Goal: Task Accomplishment & Management: Use online tool/utility

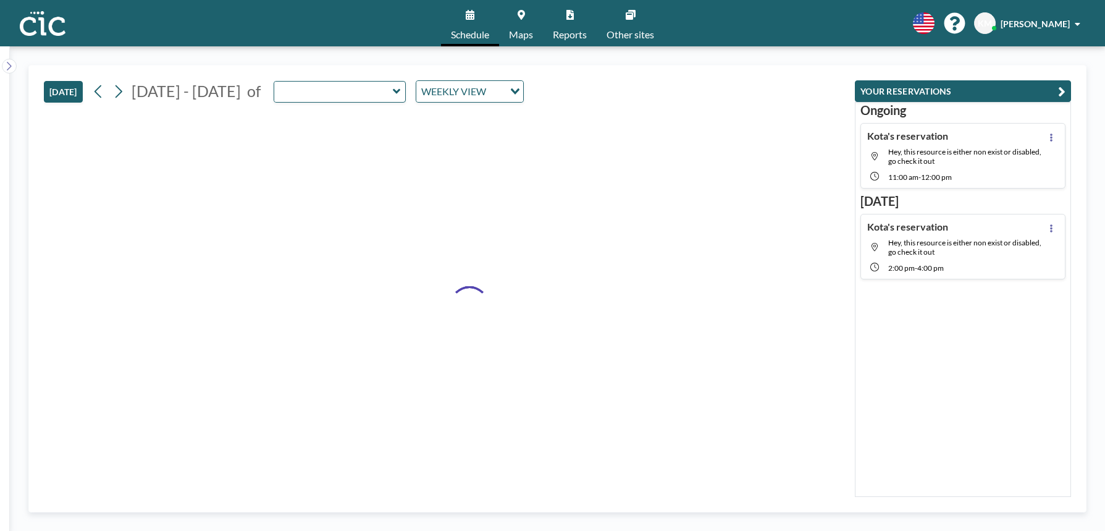
type input "Suzuran"
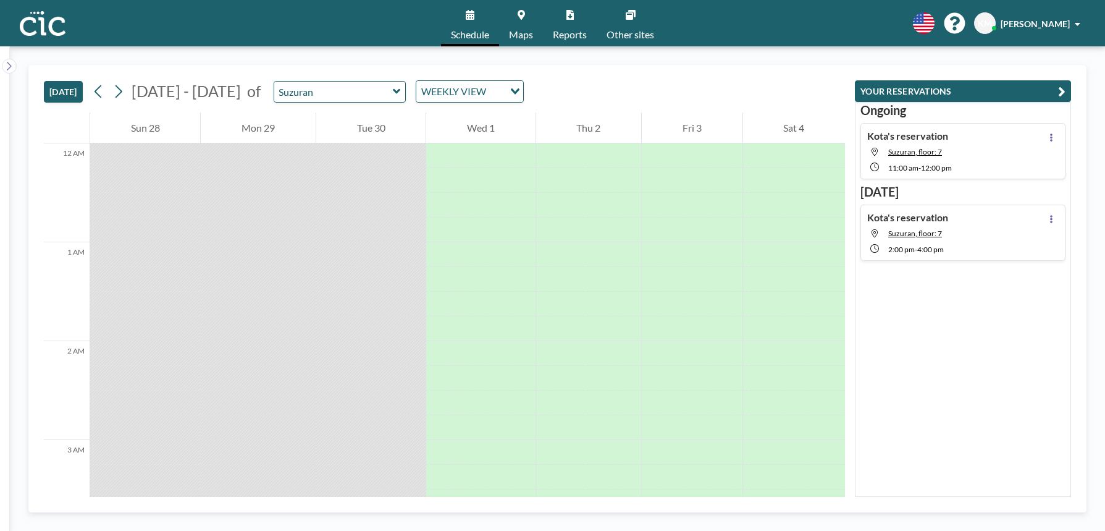
click at [517, 35] on span "Maps" at bounding box center [521, 35] width 24 height 10
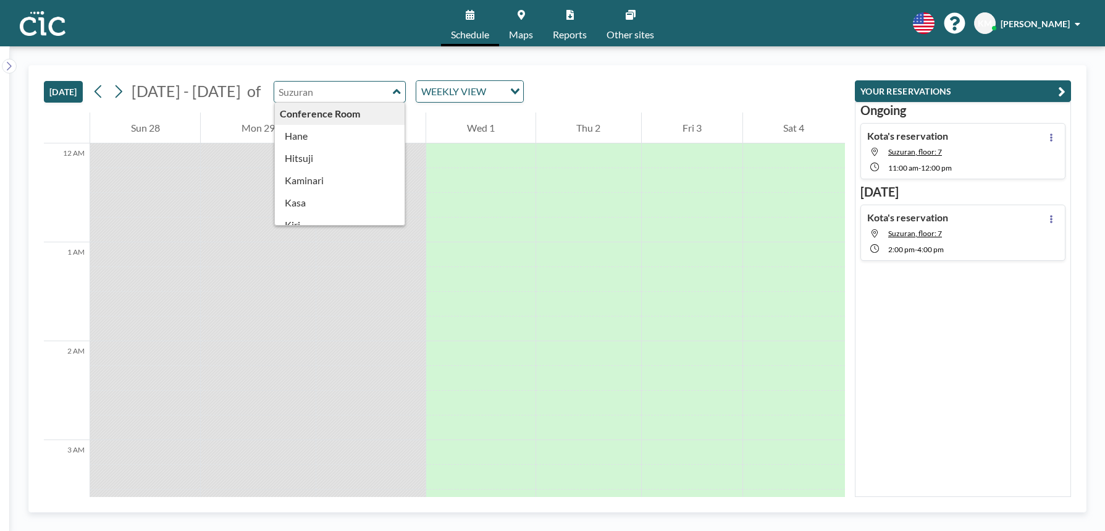
click at [358, 94] on input "text" at bounding box center [333, 92] width 119 height 20
type input "Suzuran"
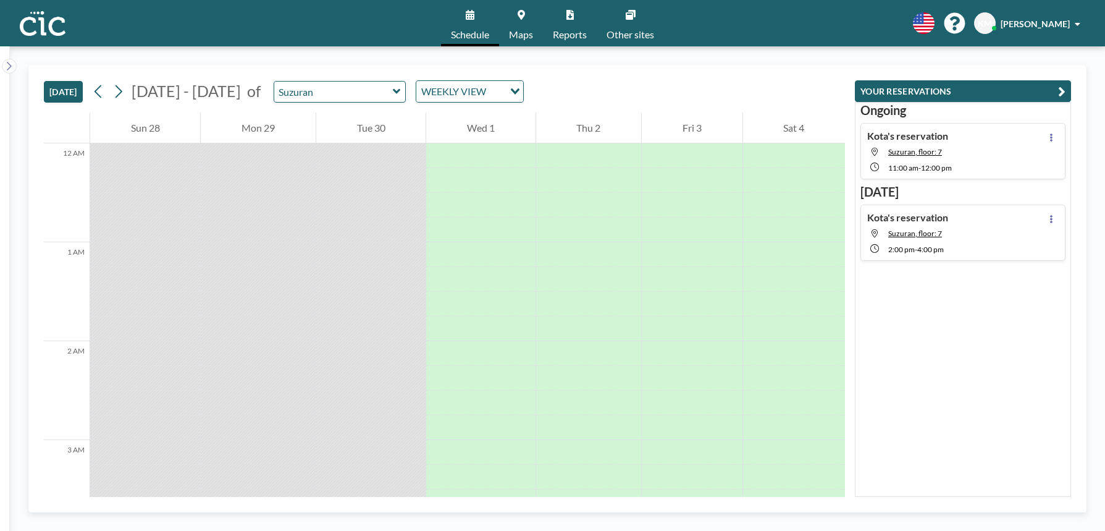
click at [308, 80] on div "[DATE] - [DATE] of Suzuran WEEKLY VIEW Loading..." at bounding box center [306, 91] width 435 height 22
click at [316, 77] on div "[DATE] [DATE] - [DATE] of Suzuran WEEKLY VIEW Loading..." at bounding box center [444, 88] width 801 height 47
click at [317, 87] on input "text" at bounding box center [333, 92] width 119 height 20
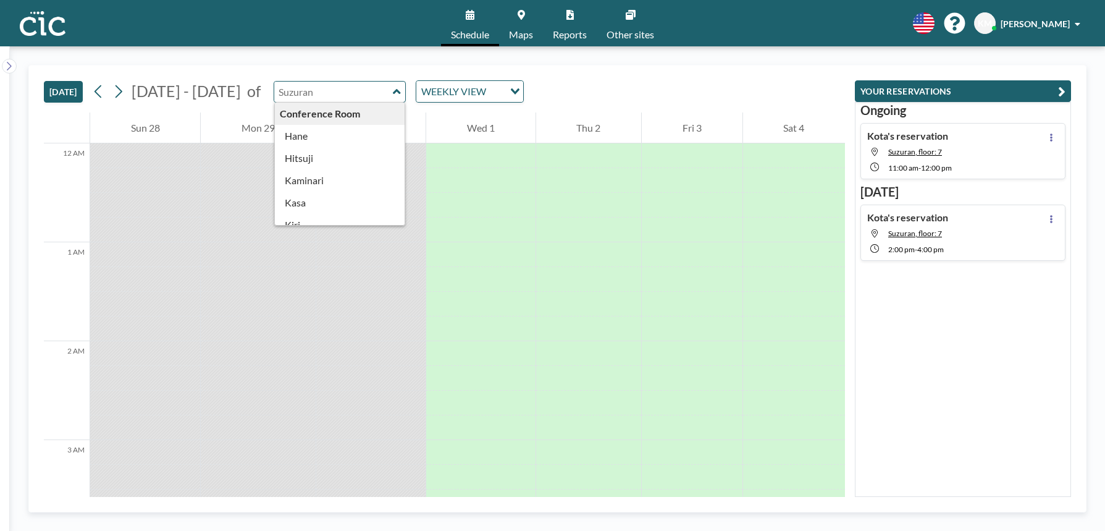
type input "Suzuran"
click at [324, 76] on div "[DATE] [DATE] - [DATE] of Suzuran Conference Room [PERSON_NAME] [PERSON_NAME] M…" at bounding box center [444, 88] width 801 height 47
click at [321, 86] on input "text" at bounding box center [333, 92] width 119 height 20
type input "Suzuran"
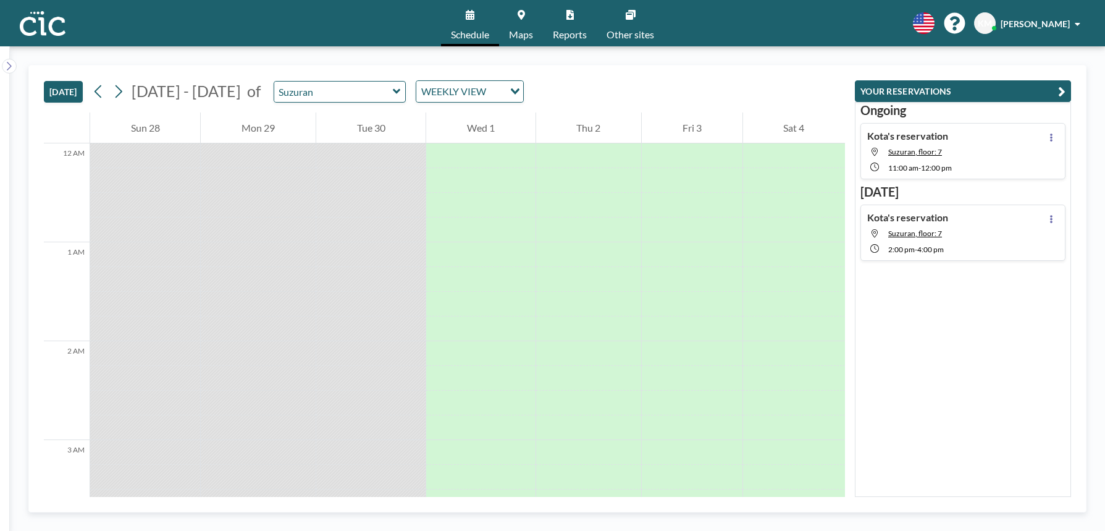
click at [322, 73] on div "[DATE] [DATE] - [DATE] of Suzuran WEEKLY VIEW Loading..." at bounding box center [444, 88] width 801 height 47
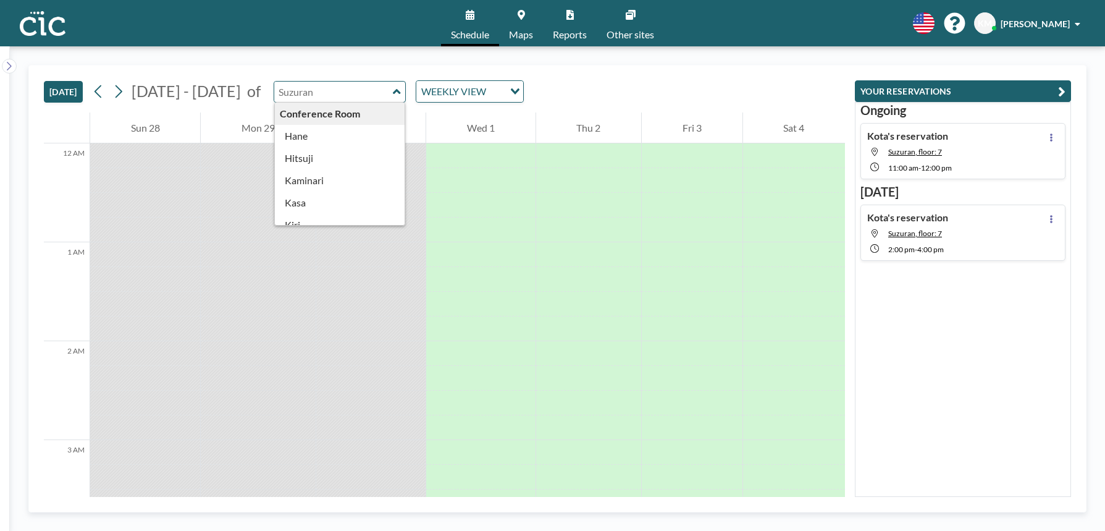
click at [321, 82] on input "text" at bounding box center [333, 92] width 119 height 20
type input "Suzuran"
click at [322, 67] on div "[DATE] [DATE] - [DATE] of Suzuran Conference Room [PERSON_NAME] [PERSON_NAME] M…" at bounding box center [444, 88] width 801 height 47
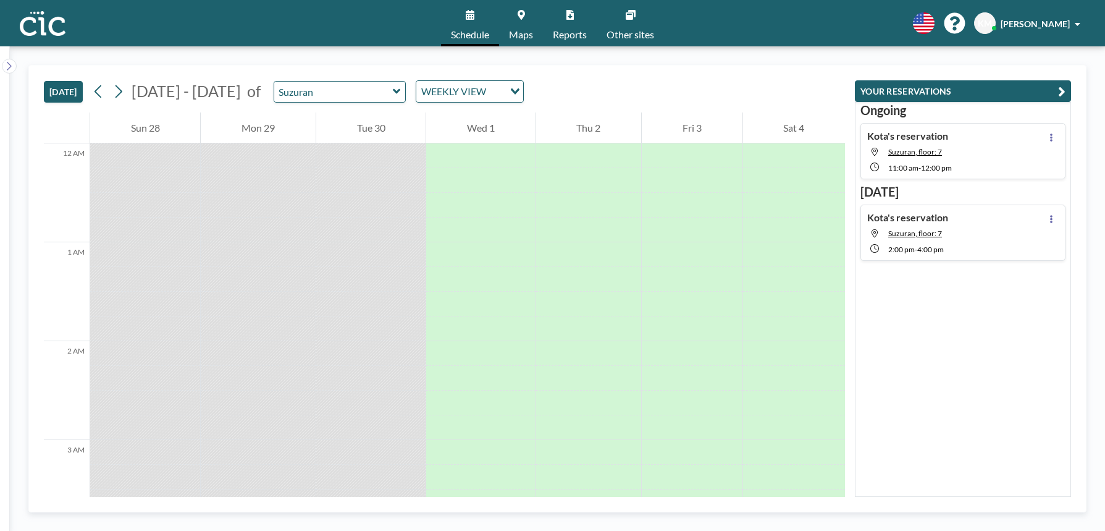
click at [309, 111] on div "[DATE] [DATE] - [DATE] of Suzuran WEEKLY VIEW Loading..." at bounding box center [444, 88] width 801 height 47
click at [313, 101] on input "text" at bounding box center [333, 92] width 119 height 20
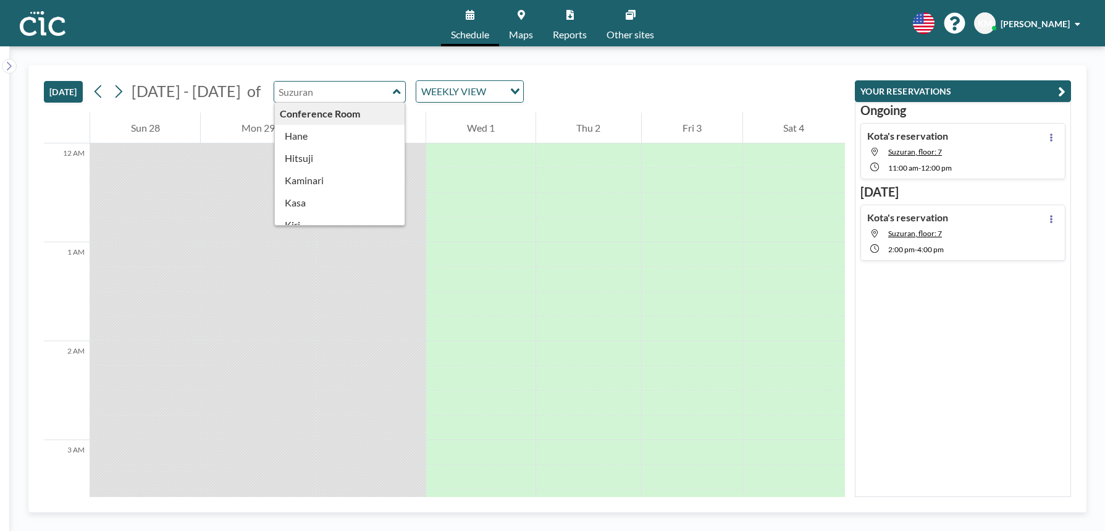
type input "Suzuran"
click at [316, 73] on div "[DATE] [DATE] - [DATE] of Suzuran Conference Room [PERSON_NAME] [PERSON_NAME] M…" at bounding box center [444, 88] width 801 height 47
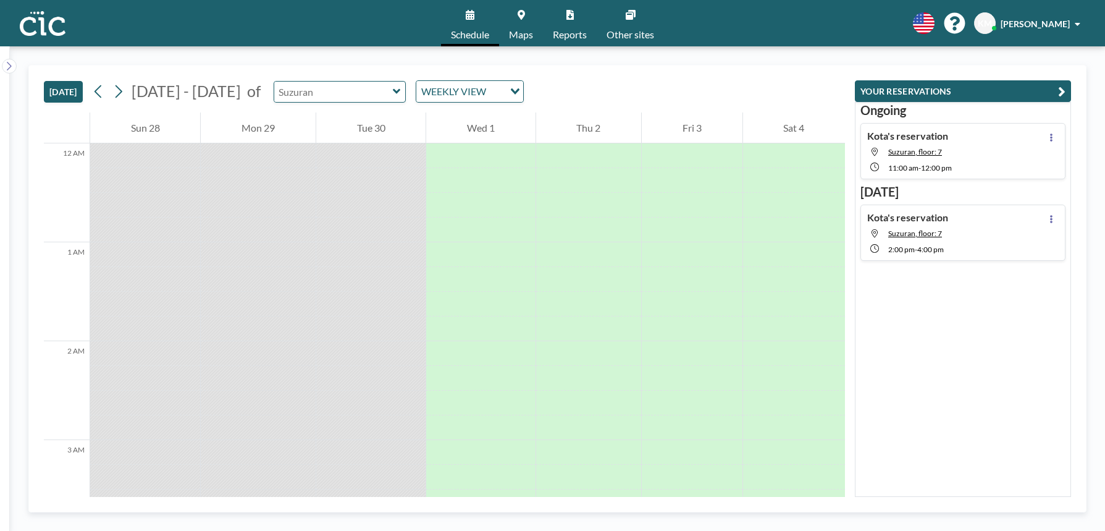
click at [315, 99] on input "text" at bounding box center [333, 92] width 119 height 20
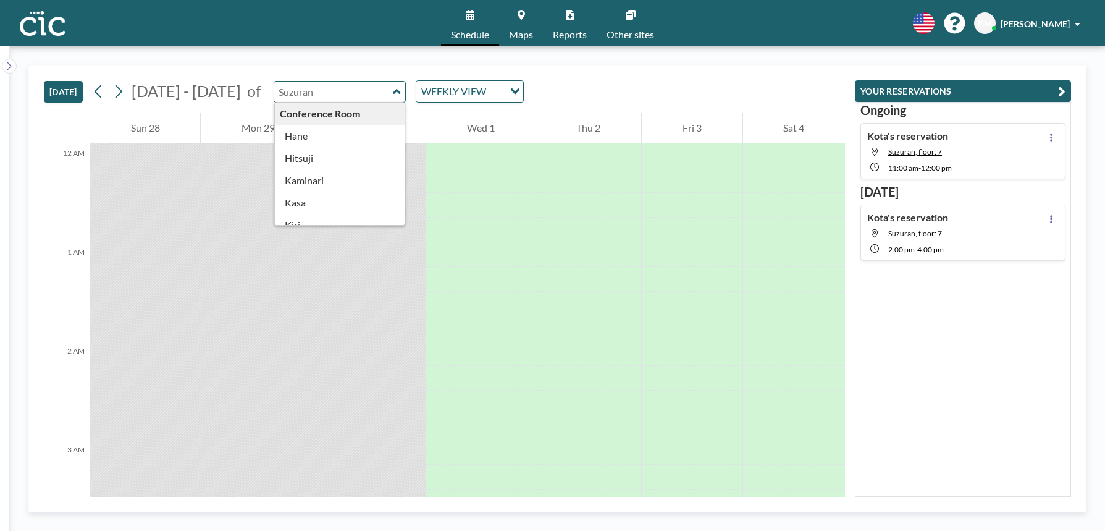
click at [313, 83] on input "text" at bounding box center [333, 92] width 119 height 20
type input "Suzuran"
click at [312, 65] on div "[DATE] [DATE] - [DATE] of Suzuran Conference Room [PERSON_NAME] [PERSON_NAME] M…" at bounding box center [557, 288] width 1058 height 447
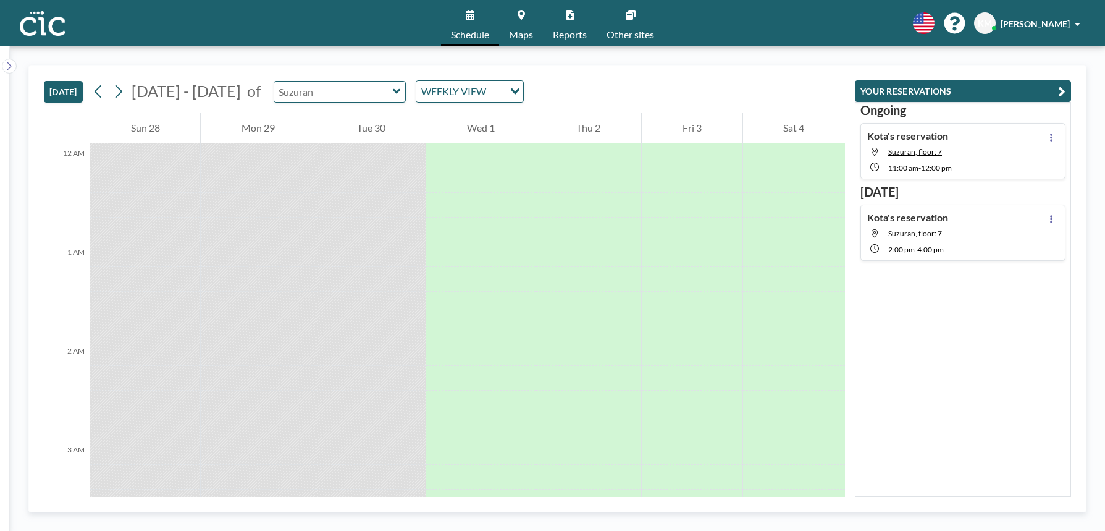
click at [312, 91] on input "text" at bounding box center [333, 92] width 119 height 20
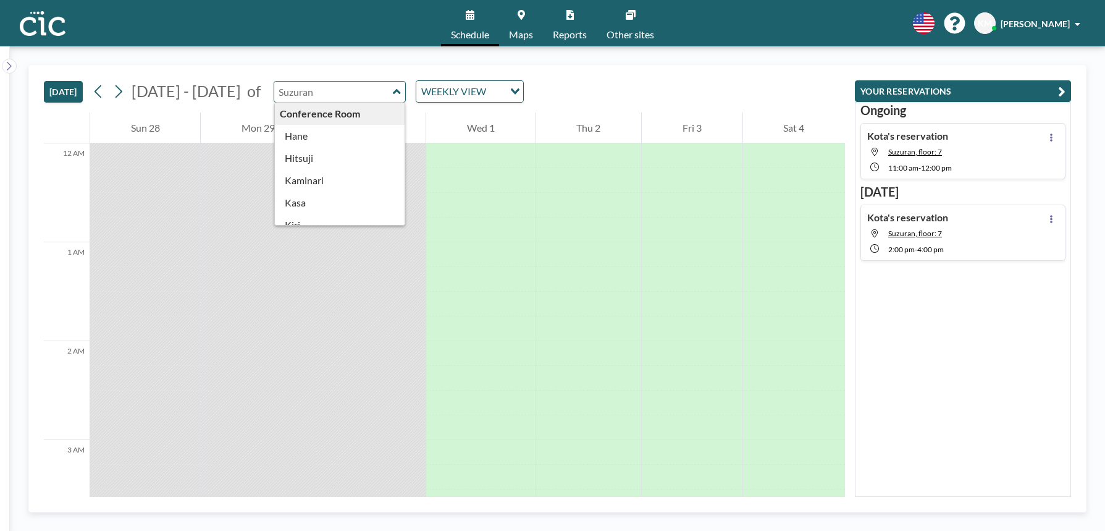
type input "Suzuran"
click at [312, 78] on div "[DATE] [DATE] - [DATE] of Suzuran Conference Room [PERSON_NAME] [PERSON_NAME] M…" at bounding box center [444, 88] width 801 height 47
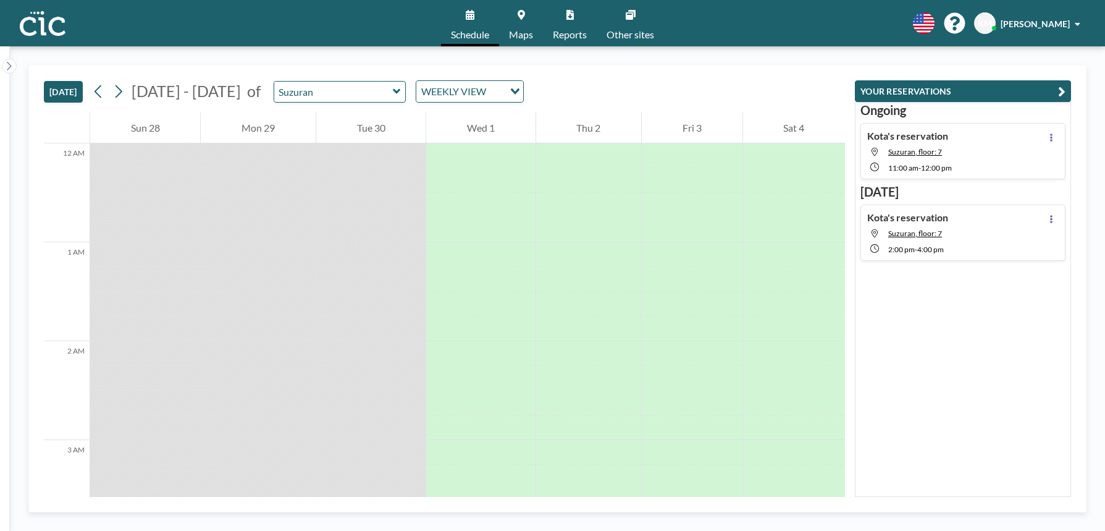
click at [296, 65] on div "[DATE] [DATE] - [DATE] of Suzuran WEEKLY VIEW Loading..." at bounding box center [444, 88] width 801 height 47
click at [301, 90] on input "text" at bounding box center [333, 92] width 119 height 20
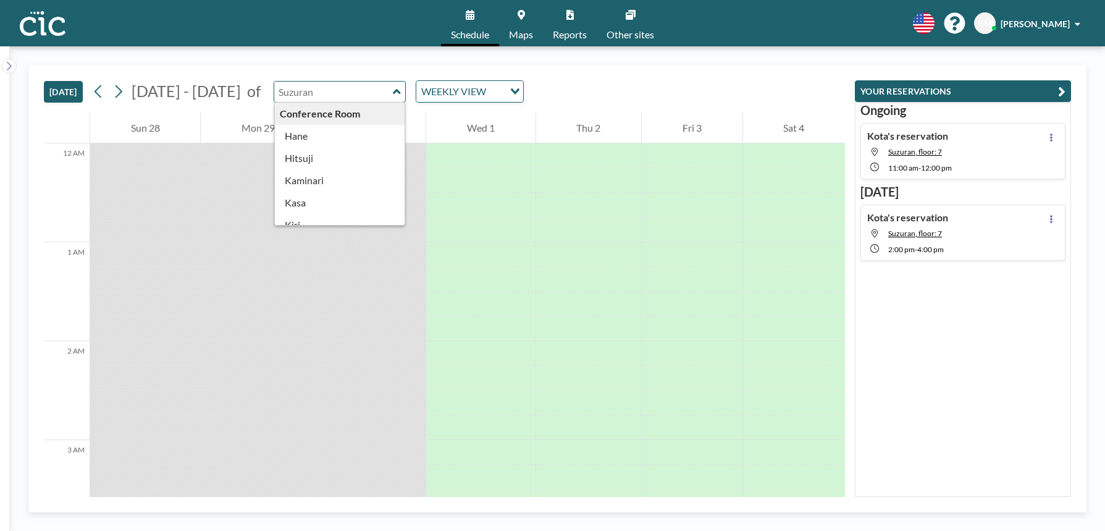
type input "Suzuran"
click at [301, 75] on div "[DATE] [DATE] - [DATE] of Suzuran Conference Room [PERSON_NAME] [PERSON_NAME] M…" at bounding box center [444, 88] width 801 height 47
click at [306, 87] on input "text" at bounding box center [333, 92] width 119 height 20
type input "Suzuran"
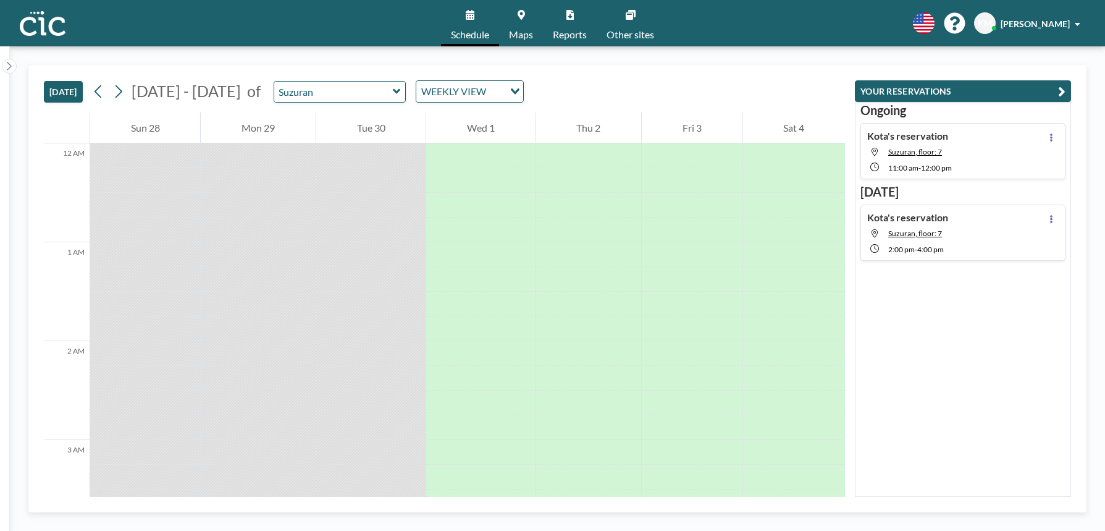
click at [321, 63] on div "[DATE] [DATE] - [DATE] of Suzuran WEEKLY VIEW Loading... 12 AM 1 AM 2 AM 3 AM 4…" at bounding box center [557, 288] width 1095 height 484
click at [327, 92] on input "text" at bounding box center [333, 92] width 119 height 20
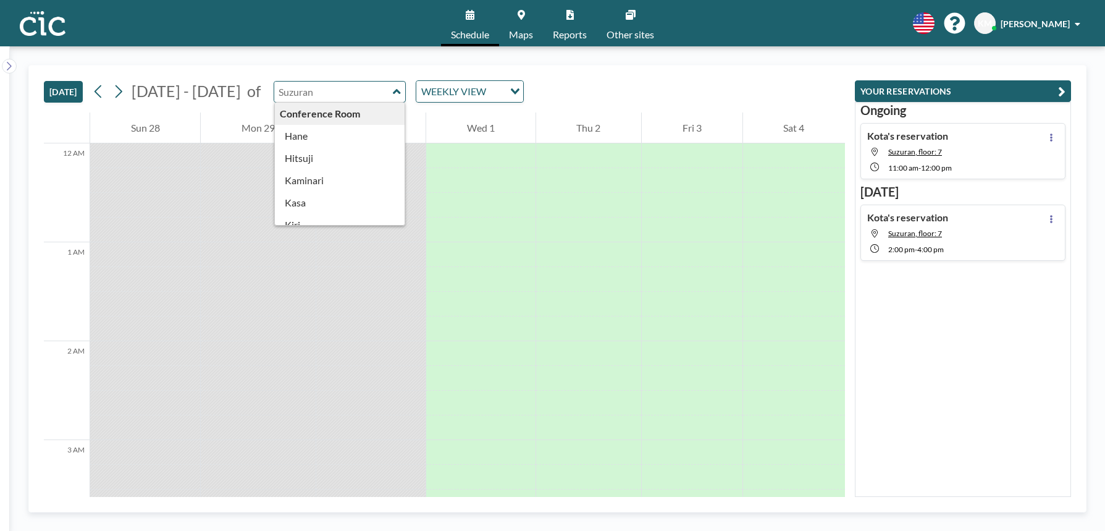
type input "Suzuran"
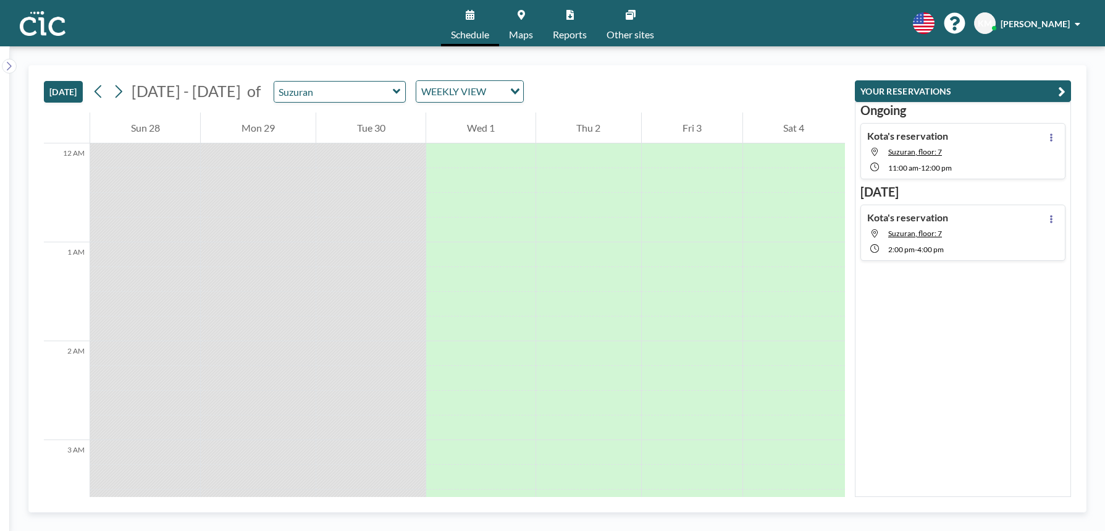
click at [327, 73] on div "[DATE] [DATE] - [DATE] of Suzuran WEEKLY VIEW Loading..." at bounding box center [444, 88] width 801 height 47
click at [328, 83] on input "text" at bounding box center [333, 92] width 119 height 20
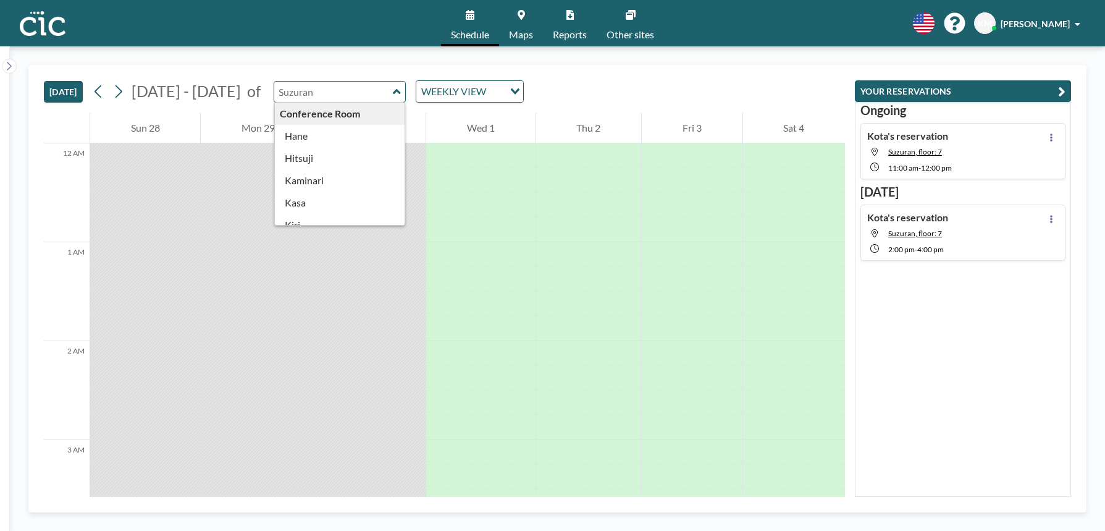
type input "Suzuran"
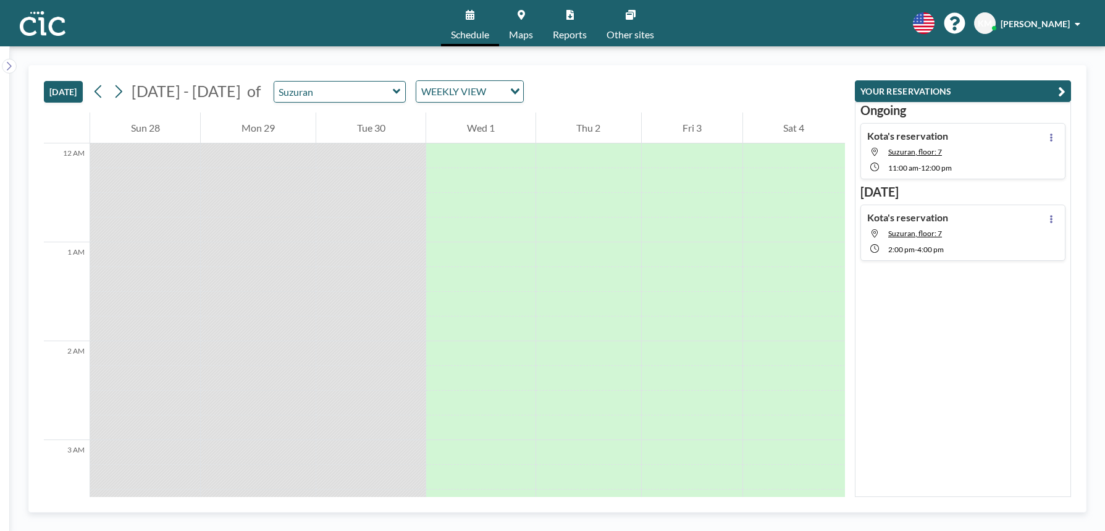
click at [328, 67] on div "[DATE] [DATE] - [DATE] of Suzuran WEEKLY VIEW Loading..." at bounding box center [444, 88] width 801 height 47
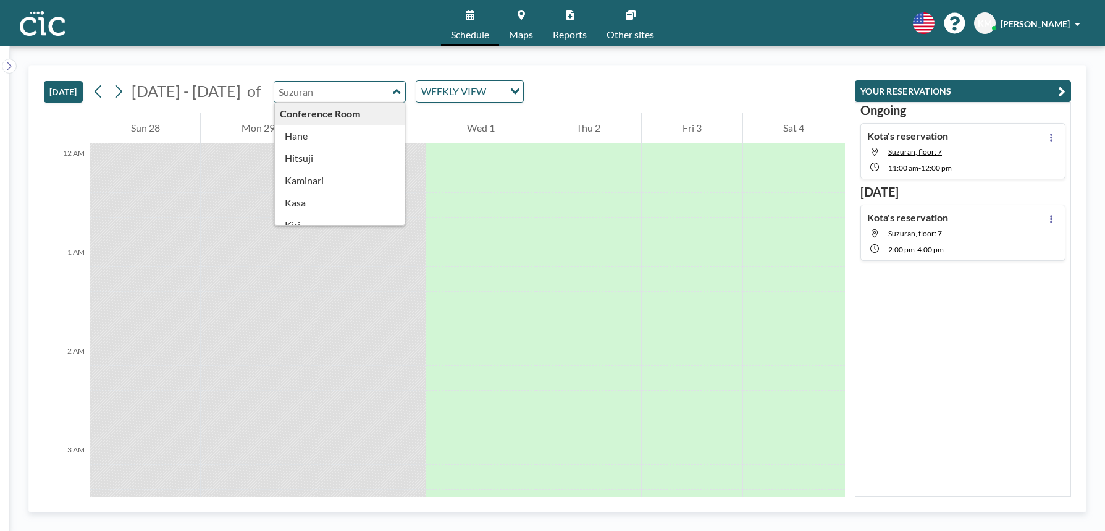
click at [329, 83] on input "text" at bounding box center [333, 92] width 119 height 20
type input "Suzuran"
click at [338, 75] on div "[DATE] [DATE] - [DATE] of Suzuran Conference Room [PERSON_NAME] [PERSON_NAME] M…" at bounding box center [444, 88] width 801 height 47
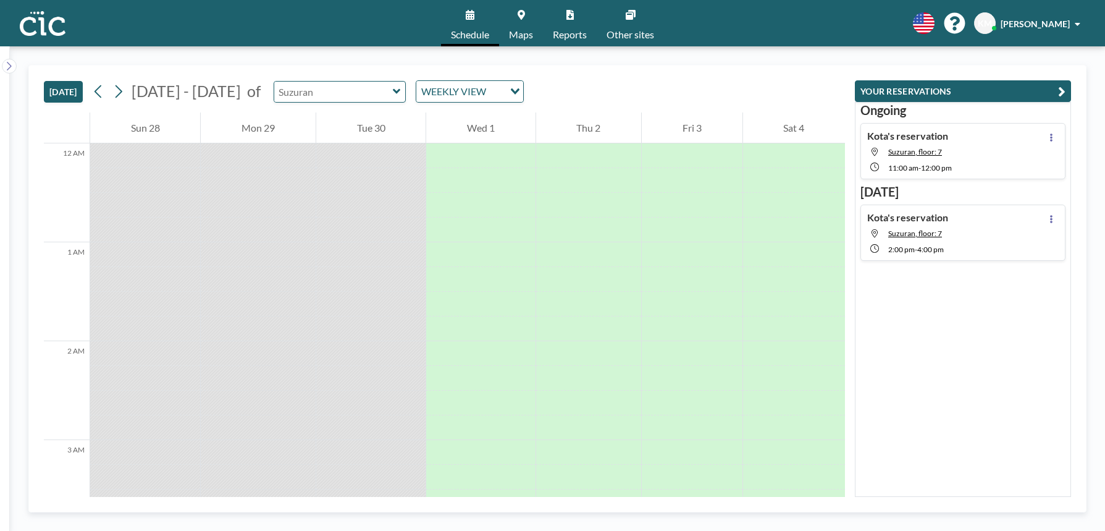
click at [335, 96] on input "text" at bounding box center [333, 92] width 119 height 20
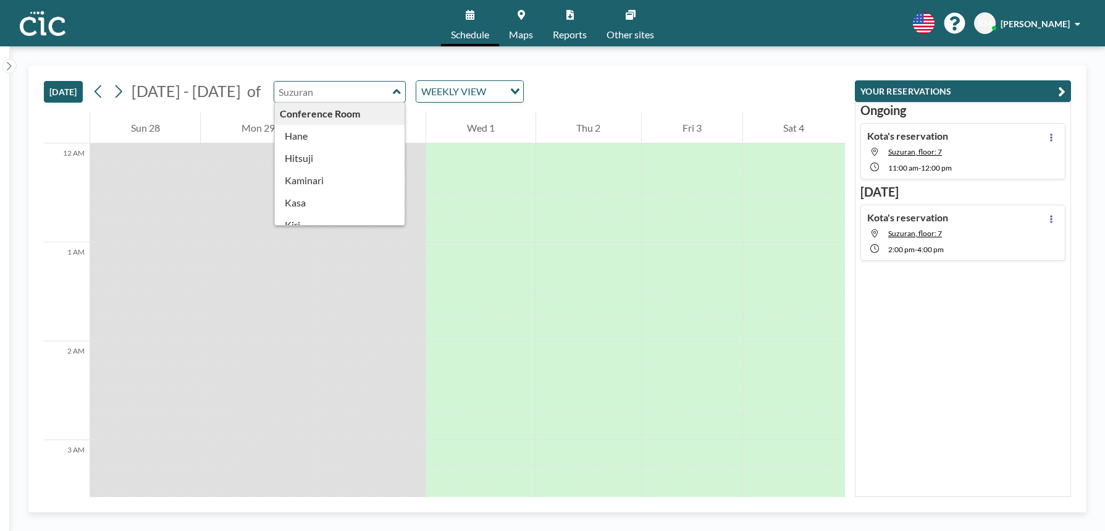
type input "Suzuran"
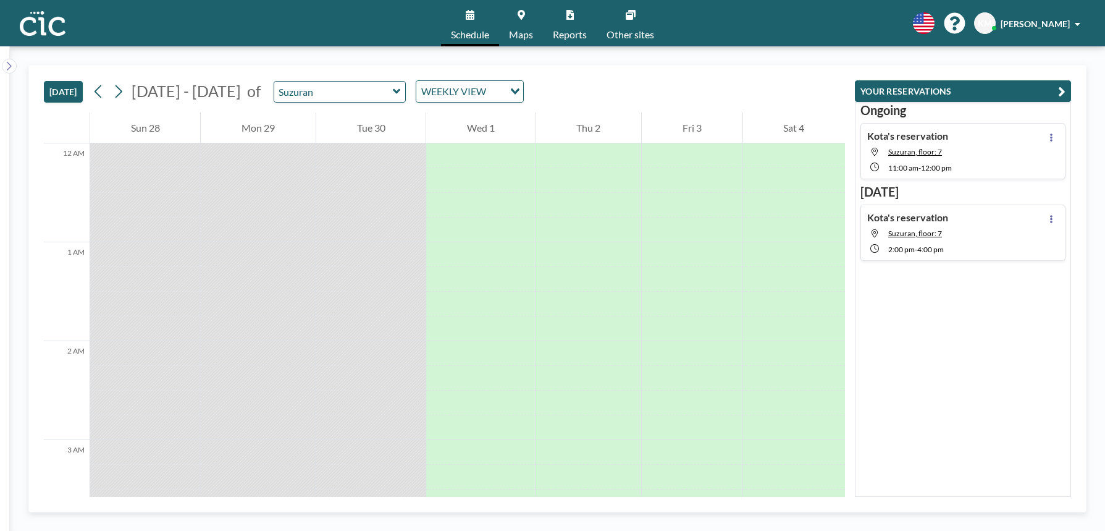
click at [335, 78] on div "[DATE] [DATE] - [DATE] of Suzuran WEEKLY VIEW Loading..." at bounding box center [444, 88] width 801 height 47
click at [327, 96] on input "text" at bounding box center [333, 92] width 119 height 20
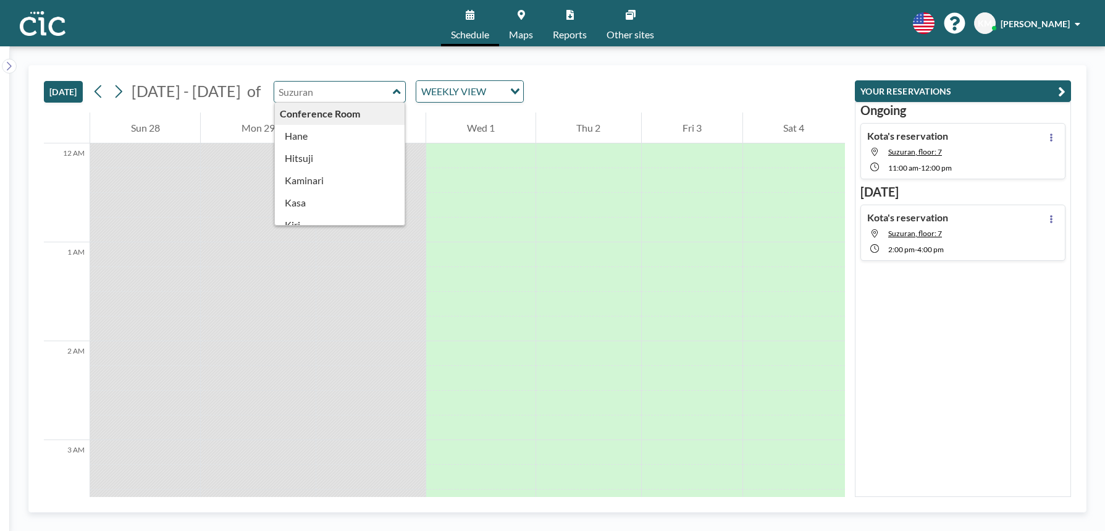
click at [309, 82] on input "text" at bounding box center [333, 92] width 119 height 20
type input "Suzuran"
click at [310, 71] on div "[DATE] [DATE] - [DATE] of Suzuran Conference Room [PERSON_NAME] [PERSON_NAME] M…" at bounding box center [444, 88] width 801 height 47
click at [310, 85] on input "text" at bounding box center [333, 92] width 119 height 20
type input "Suzuran"
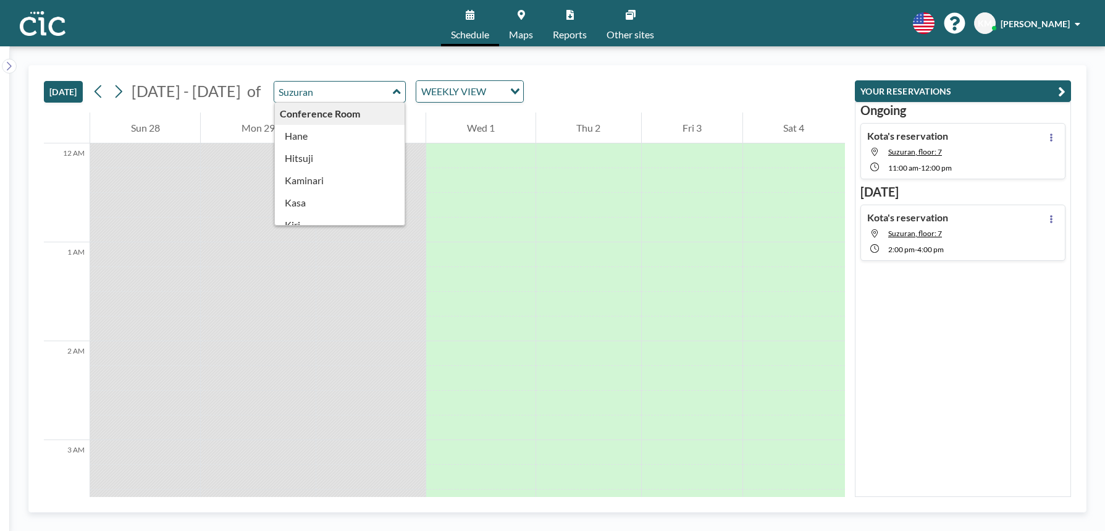
click at [310, 56] on div "[DATE] [DATE] - [DATE] of Suzuran Conference Room [PERSON_NAME] [PERSON_NAME] M…" at bounding box center [557, 288] width 1095 height 484
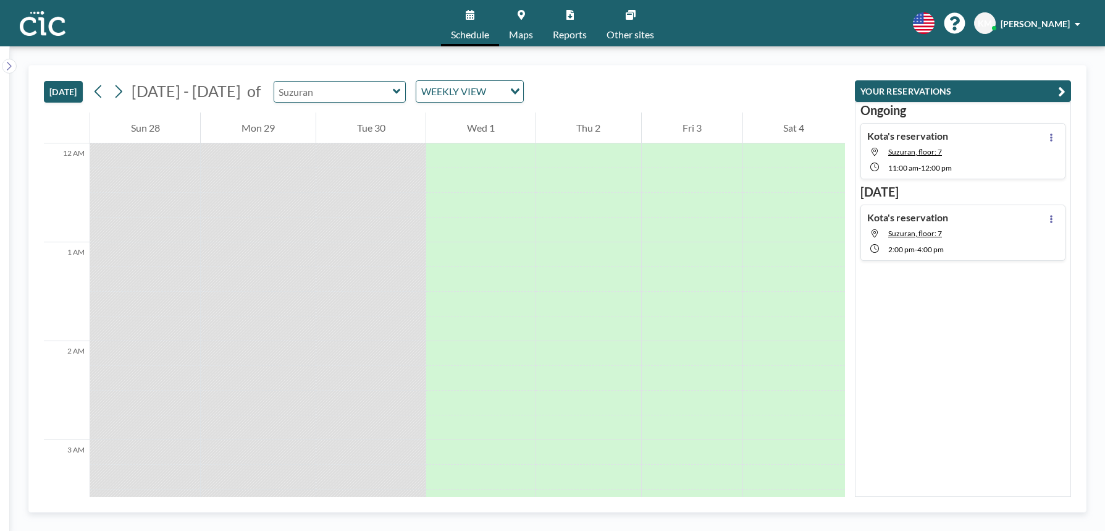
click at [308, 93] on input "text" at bounding box center [333, 92] width 119 height 20
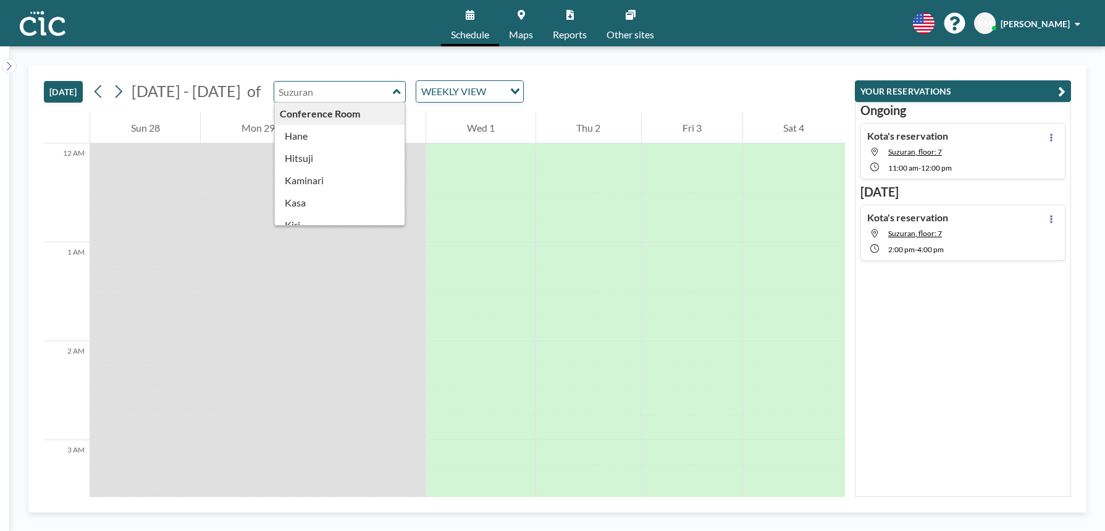
type input "Suzuran"
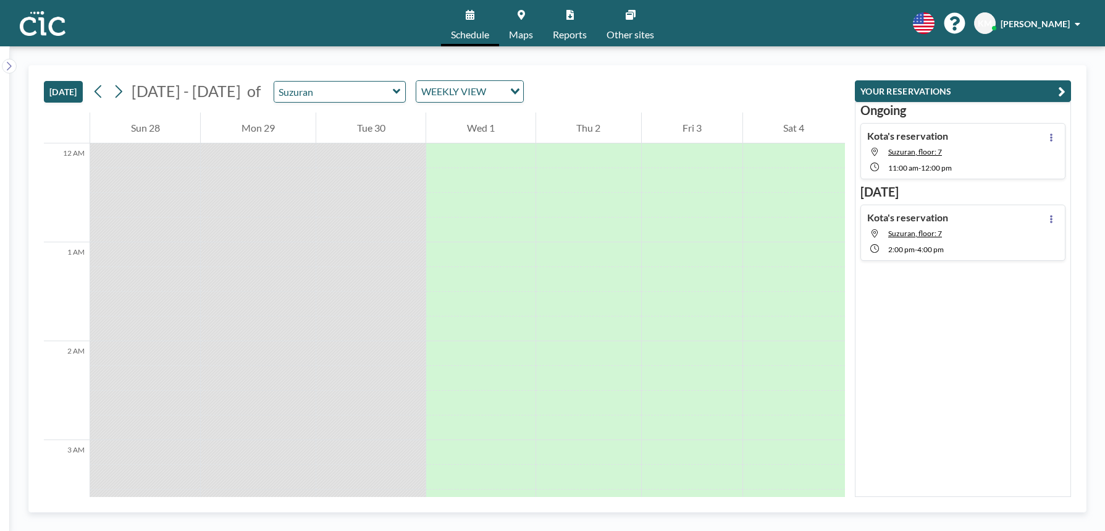
click at [297, 72] on div "[DATE] [DATE] - [DATE] of Suzuran WEEKLY VIEW Loading..." at bounding box center [444, 88] width 801 height 47
click at [296, 94] on input "text" at bounding box center [333, 92] width 119 height 20
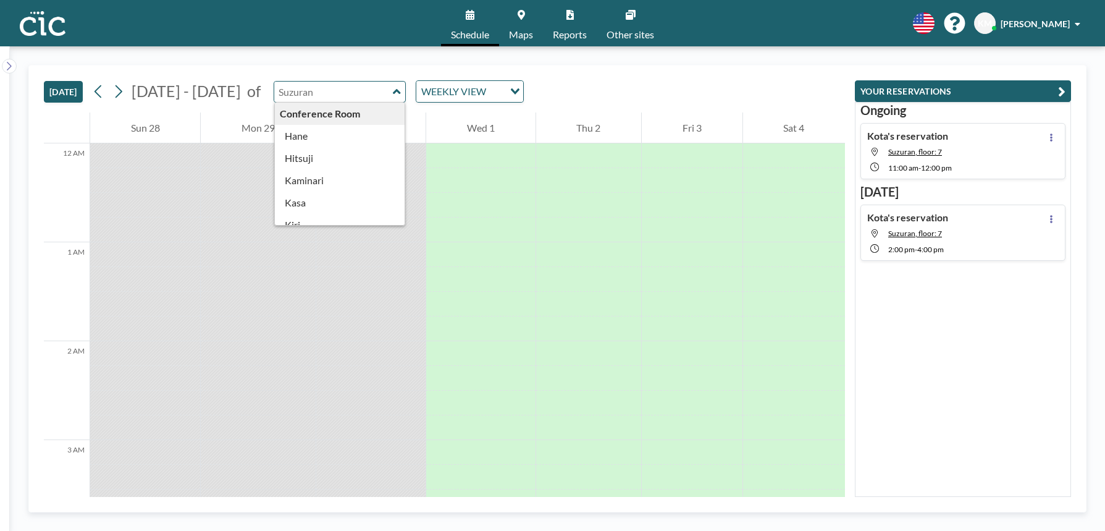
type input "Suzuran"
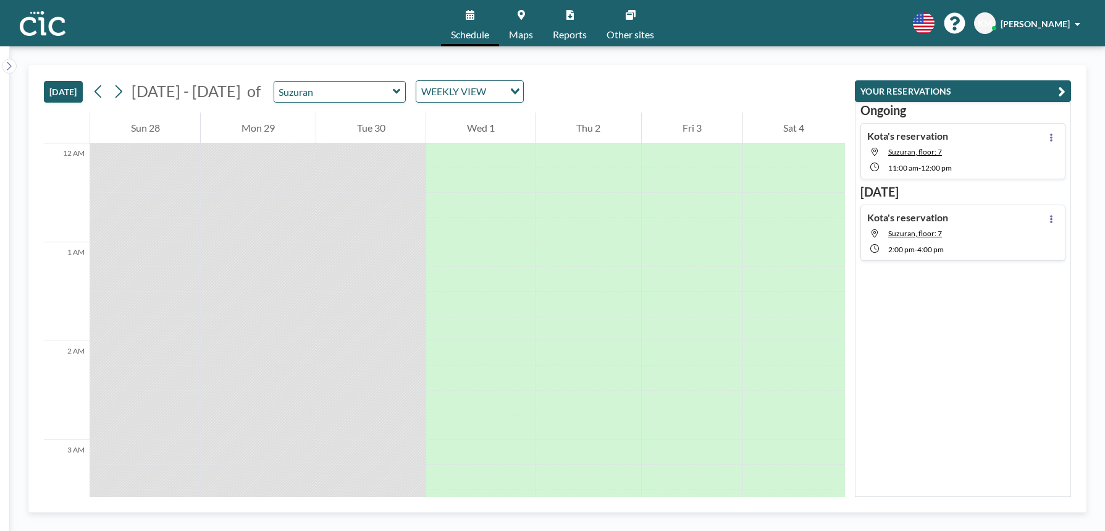
click at [296, 73] on div "[DATE] [DATE] - [DATE] of Suzuran WEEKLY VIEW Loading..." at bounding box center [444, 88] width 801 height 47
click at [296, 98] on input "text" at bounding box center [333, 92] width 119 height 20
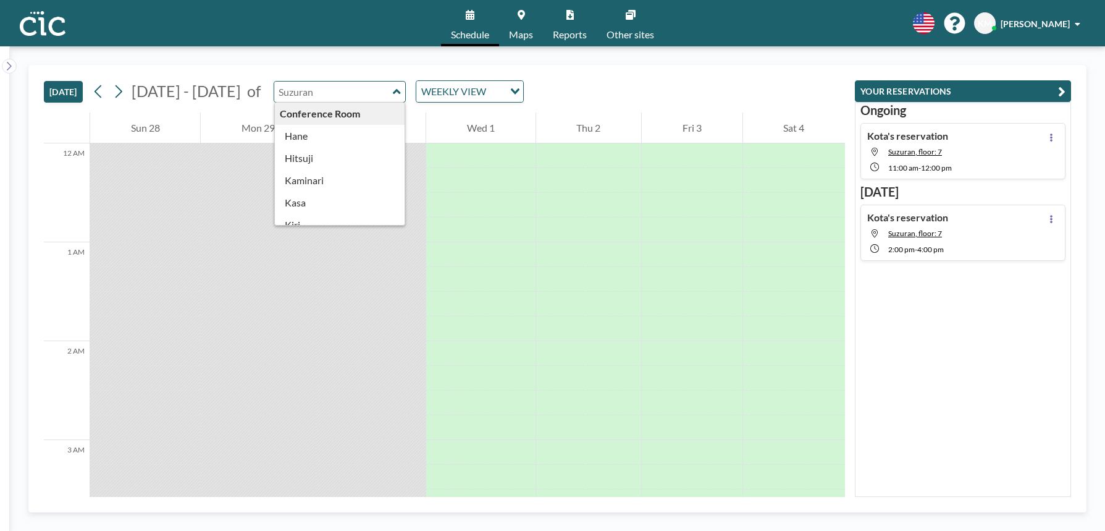
type input "Suzuran"
click at [292, 76] on div "[DATE] [DATE] - [DATE] of Suzuran Conference Room [PERSON_NAME] [PERSON_NAME] M…" at bounding box center [444, 88] width 801 height 47
click at [292, 86] on input "text" at bounding box center [333, 92] width 119 height 20
type input "Suzuran"
click at [293, 68] on div "[DATE] [DATE] - [DATE] of Suzuran Conference Room [PERSON_NAME] [PERSON_NAME] M…" at bounding box center [444, 88] width 801 height 47
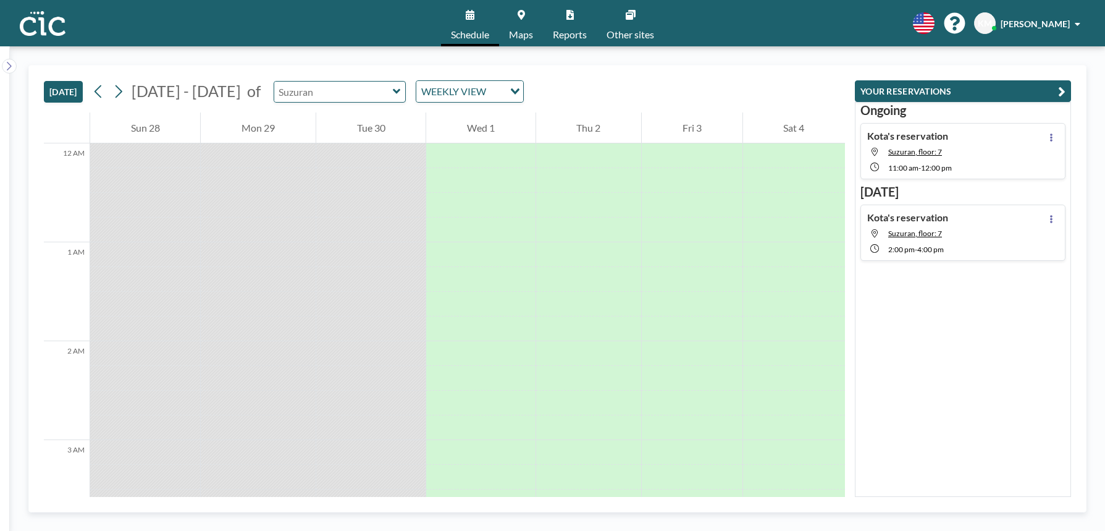
click at [295, 89] on input "text" at bounding box center [333, 92] width 119 height 20
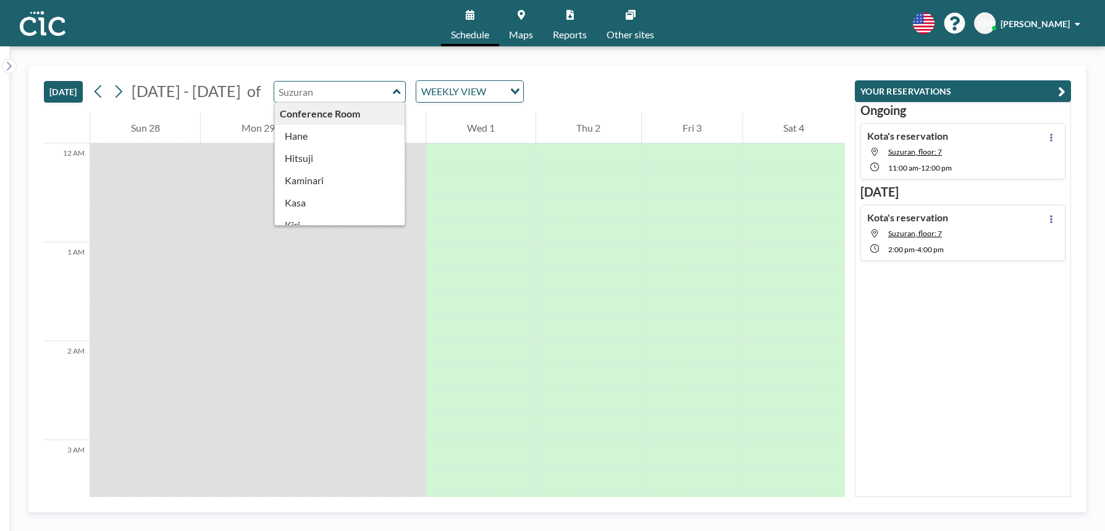
type input "Suzuran"
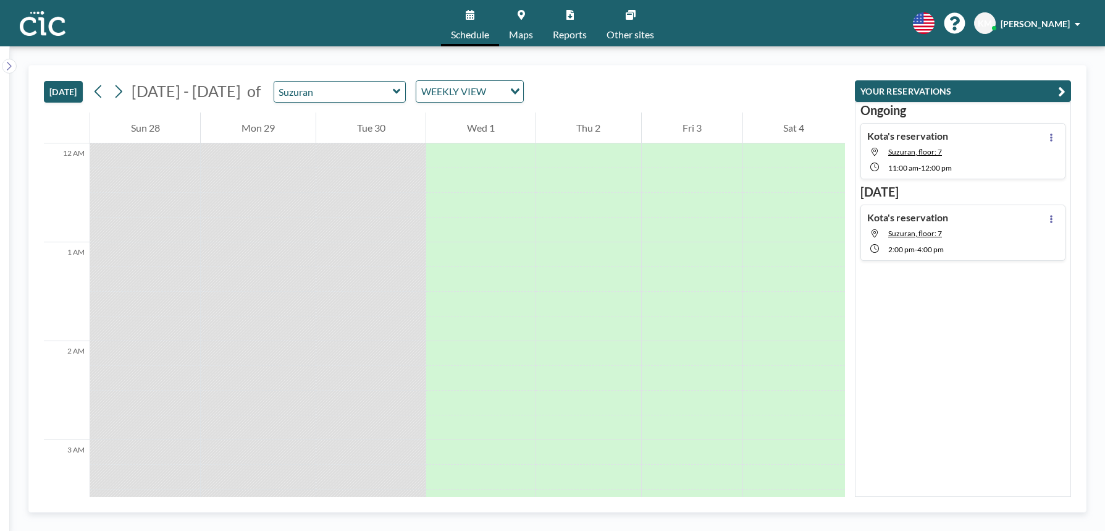
click at [298, 72] on div "[DATE] [DATE] - [DATE] of Suzuran WEEKLY VIEW Loading..." at bounding box center [444, 88] width 801 height 47
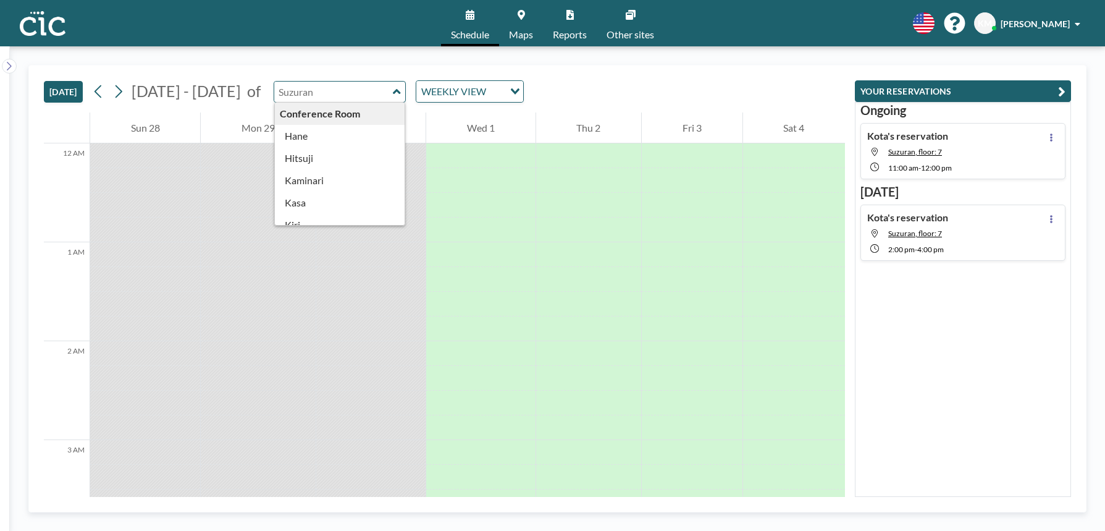
click at [300, 90] on input "text" at bounding box center [333, 92] width 119 height 20
type input "Suzuran"
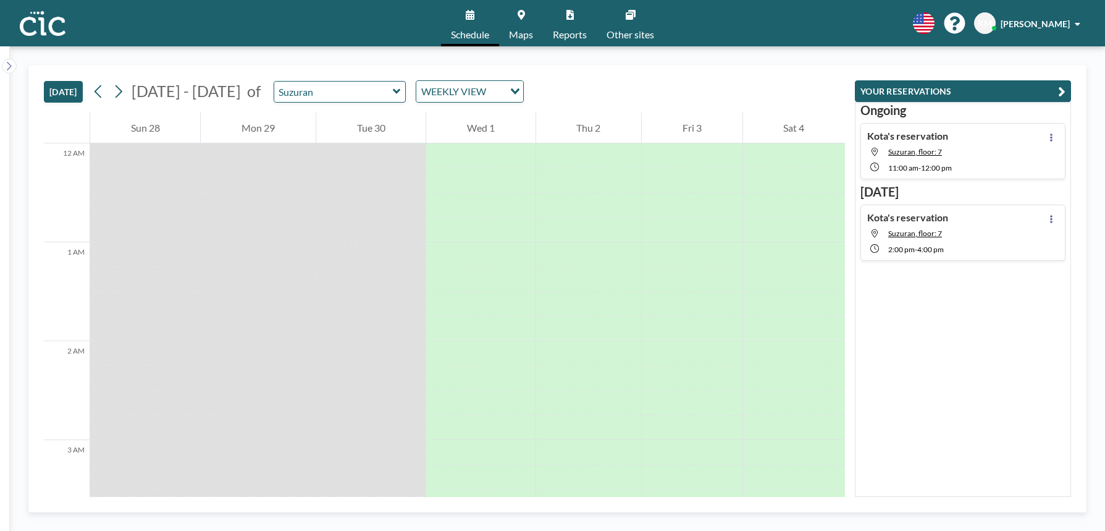
click at [298, 75] on div "[DATE] [DATE] - [DATE] of Suzuran WEEKLY VIEW Loading..." at bounding box center [444, 88] width 801 height 47
click at [300, 82] on input "text" at bounding box center [333, 92] width 119 height 20
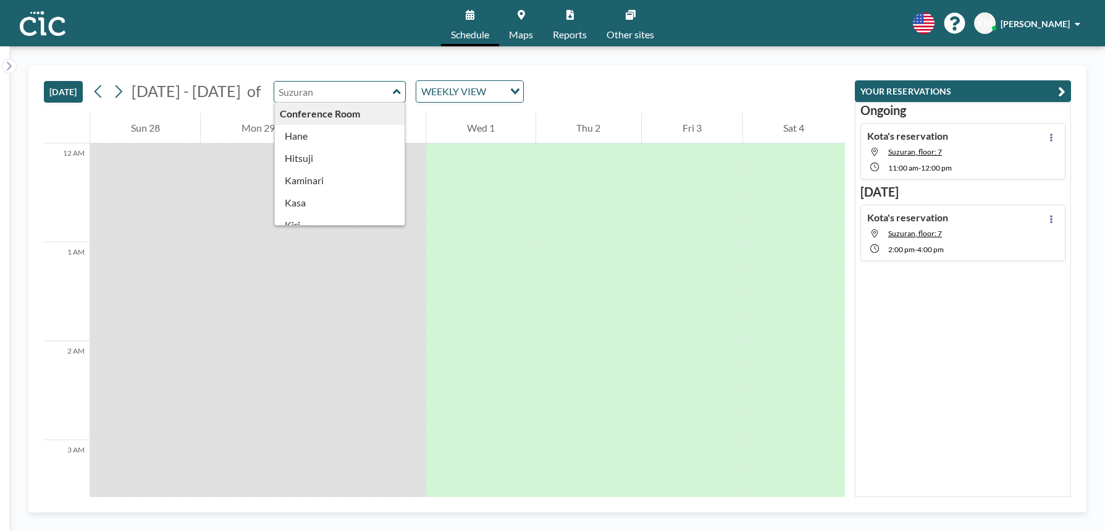
type input "Suzuran"
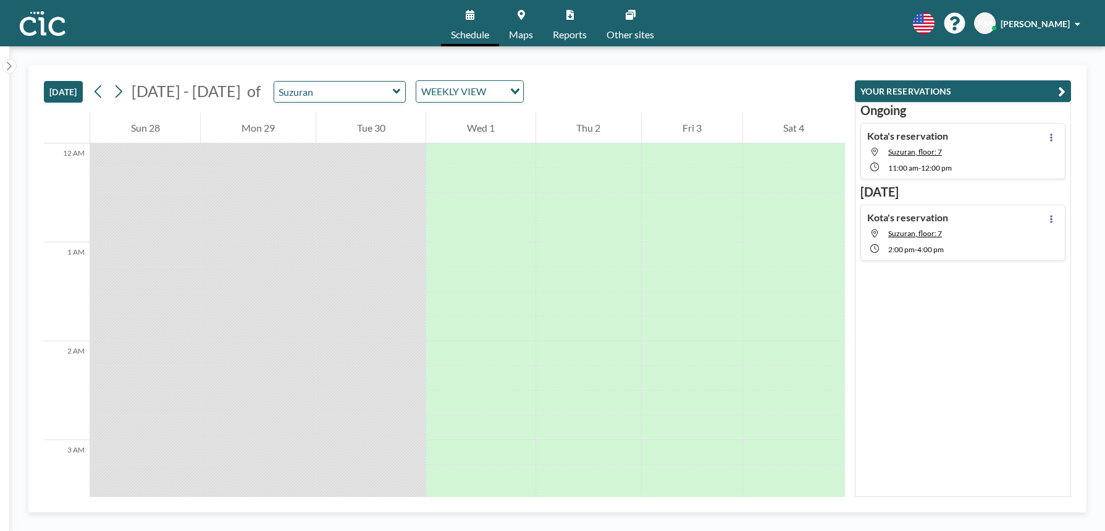
click at [310, 66] on div "[DATE] [DATE] - [DATE] of Suzuran WEEKLY VIEW Loading..." at bounding box center [444, 88] width 801 height 47
click at [312, 84] on input "text" at bounding box center [333, 92] width 119 height 20
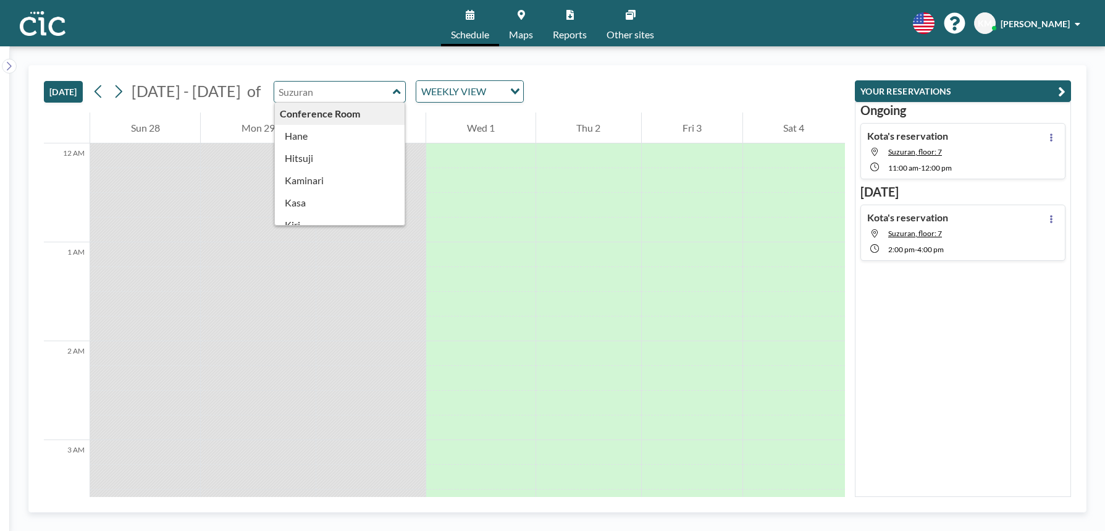
type input "Suzuran"
click at [317, 69] on div "[DATE] [DATE] - [DATE] of Suzuran Conference Room [PERSON_NAME] [PERSON_NAME] M…" at bounding box center [444, 88] width 801 height 47
click at [304, 100] on input "text" at bounding box center [333, 92] width 119 height 20
type input "Suzuran"
click at [304, 72] on div "[DATE] [DATE] - [DATE] of Suzuran Conference Room [PERSON_NAME] [PERSON_NAME] M…" at bounding box center [444, 88] width 801 height 47
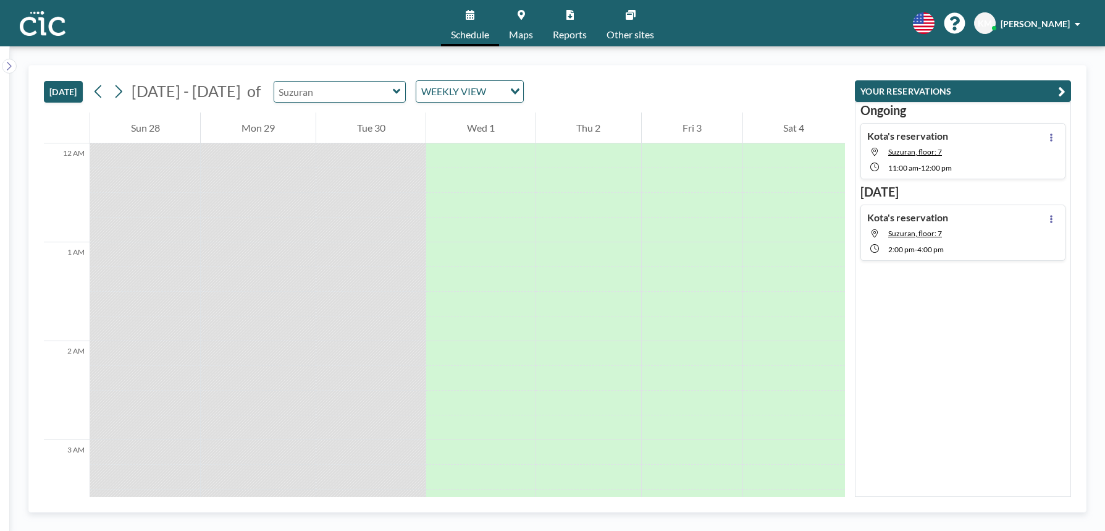
click at [311, 90] on input "text" at bounding box center [333, 92] width 119 height 20
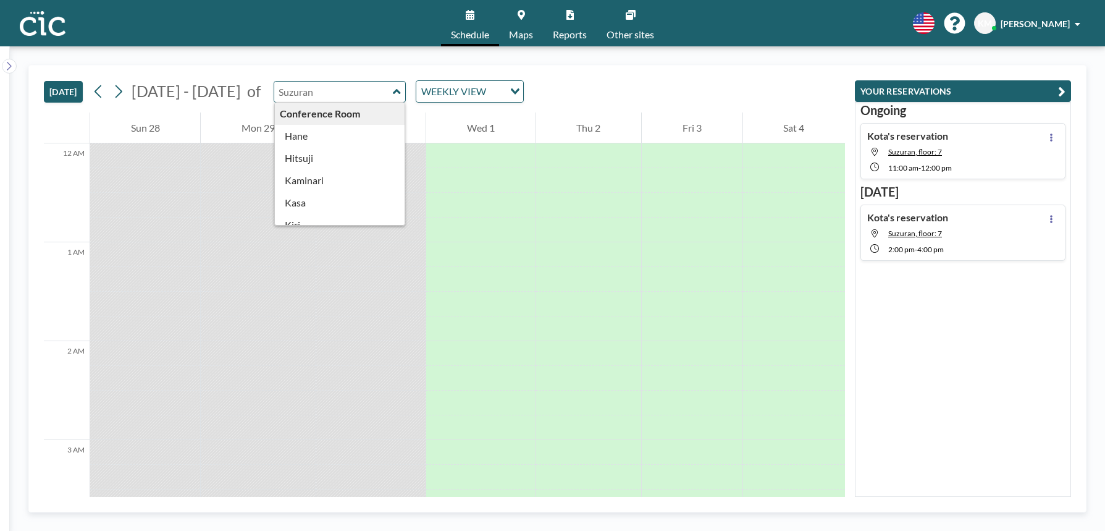
type input "Suzuran"
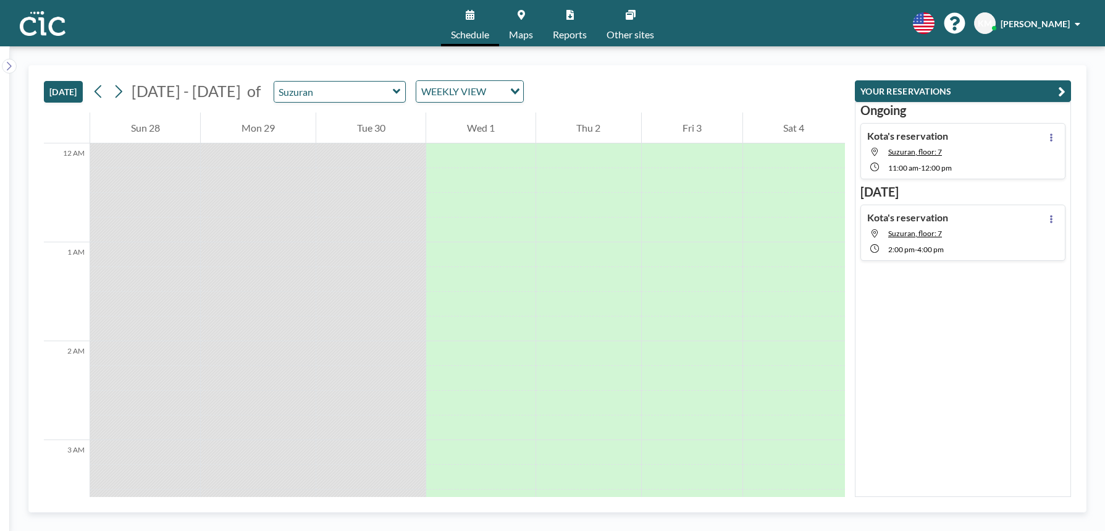
click at [322, 76] on div "[DATE] [DATE] - [DATE] of Suzuran WEEKLY VIEW Loading..." at bounding box center [444, 88] width 801 height 47
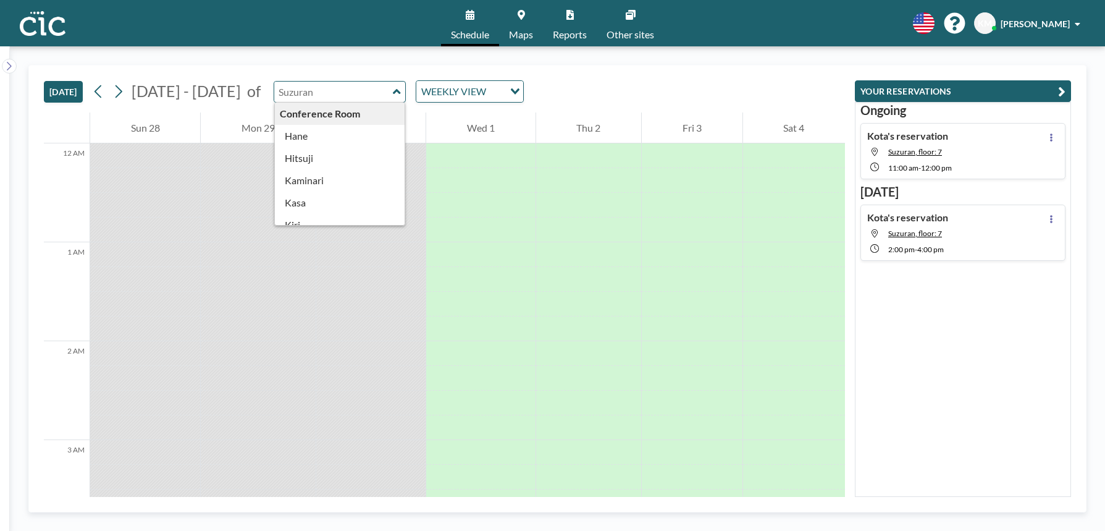
click at [322, 83] on input "text" at bounding box center [333, 92] width 119 height 20
type input "Suzuran"
click at [324, 65] on div "[DATE] [DATE] - [DATE] of Suzuran Conference Room [PERSON_NAME] [PERSON_NAME] M…" at bounding box center [557, 288] width 1058 height 447
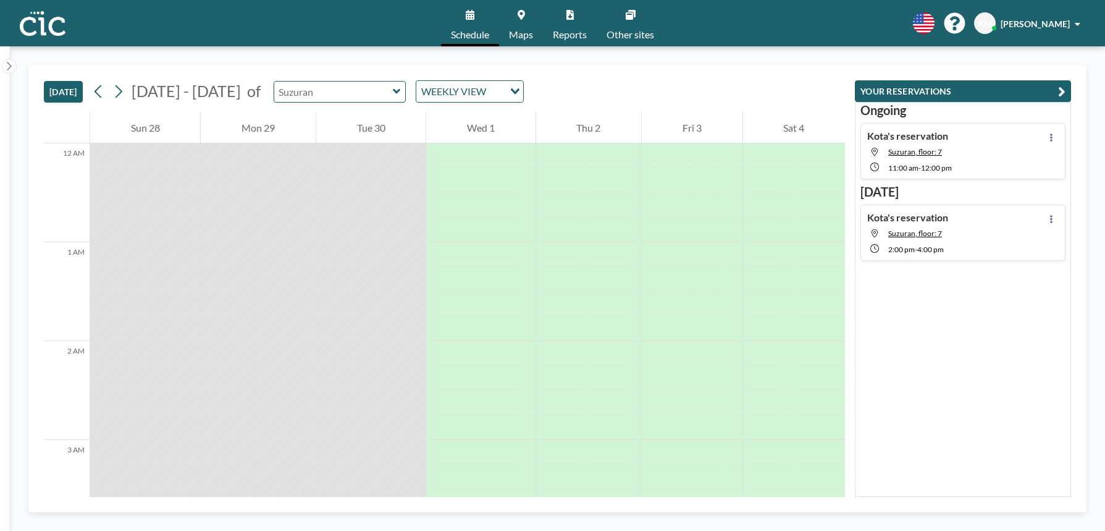
click at [321, 86] on input "text" at bounding box center [333, 92] width 119 height 20
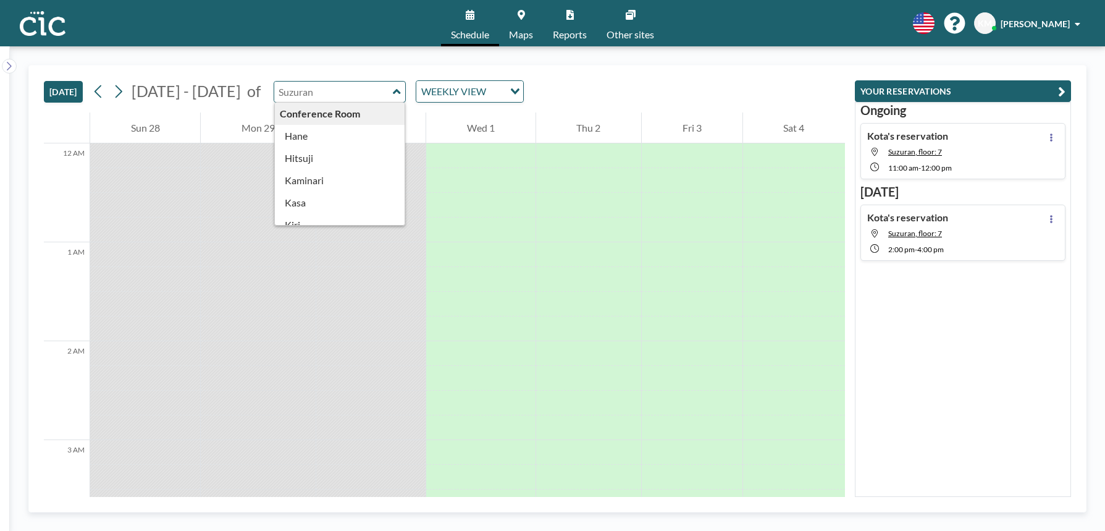
type input "Suzuran"
click at [321, 75] on div "[DATE] [DATE] - [DATE] of Suzuran Conference Room [PERSON_NAME] [PERSON_NAME] M…" at bounding box center [444, 88] width 801 height 47
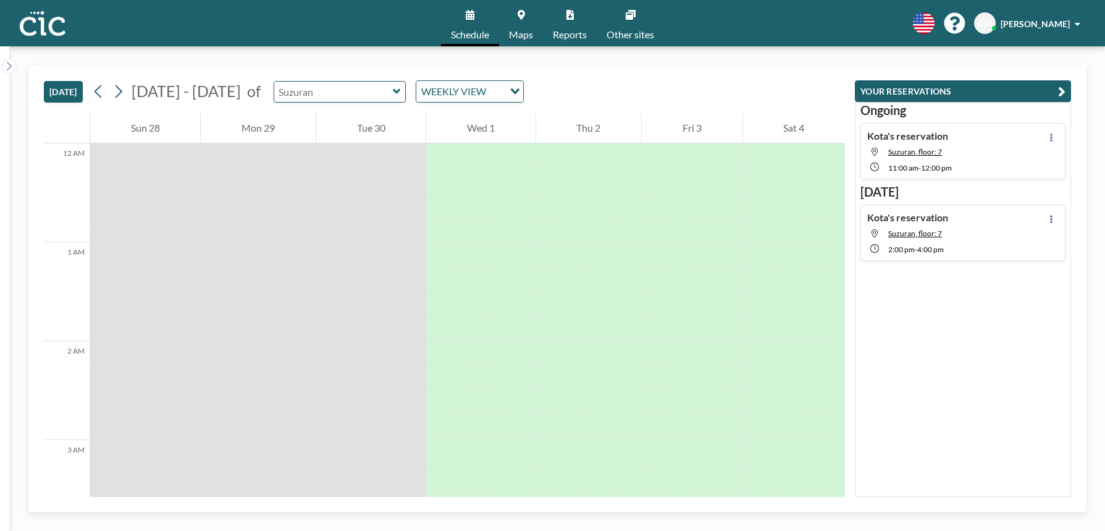
click at [324, 94] on input "text" at bounding box center [333, 92] width 119 height 20
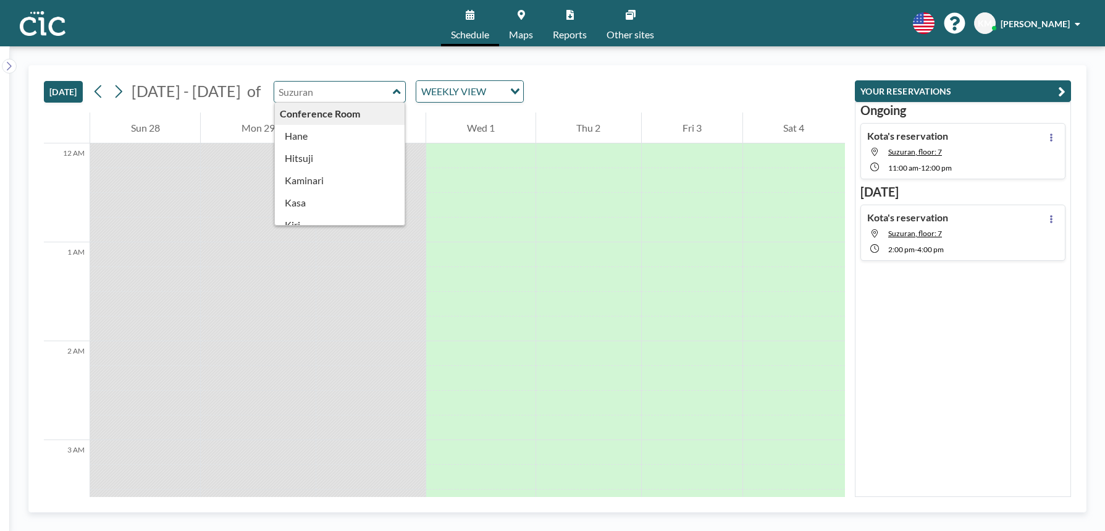
type input "Suzuran"
click at [323, 77] on div "[DATE] [DATE] - [DATE] of Suzuran Conference Room [PERSON_NAME] [PERSON_NAME] M…" at bounding box center [444, 88] width 801 height 47
click at [323, 93] on input "text" at bounding box center [333, 92] width 119 height 20
type input "Suzuran"
click at [328, 58] on div "[DATE] [DATE] - [DATE] of Suzuran Conference Room [PERSON_NAME] [PERSON_NAME] M…" at bounding box center [557, 288] width 1095 height 484
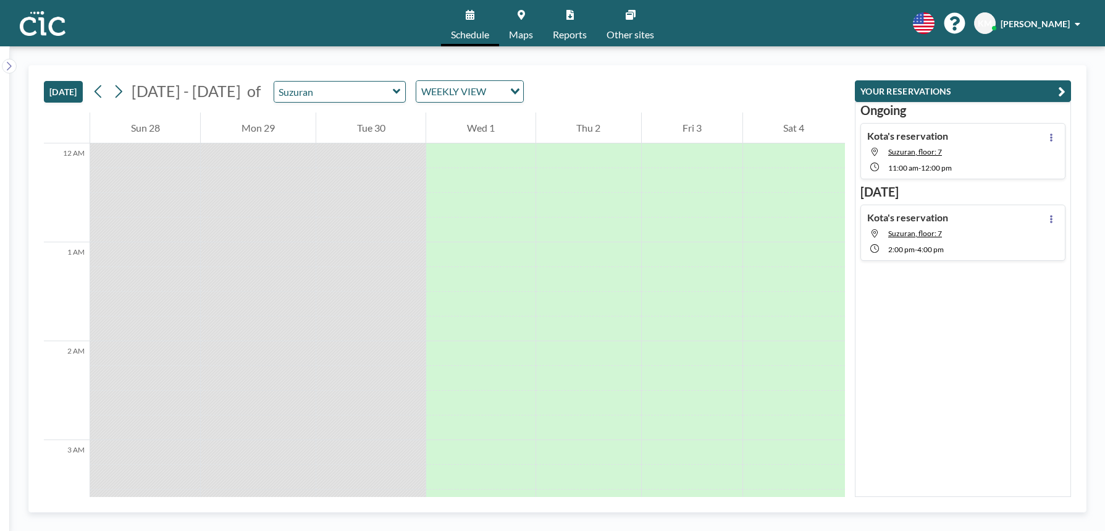
click at [317, 73] on div "[DATE] [DATE] - [DATE] of Suzuran WEEKLY VIEW Loading..." at bounding box center [444, 88] width 801 height 47
click at [322, 88] on input "text" at bounding box center [333, 92] width 119 height 20
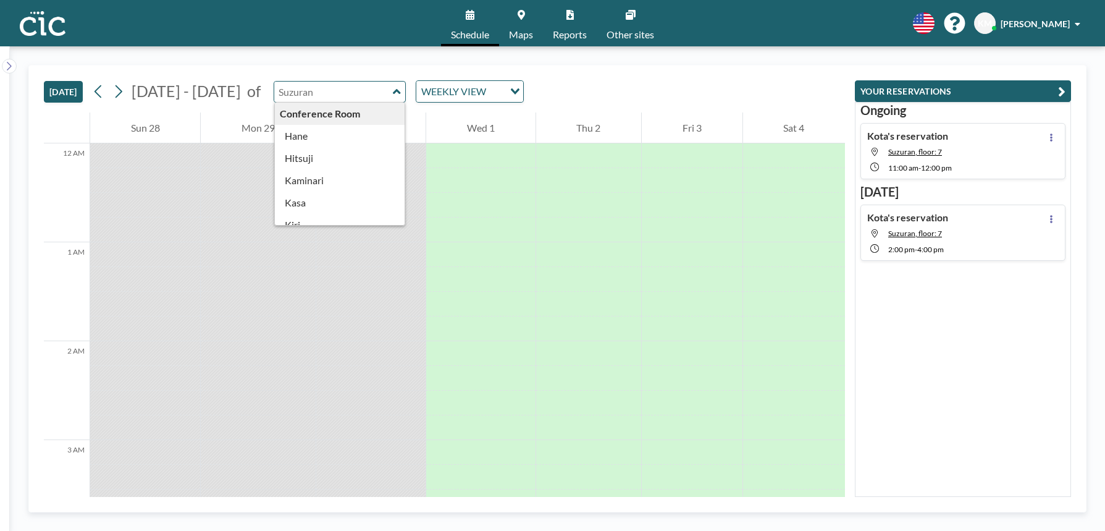
type input "Suzuran"
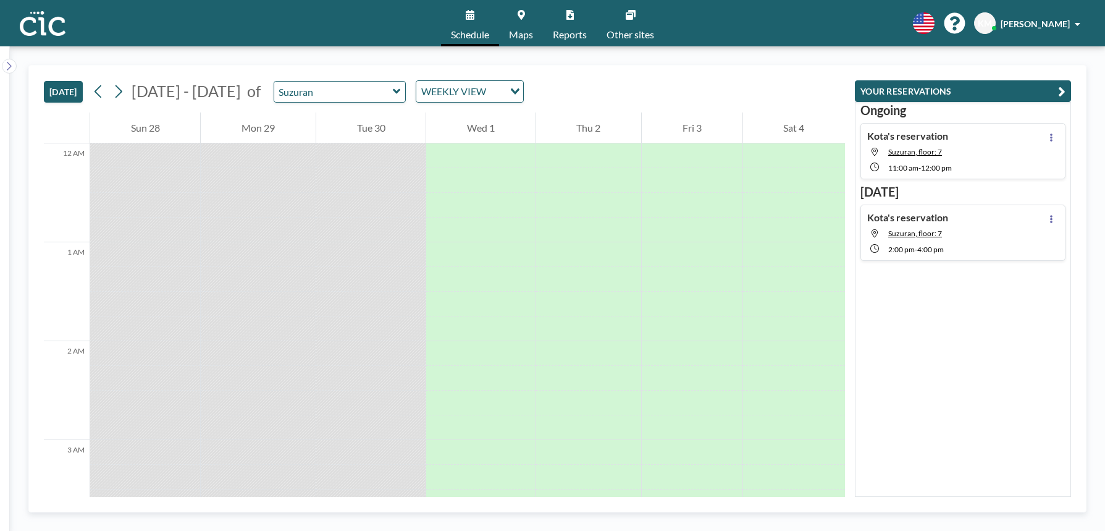
click at [322, 68] on div "[DATE] [DATE] - [DATE] of Suzuran WEEKLY VIEW Loading..." at bounding box center [444, 88] width 801 height 47
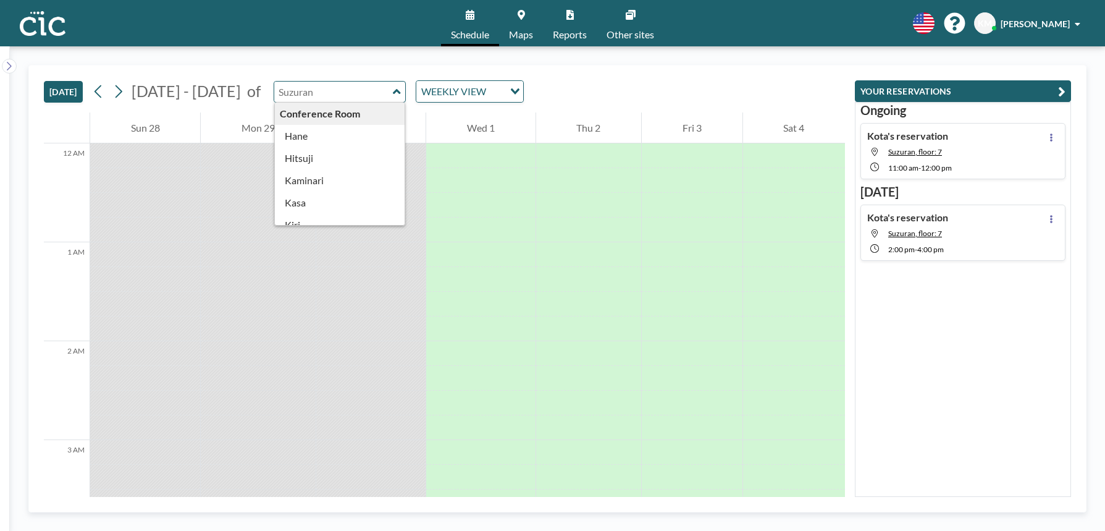
click at [322, 94] on input "text" at bounding box center [333, 92] width 119 height 20
type input "Suzuran"
click at [322, 74] on div "[DATE] [DATE] - [DATE] of Suzuran Conference Room [PERSON_NAME] [PERSON_NAME] M…" at bounding box center [444, 88] width 801 height 47
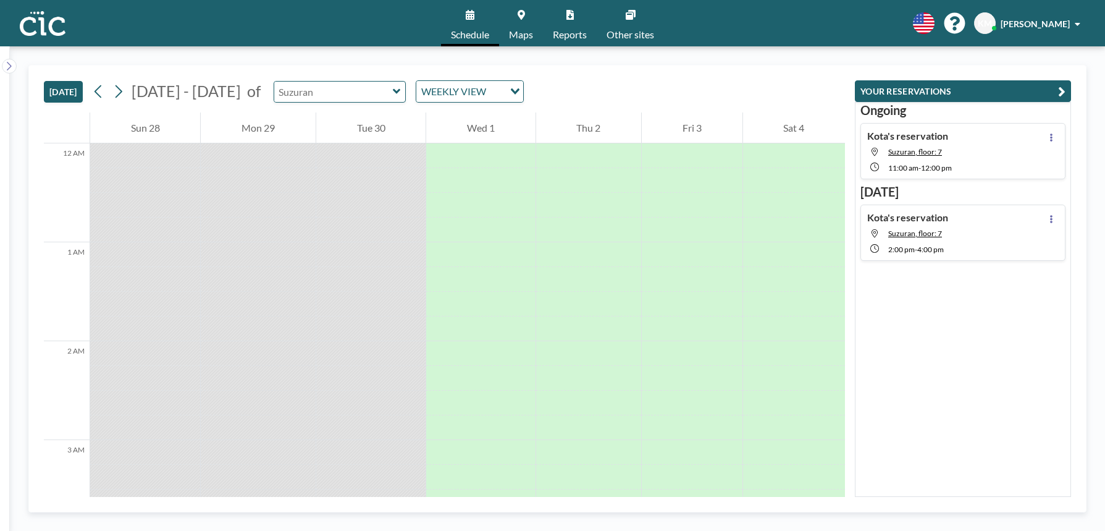
click at [322, 82] on input "text" at bounding box center [333, 92] width 119 height 20
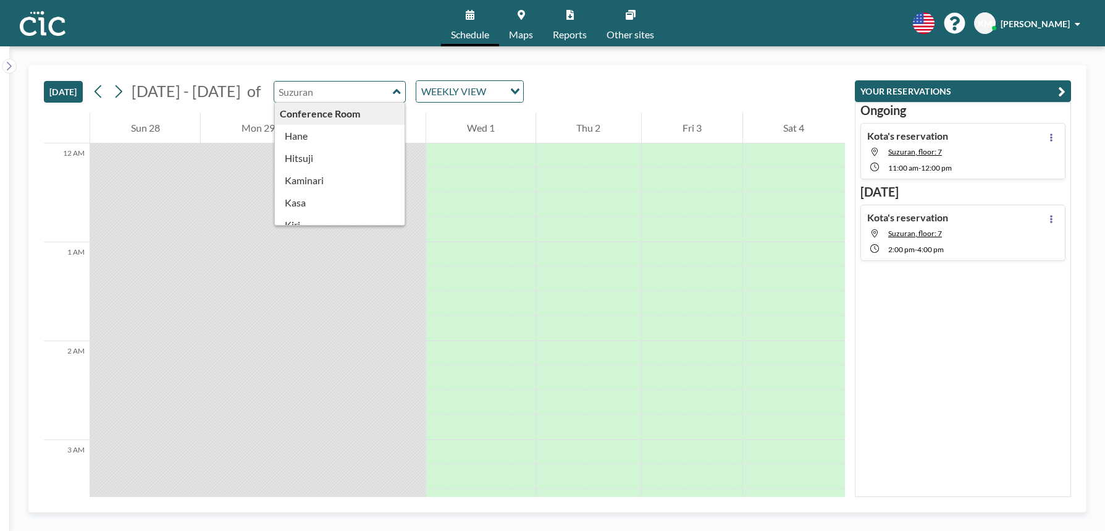
type input "Suzuran"
click at [322, 65] on div "[DATE] [DATE] - [DATE] of Suzuran Conference Room [PERSON_NAME] [PERSON_NAME] M…" at bounding box center [444, 88] width 801 height 47
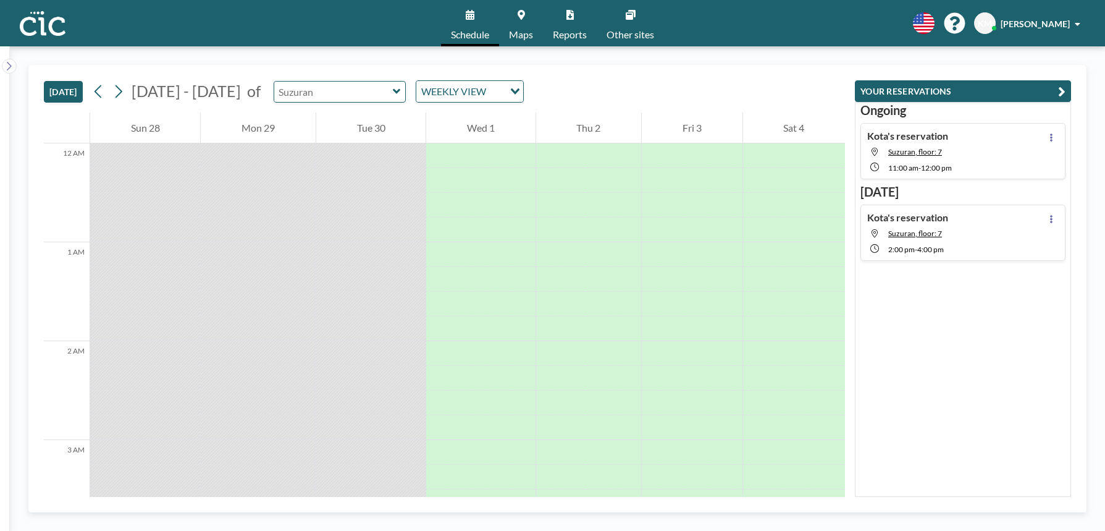
click at [322, 83] on input "text" at bounding box center [333, 92] width 119 height 20
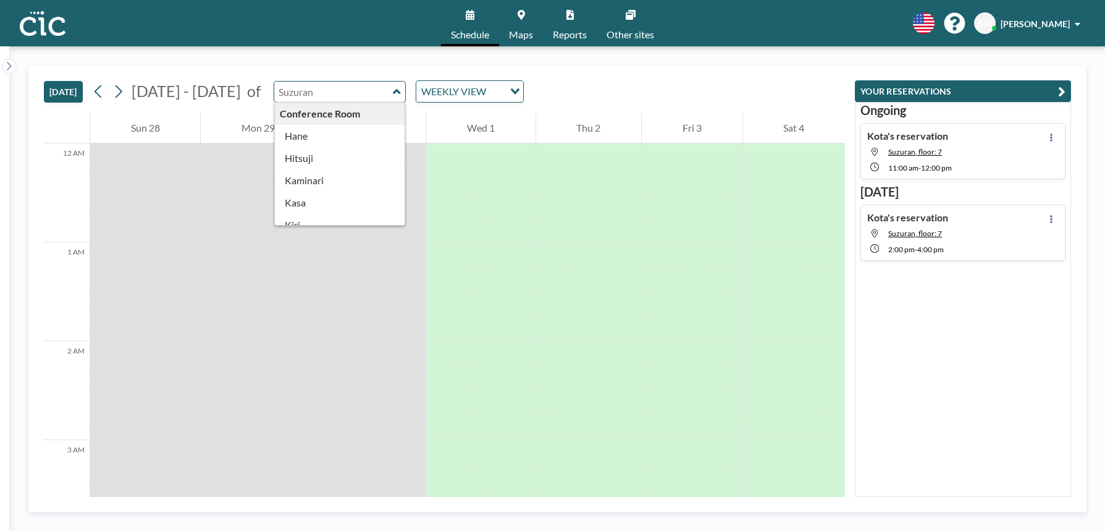
type input "Suzuran"
click at [322, 66] on div "[DATE] [DATE] - [DATE] of Suzuran Conference Room [PERSON_NAME] [PERSON_NAME] M…" at bounding box center [444, 88] width 801 height 47
click at [322, 94] on input "text" at bounding box center [333, 92] width 119 height 20
type input "Suzuran"
click at [320, 67] on div "[DATE] [DATE] - [DATE] of Suzuran Conference Room [PERSON_NAME] [PERSON_NAME] M…" at bounding box center [444, 88] width 801 height 47
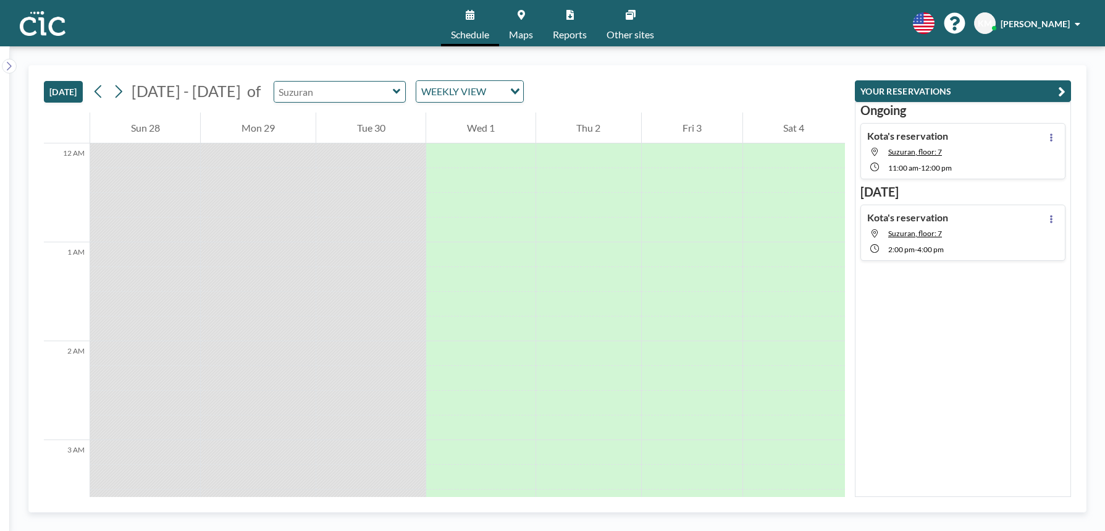
click at [321, 86] on input "text" at bounding box center [333, 92] width 119 height 20
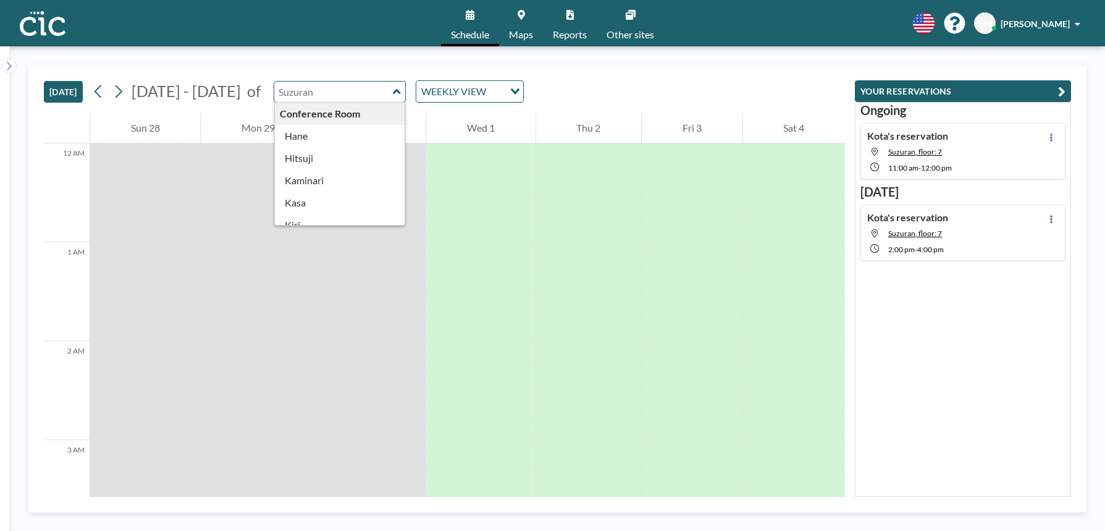
type input "Suzuran"
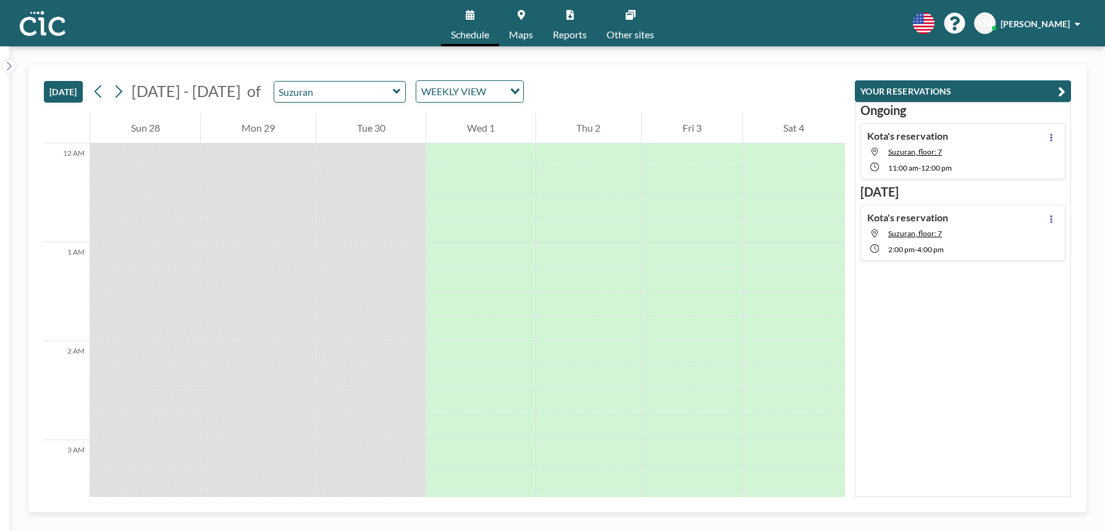
click at [317, 72] on div "[DATE] [DATE] - [DATE] of Suzuran WEEKLY VIEW Loading..." at bounding box center [444, 88] width 801 height 47
click at [313, 89] on input "text" at bounding box center [333, 92] width 119 height 20
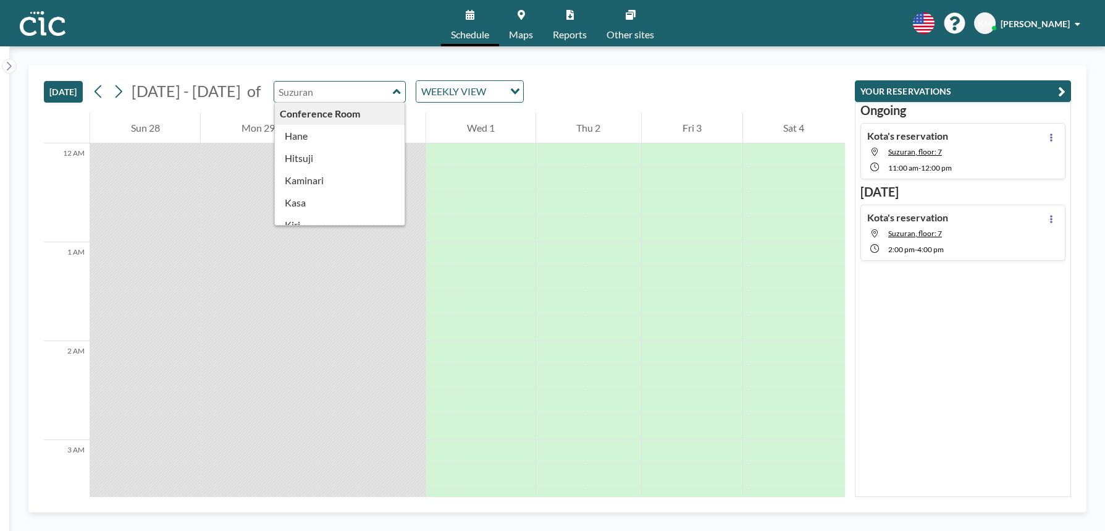
type input "Suzuran"
click at [306, 69] on div "[DATE] [DATE] - [DATE] of Suzuran Conference Room [PERSON_NAME] [PERSON_NAME] M…" at bounding box center [444, 88] width 801 height 47
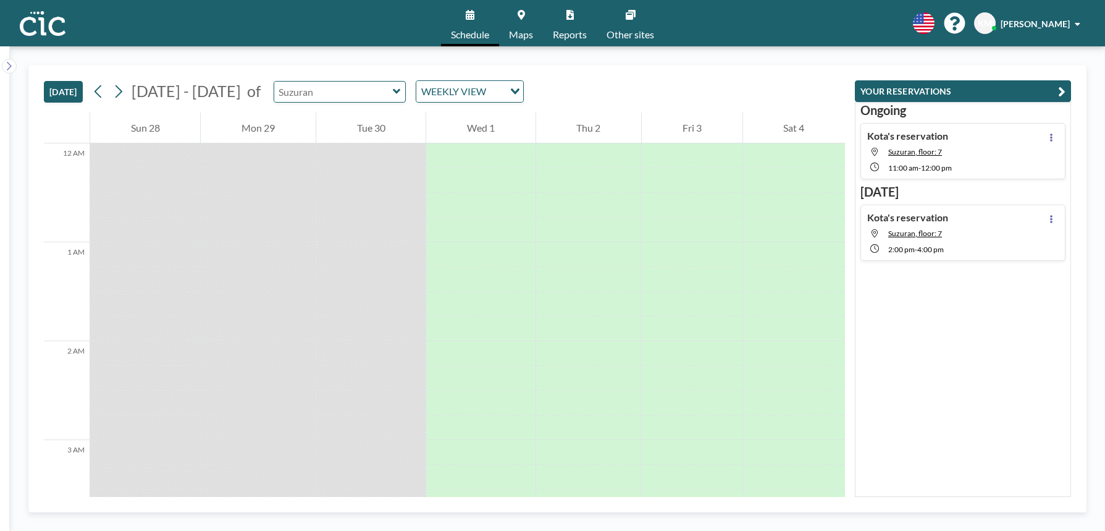
click at [304, 86] on input "text" at bounding box center [333, 92] width 119 height 20
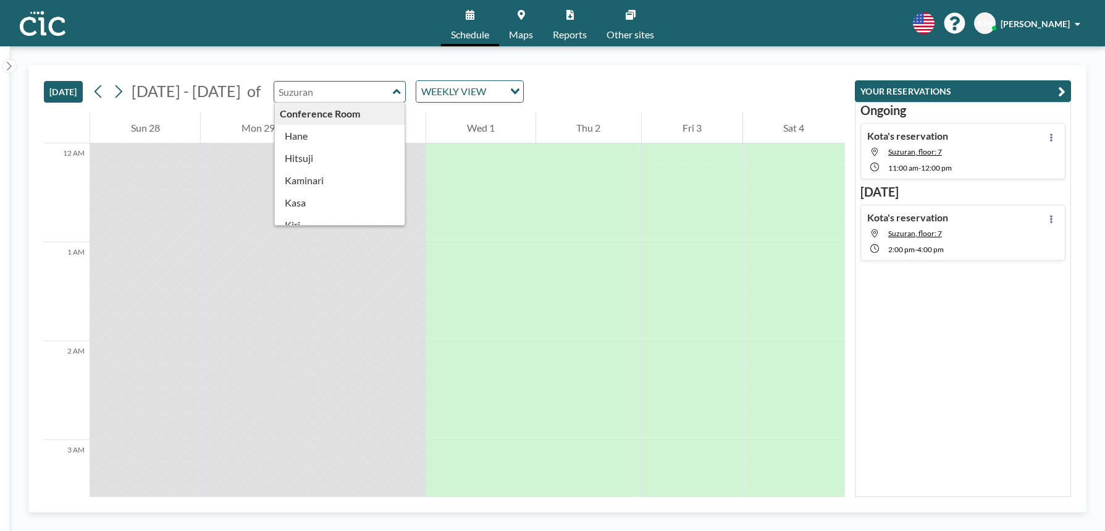
type input "Suzuran"
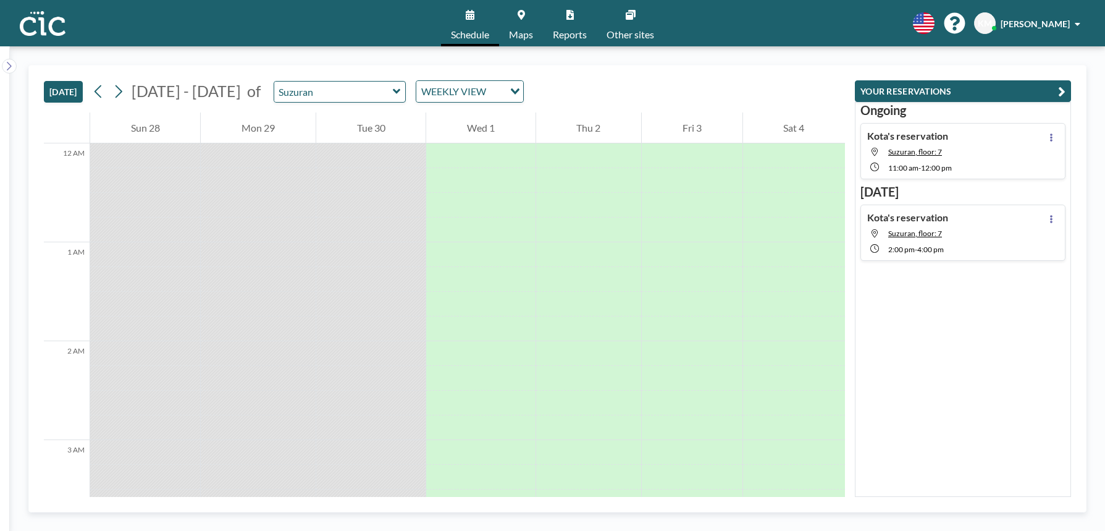
click at [295, 73] on div "[DATE] [DATE] - [DATE] of Suzuran WEEKLY VIEW Loading..." at bounding box center [444, 88] width 801 height 47
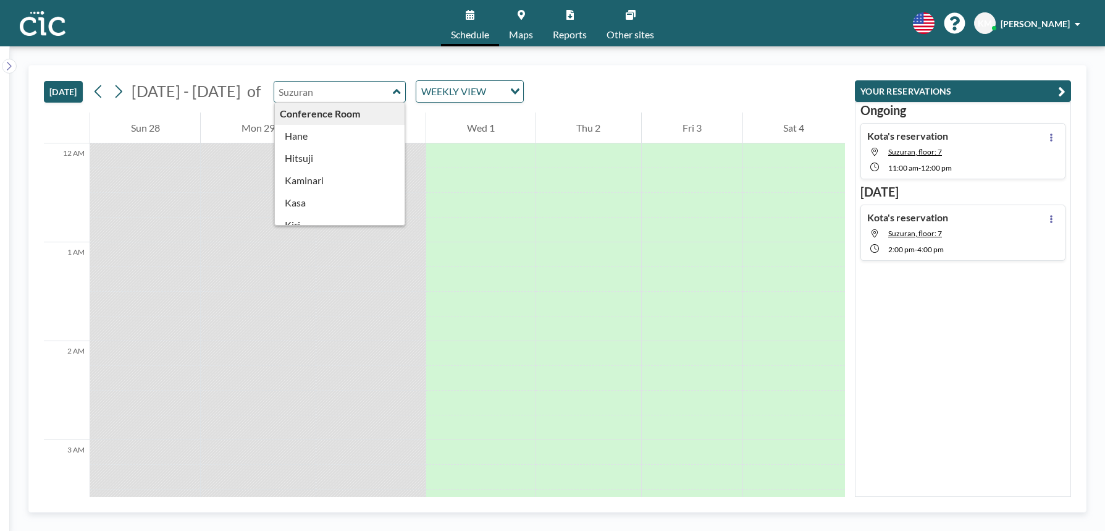
click at [304, 93] on input "text" at bounding box center [333, 92] width 119 height 20
type input "Suzuran"
click at [309, 68] on div "[DATE] [DATE] - [DATE] of Suzuran Conference Room [PERSON_NAME] [PERSON_NAME] M…" at bounding box center [444, 88] width 801 height 47
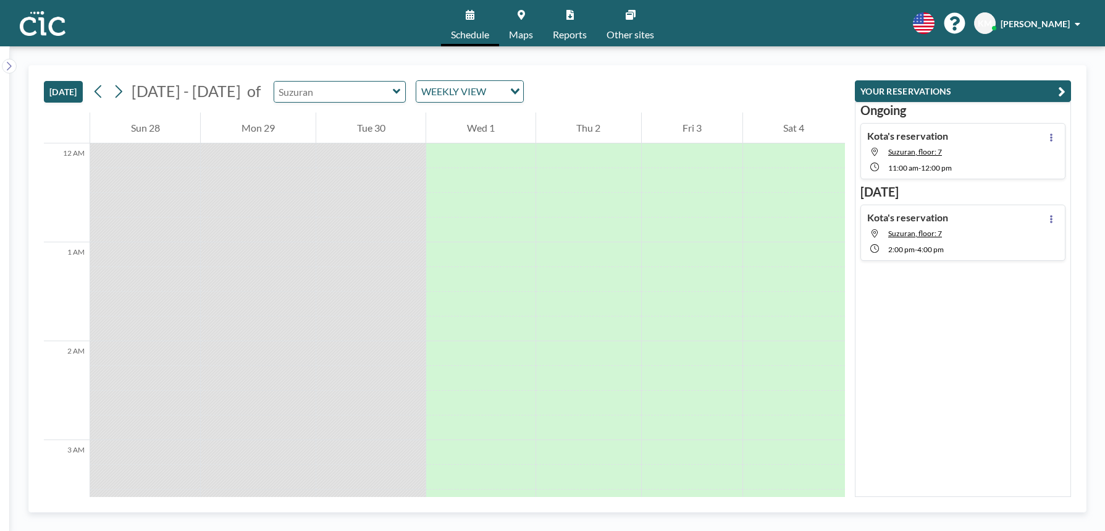
click at [321, 95] on input "text" at bounding box center [333, 92] width 119 height 20
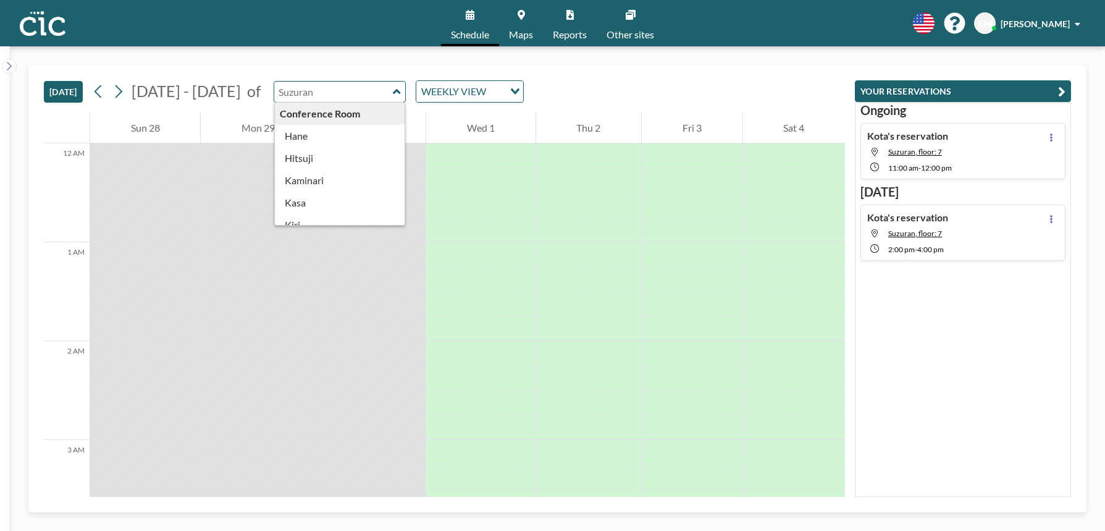
type input "Suzuran"
click at [318, 73] on div "[DATE] [DATE] - [DATE] of Suzuran Conference Room [PERSON_NAME] [PERSON_NAME] M…" at bounding box center [444, 88] width 801 height 47
click at [309, 83] on input "text" at bounding box center [333, 92] width 119 height 20
type input "Suzuran"
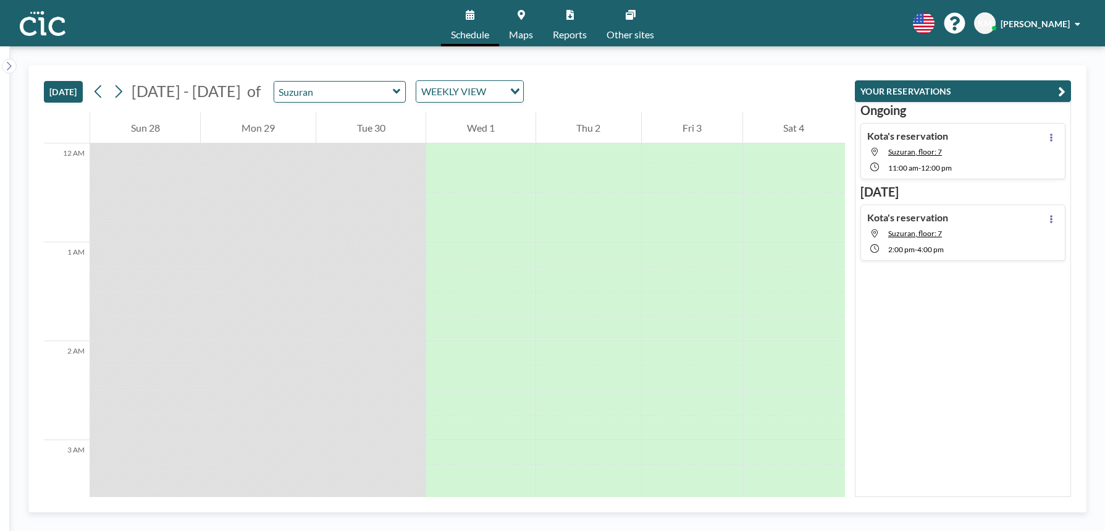
click at [308, 57] on div "[DATE] [DATE] - [DATE] of Suzuran WEEKLY VIEW Loading... 12 AM 1 AM 2 AM 3 AM 4…" at bounding box center [557, 288] width 1095 height 484
click at [314, 91] on input "text" at bounding box center [333, 92] width 119 height 20
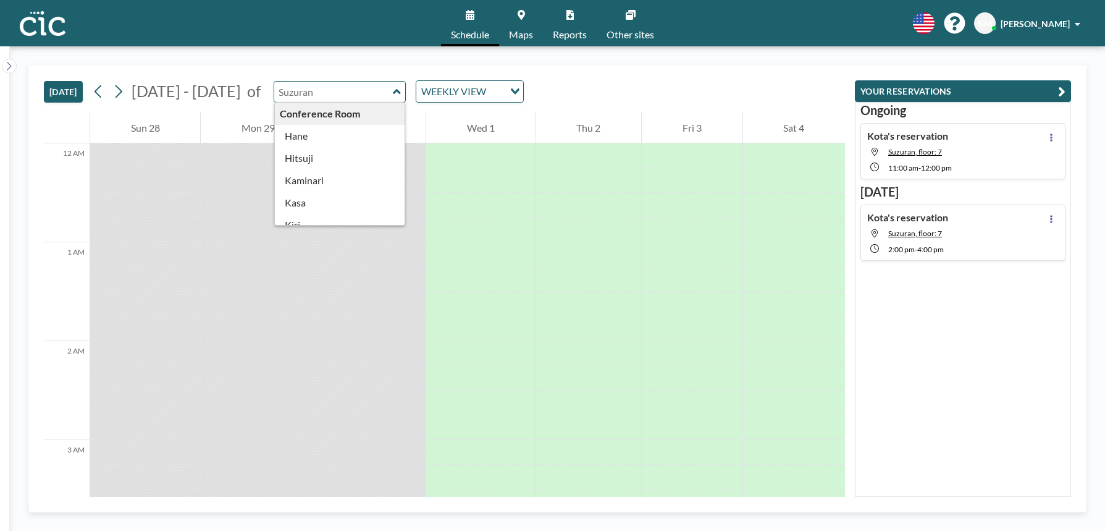
type input "Suzuran"
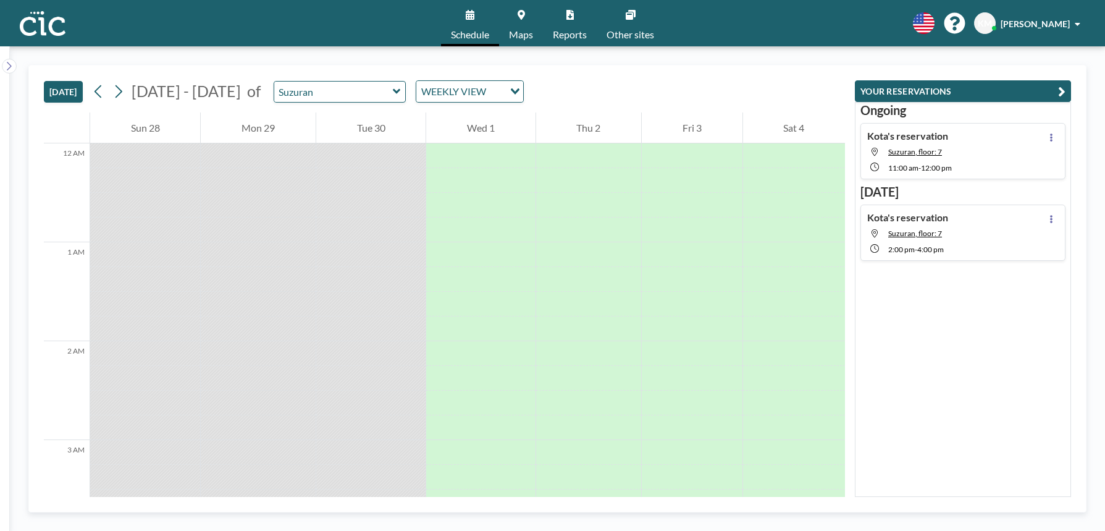
click at [337, 59] on div "[DATE] [DATE] - [DATE] of Suzuran WEEKLY VIEW Loading... 12 AM 1 AM 2 AM 3 AM 4…" at bounding box center [557, 288] width 1095 height 484
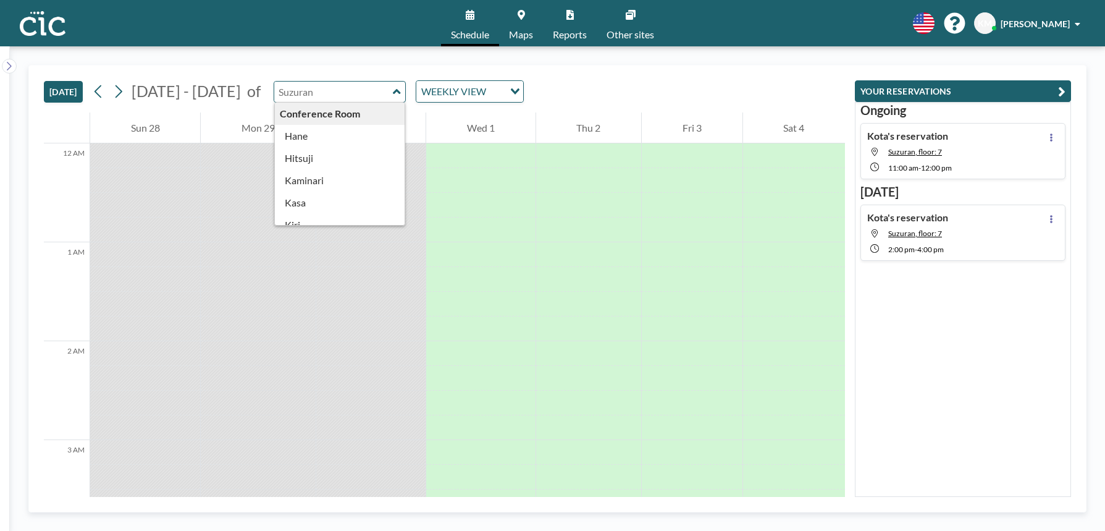
click at [296, 85] on input "text" at bounding box center [333, 92] width 119 height 20
type input "Suzuran"
click at [286, 61] on div "[DATE] [DATE] - [DATE] of Suzuran Conference Room [PERSON_NAME] [PERSON_NAME] M…" at bounding box center [557, 288] width 1095 height 484
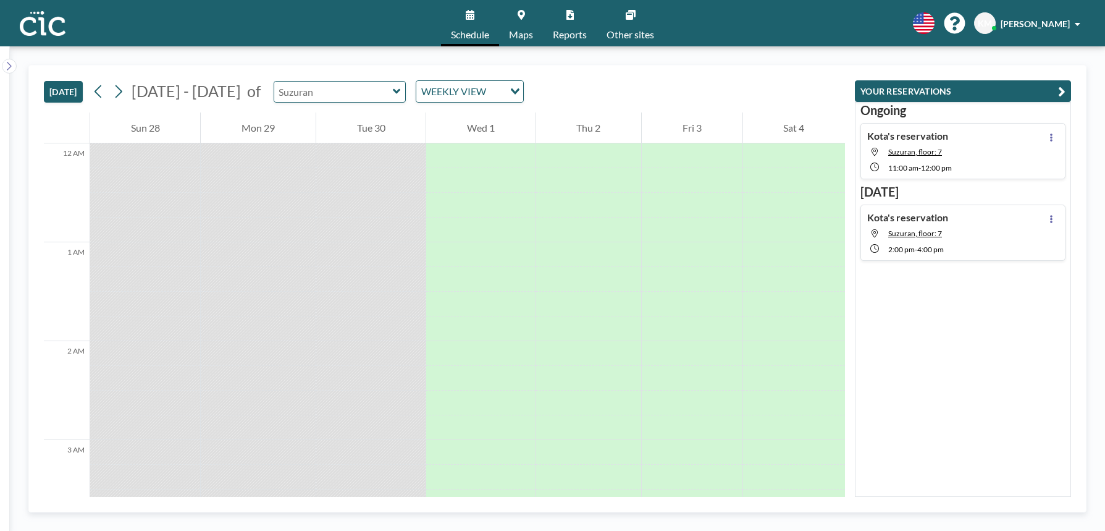
click at [295, 84] on input "text" at bounding box center [333, 92] width 119 height 20
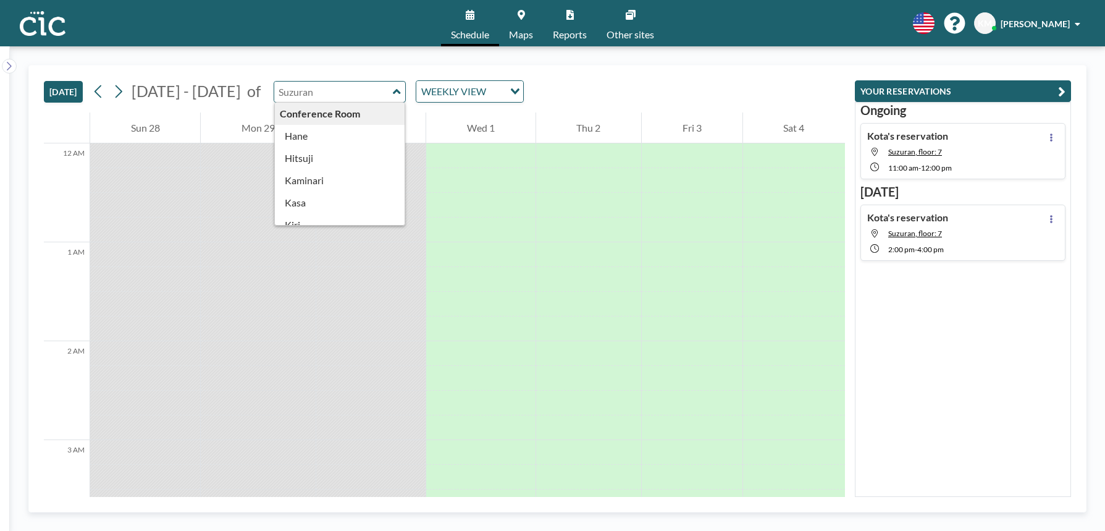
type input "Suzuran"
click at [289, 72] on div "[DATE] [DATE] - [DATE] of Suzuran Conference Room [PERSON_NAME] [PERSON_NAME] M…" at bounding box center [444, 88] width 801 height 47
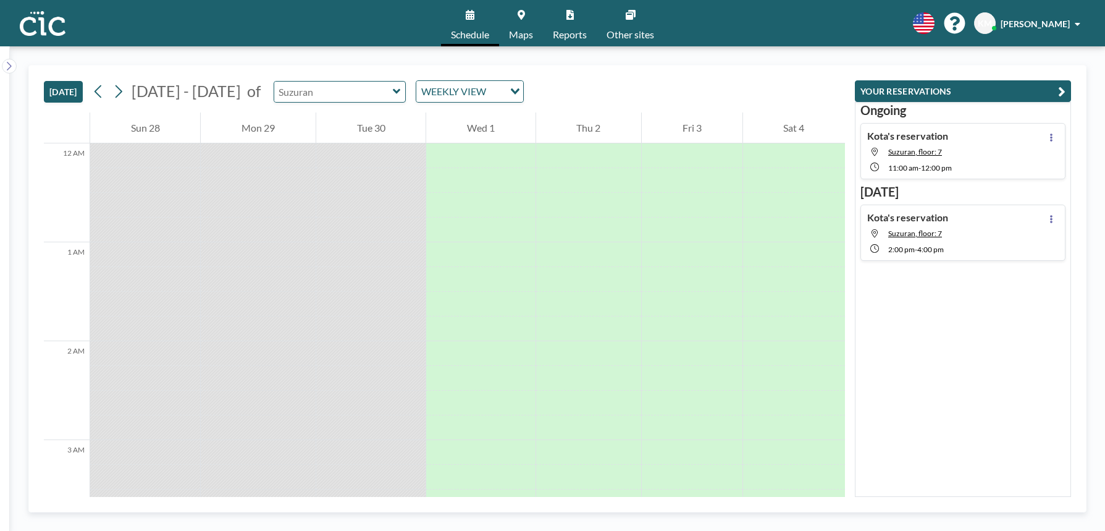
click at [291, 85] on input "text" at bounding box center [333, 92] width 119 height 20
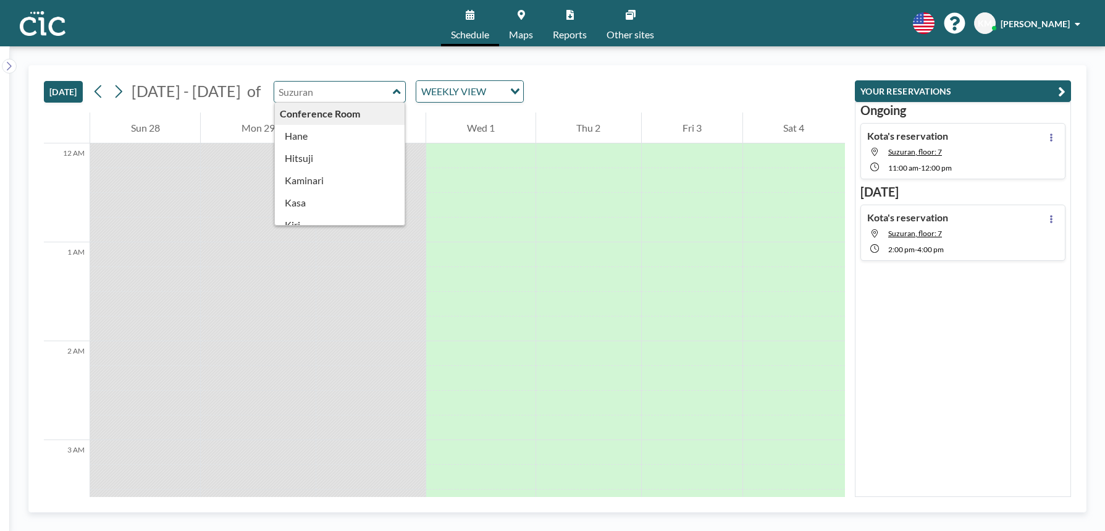
type input "Suzuran"
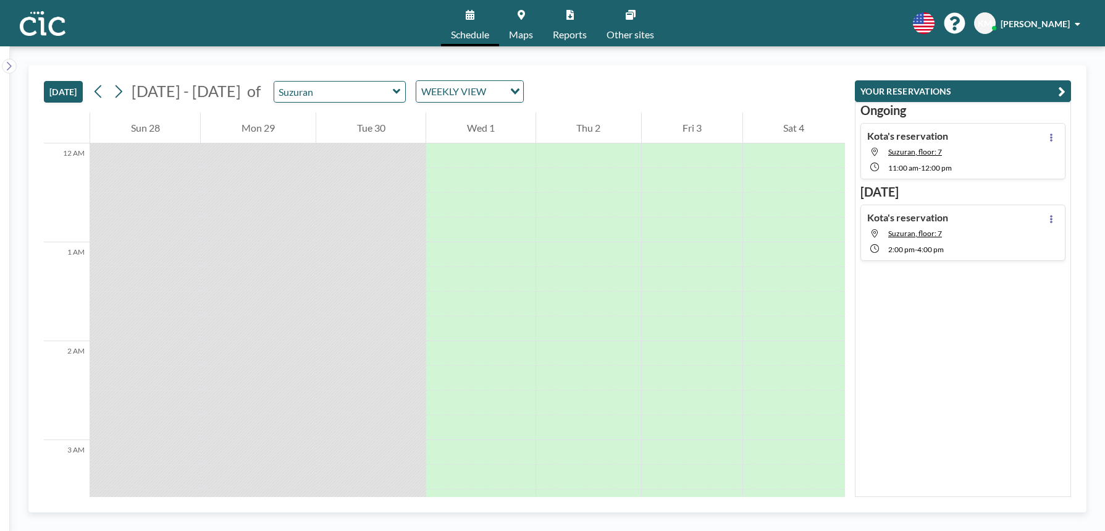
click at [296, 66] on div "[DATE] [DATE] - [DATE] of Suzuran WEEKLY VIEW Loading..." at bounding box center [444, 88] width 801 height 47
click at [298, 90] on input "text" at bounding box center [333, 92] width 119 height 20
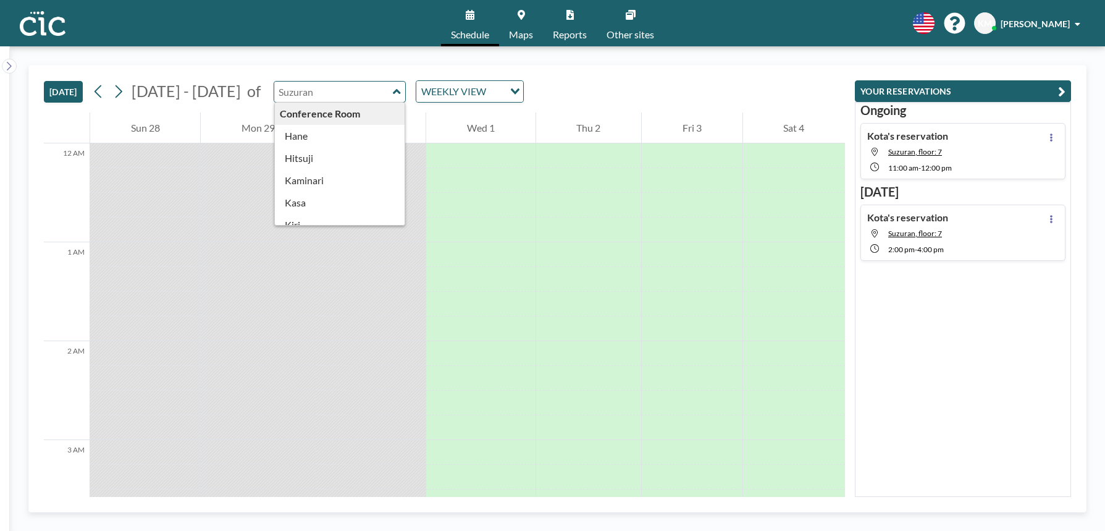
type input "Suzuran"
click at [321, 68] on div "[DATE] [DATE] - [DATE] of Suzuran Conference Room [PERSON_NAME] [PERSON_NAME] M…" at bounding box center [444, 88] width 801 height 47
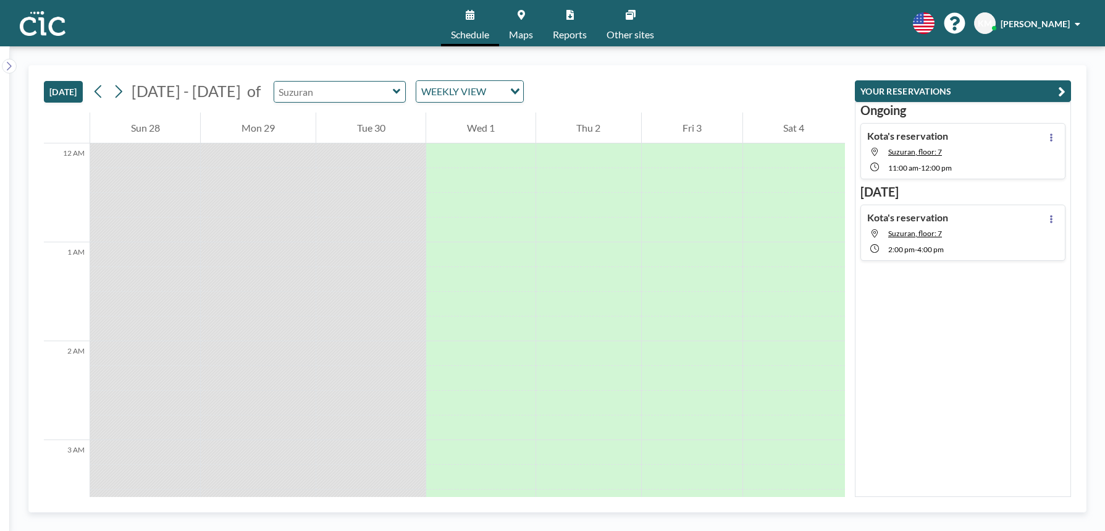
click at [326, 86] on input "text" at bounding box center [333, 92] width 119 height 20
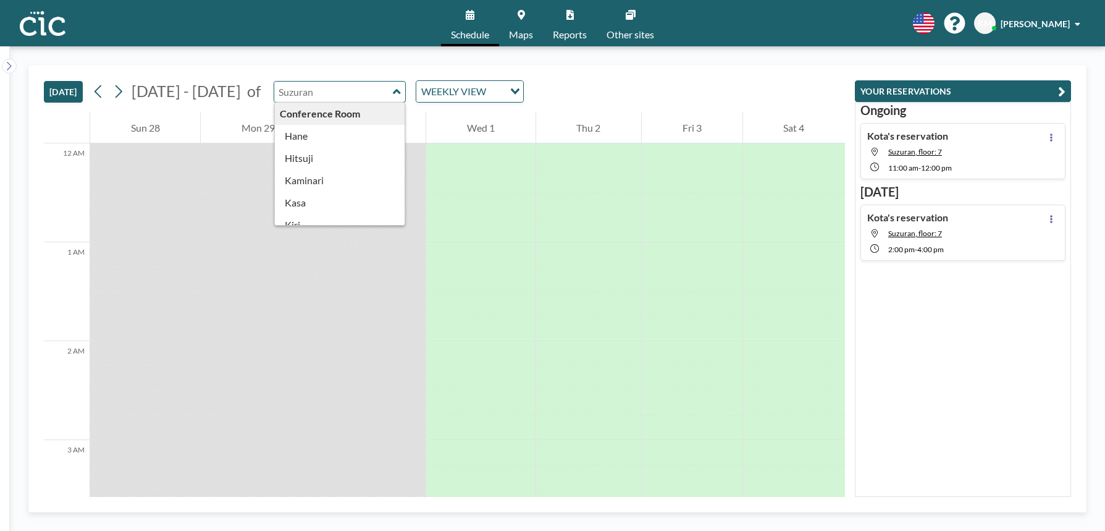
type input "Suzuran"
click at [325, 74] on div "[DATE] [DATE] - [DATE] of Suzuran Conference Room [PERSON_NAME] [PERSON_NAME] M…" at bounding box center [444, 88] width 801 height 47
click at [322, 94] on input "text" at bounding box center [333, 92] width 119 height 20
click at [317, 82] on input "text" at bounding box center [333, 92] width 119 height 20
type input "Suzuran"
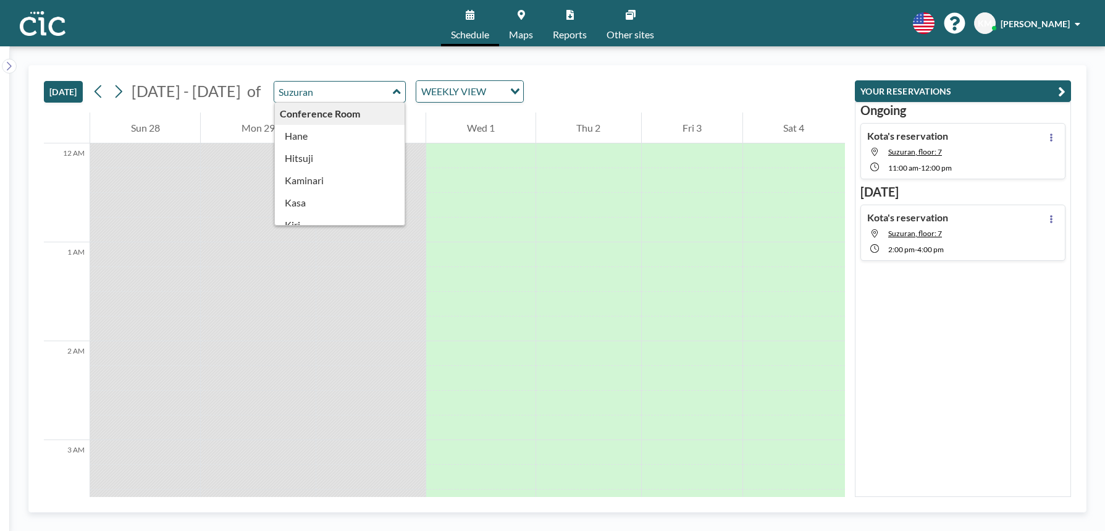
click at [304, 78] on div "[DATE] [DATE] - [DATE] of Suzuran Conference Room [PERSON_NAME] [PERSON_NAME] M…" at bounding box center [444, 88] width 801 height 47
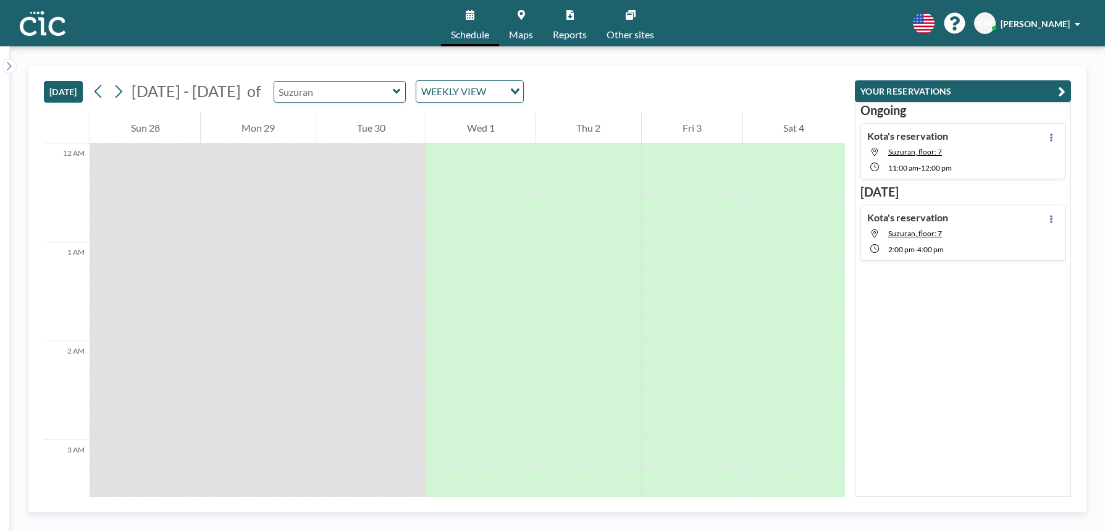
click at [296, 89] on input "text" at bounding box center [333, 92] width 119 height 20
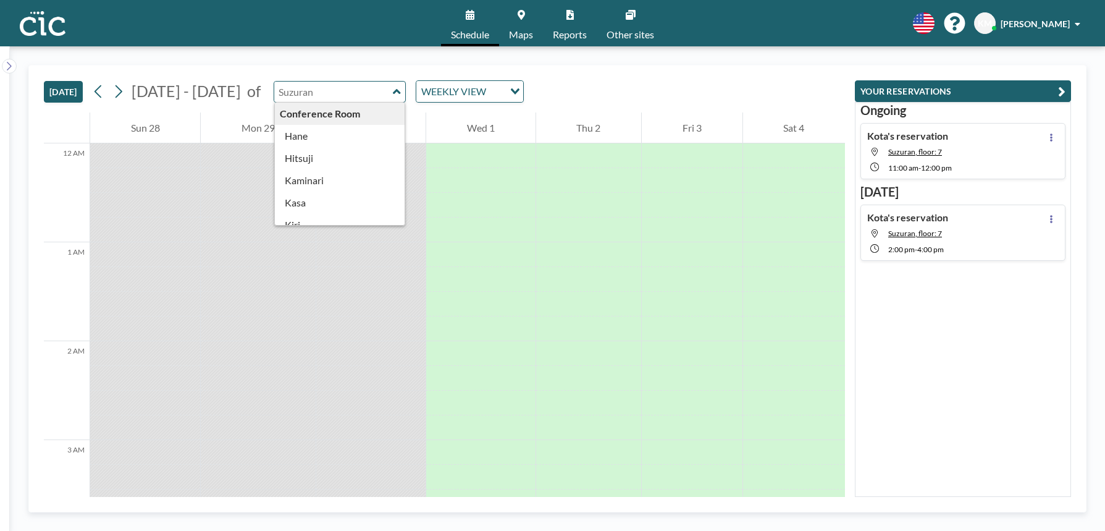
type input "Suzuran"
click at [305, 67] on div "[DATE] [DATE] - [DATE] of Suzuran Conference Room [PERSON_NAME] [PERSON_NAME] M…" at bounding box center [444, 88] width 801 height 47
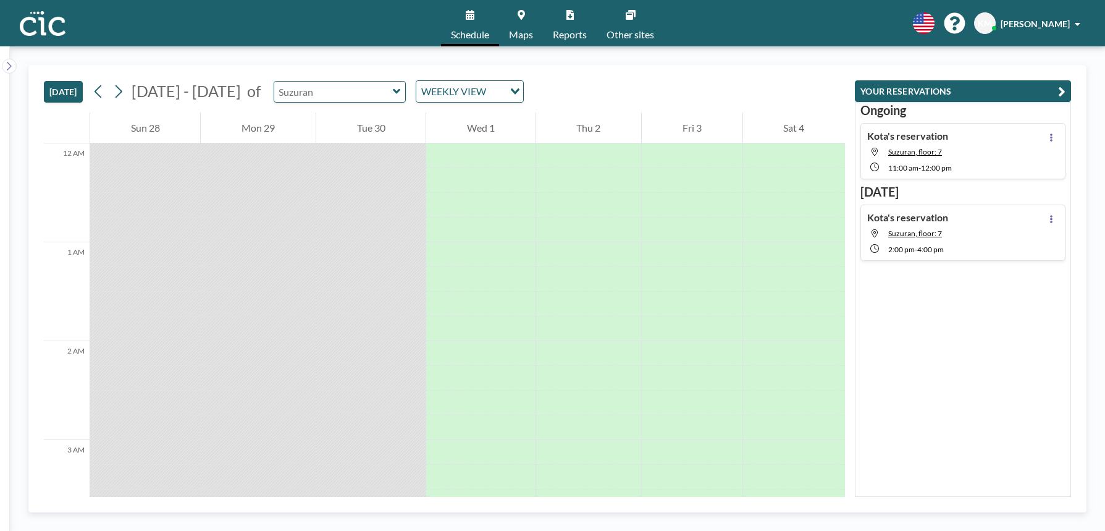
click at [308, 91] on input "text" at bounding box center [333, 92] width 119 height 20
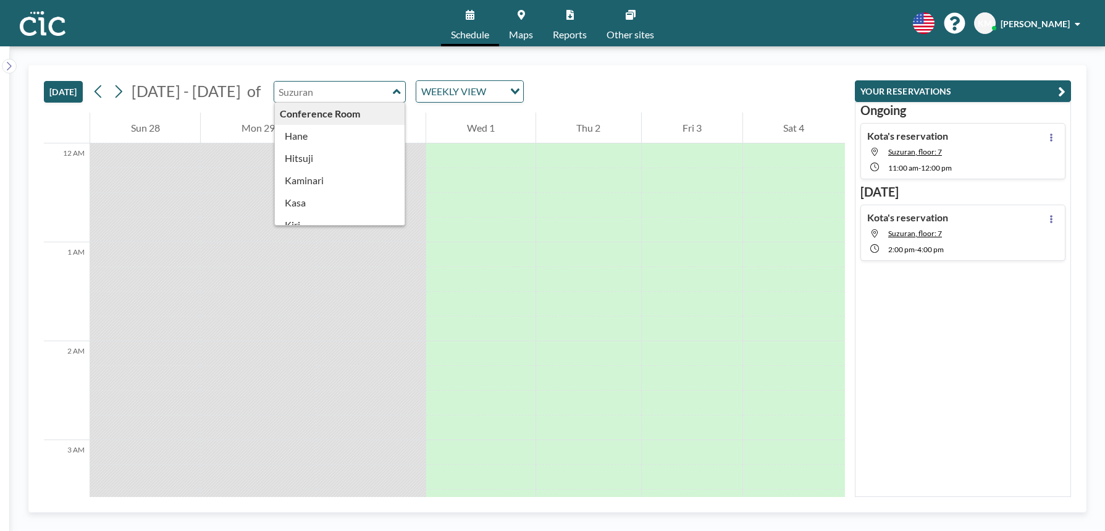
type input "Suzuran"
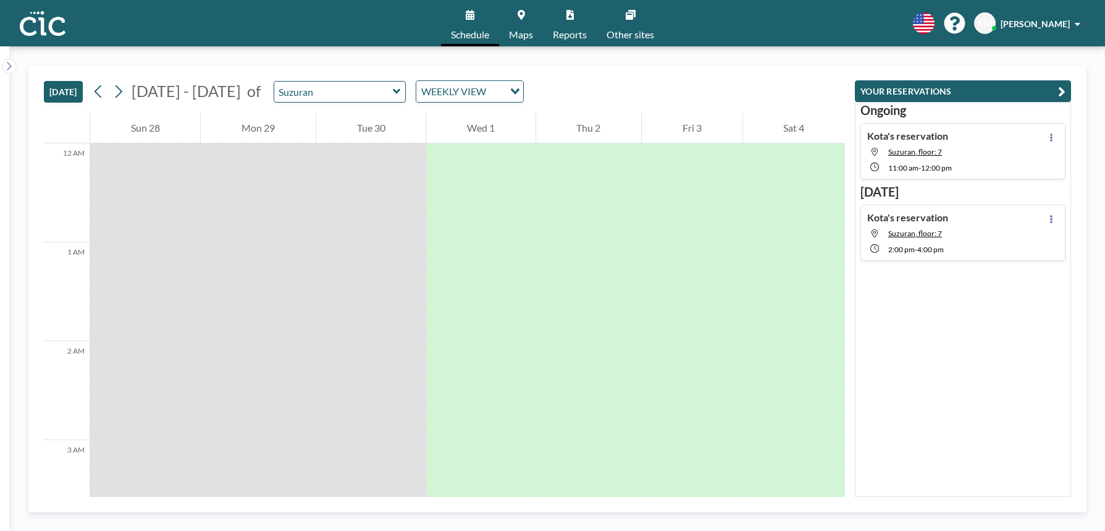
click at [307, 67] on div "[DATE] [DATE] - [DATE] of Suzuran WEEKLY VIEW Loading..." at bounding box center [444, 88] width 801 height 47
click at [306, 89] on input "text" at bounding box center [333, 92] width 119 height 20
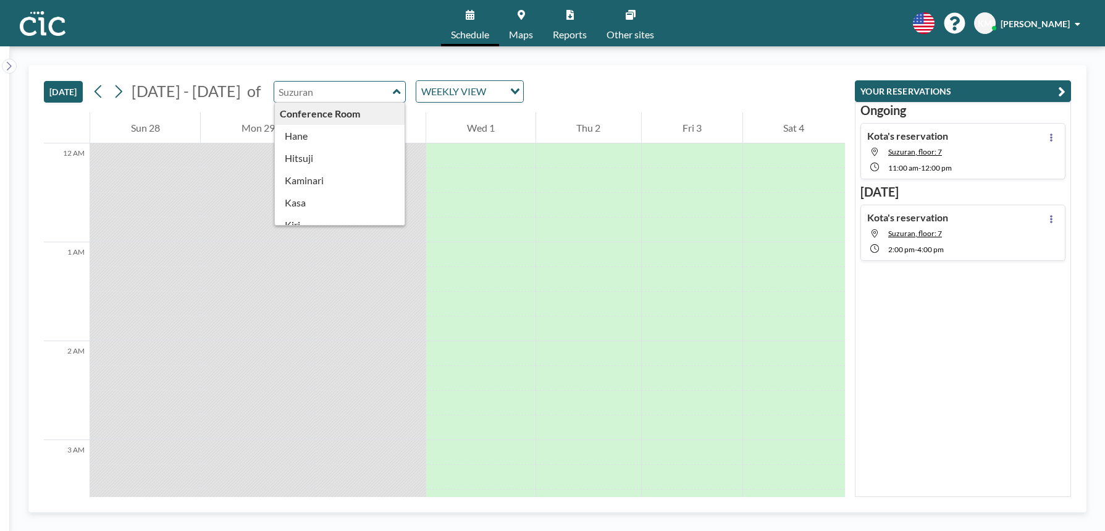
type input "Suzuran"
click at [314, 77] on div "[DATE] [DATE] - [DATE] of Suzuran Conference Room [PERSON_NAME] [PERSON_NAME] M…" at bounding box center [444, 88] width 801 height 47
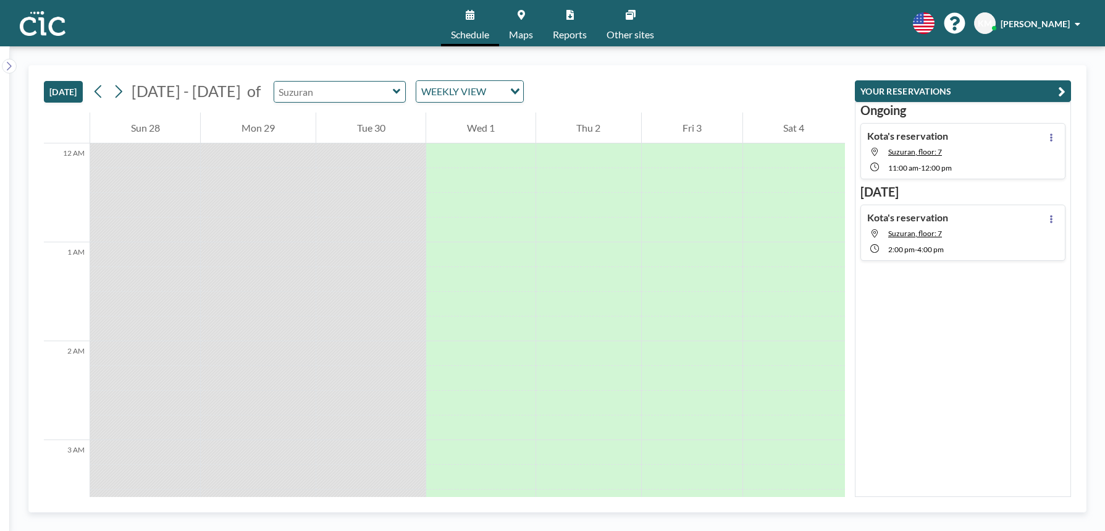
click at [314, 95] on input "text" at bounding box center [333, 92] width 119 height 20
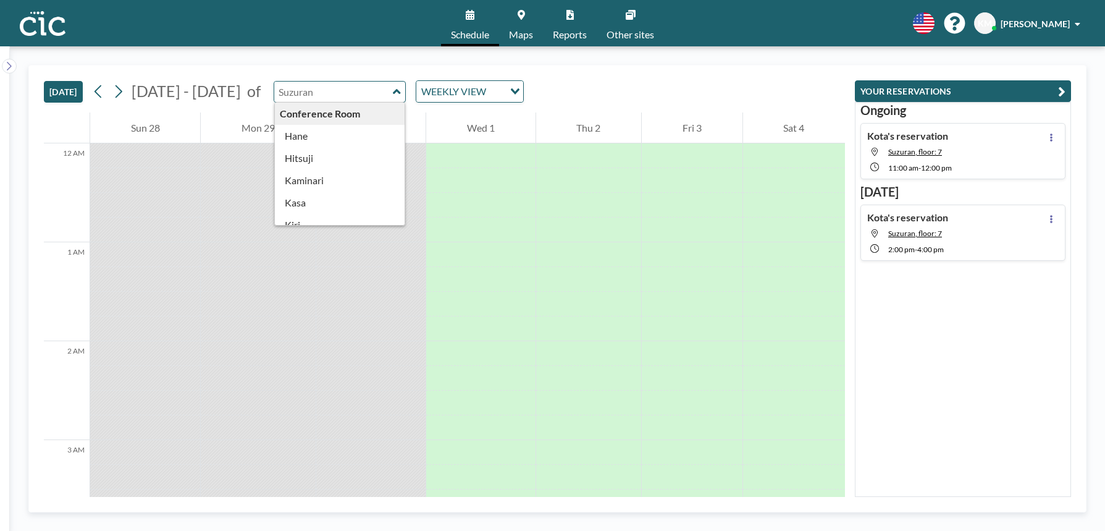
type input "Suzuran"
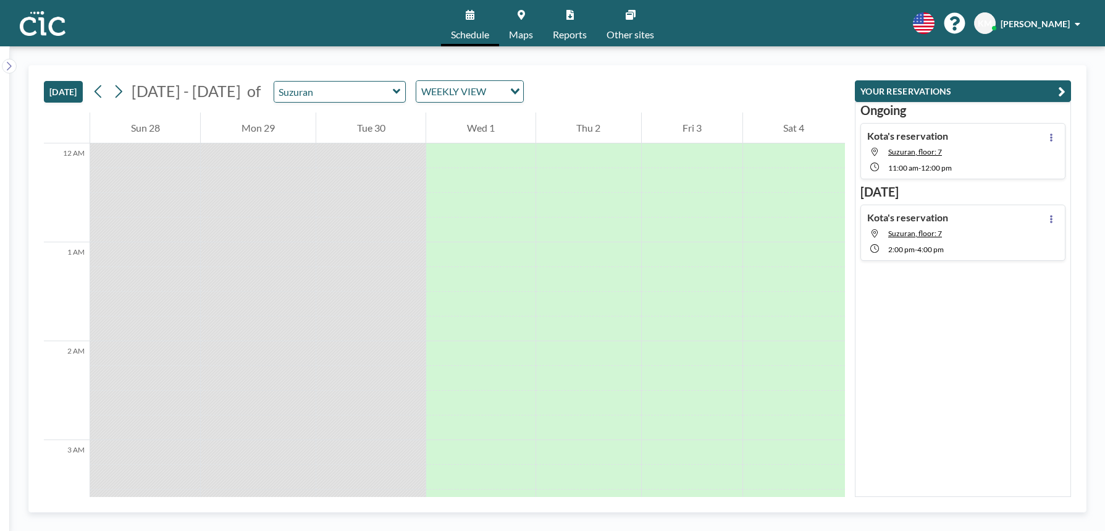
click at [320, 71] on div "[DATE] [DATE] - [DATE] of Suzuran WEEKLY VIEW Loading..." at bounding box center [444, 88] width 801 height 47
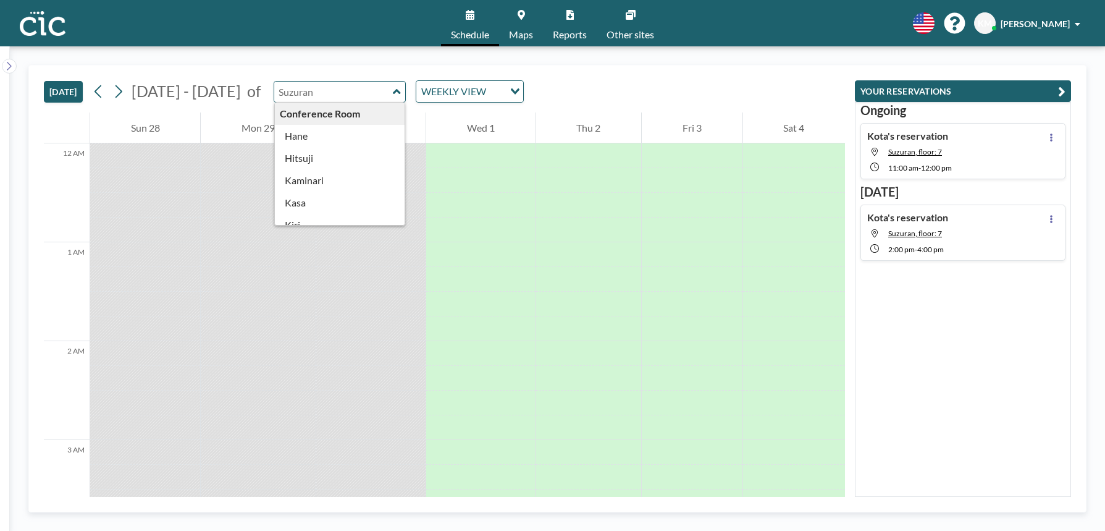
click at [320, 97] on input "text" at bounding box center [333, 92] width 119 height 20
type input "Suzuran"
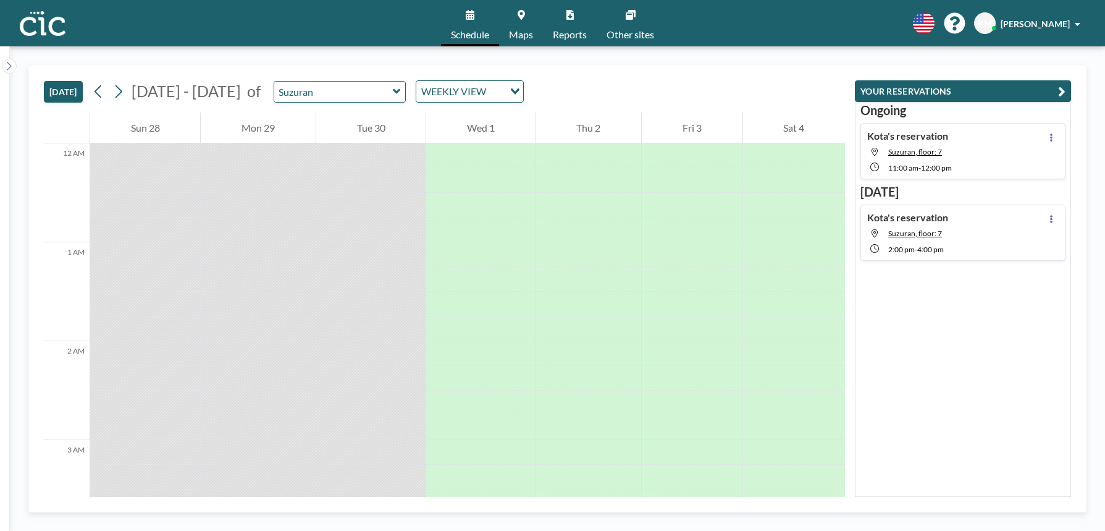
click at [332, 70] on div "[DATE] [DATE] - [DATE] of Suzuran WEEKLY VIEW Loading..." at bounding box center [444, 88] width 801 height 47
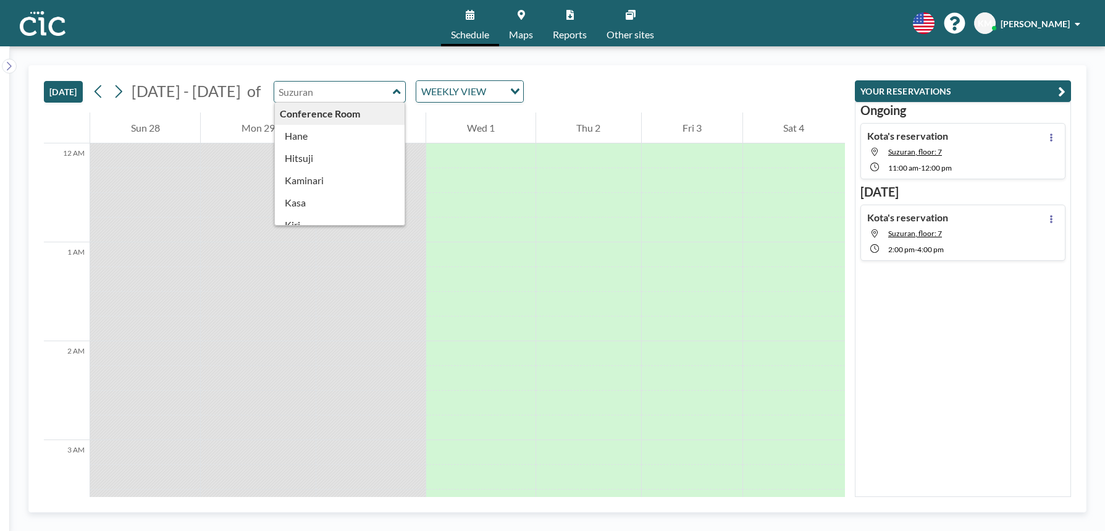
click at [304, 94] on input "text" at bounding box center [333, 92] width 119 height 20
type input "Suzuran"
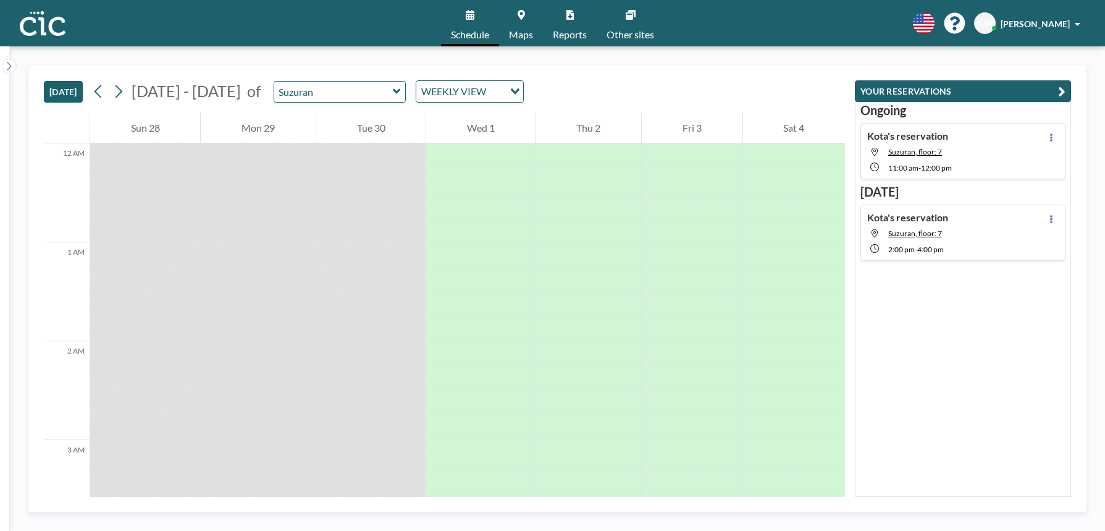
click at [280, 69] on div "[DATE] [DATE] - [DATE] of Suzuran WEEKLY VIEW Loading..." at bounding box center [444, 88] width 801 height 47
click at [301, 90] on input "text" at bounding box center [333, 92] width 119 height 20
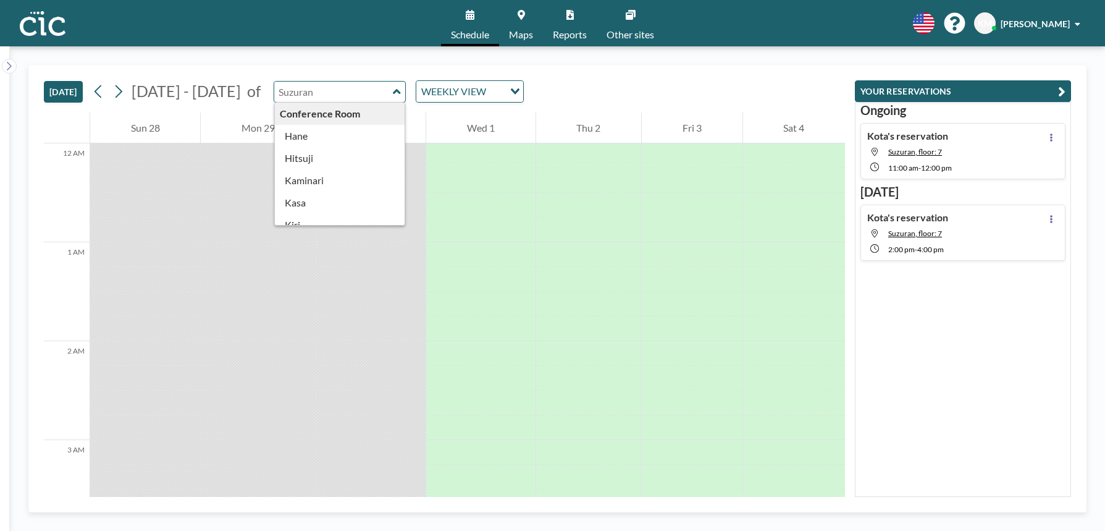
type input "Suzuran"
click at [317, 73] on div "[DATE] [DATE] - [DATE] of Suzuran Conference Room [PERSON_NAME] [PERSON_NAME] M…" at bounding box center [444, 88] width 801 height 47
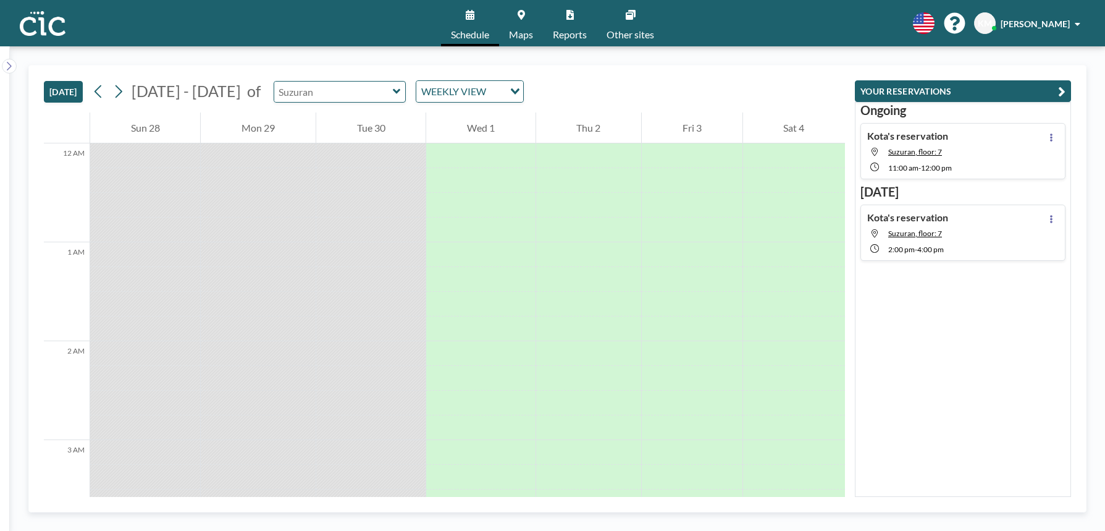
click at [325, 89] on input "text" at bounding box center [333, 92] width 119 height 20
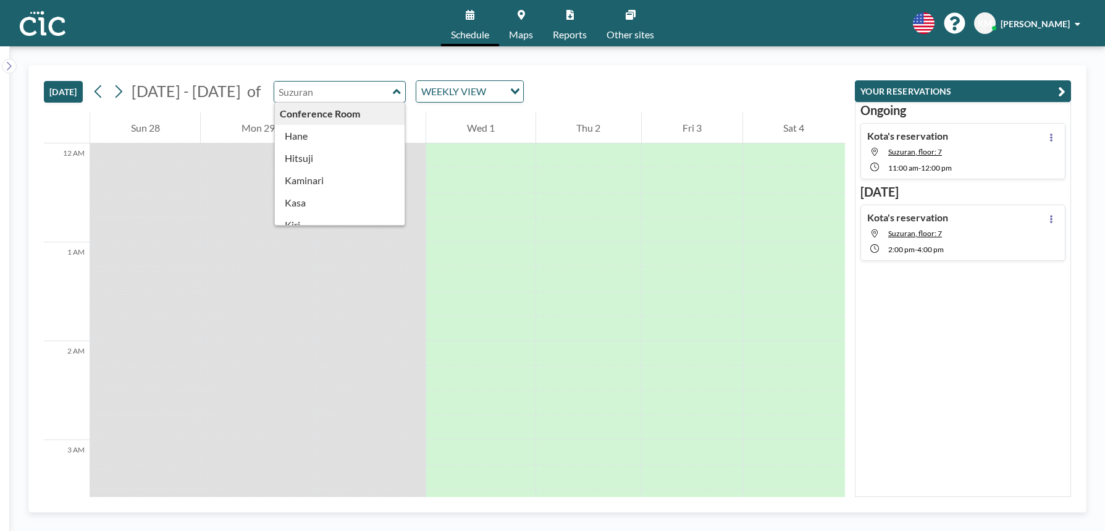
type input "Suzuran"
click at [323, 72] on div "[DATE] [DATE] - [DATE] of Suzuran Conference Room [PERSON_NAME] [PERSON_NAME] M…" at bounding box center [444, 88] width 801 height 47
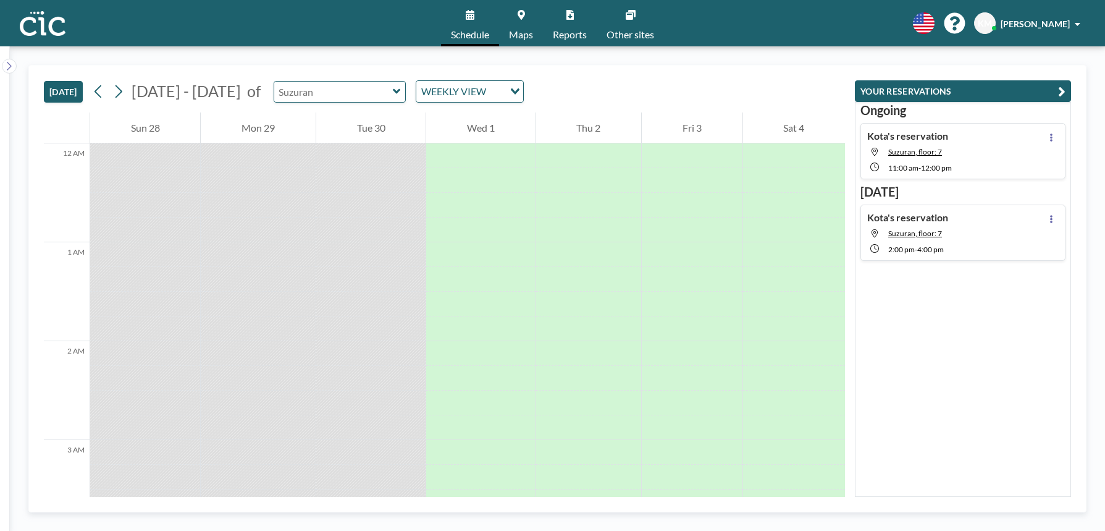
click at [323, 98] on input "text" at bounding box center [333, 92] width 119 height 20
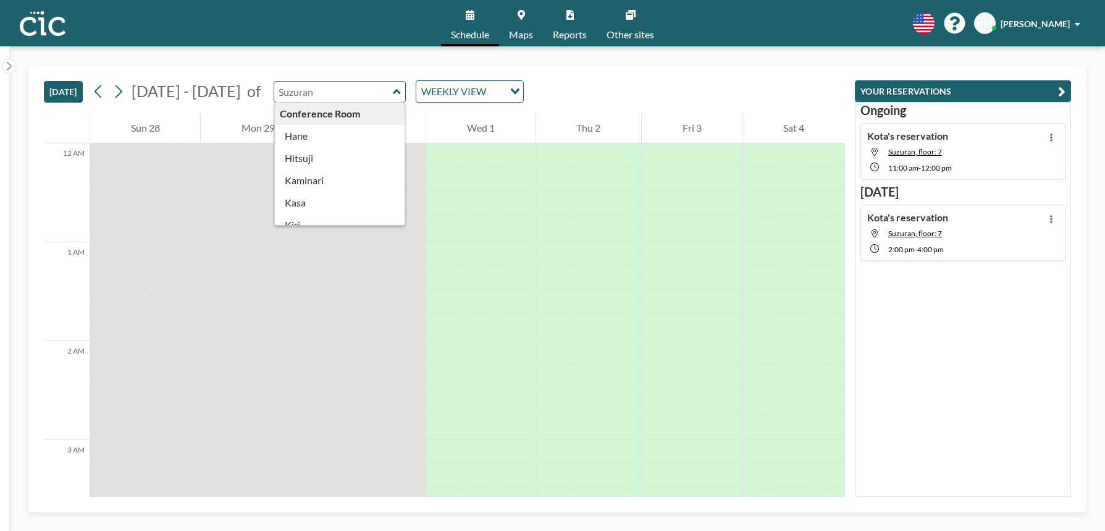
type input "Suzuran"
click at [329, 65] on div "[DATE] [DATE] - [DATE] of Suzuran Conference Room [PERSON_NAME] [PERSON_NAME] M…" at bounding box center [557, 288] width 1058 height 447
click at [319, 93] on input "text" at bounding box center [333, 92] width 119 height 20
click at [320, 88] on input "text" at bounding box center [333, 92] width 119 height 20
type input "Suzuran"
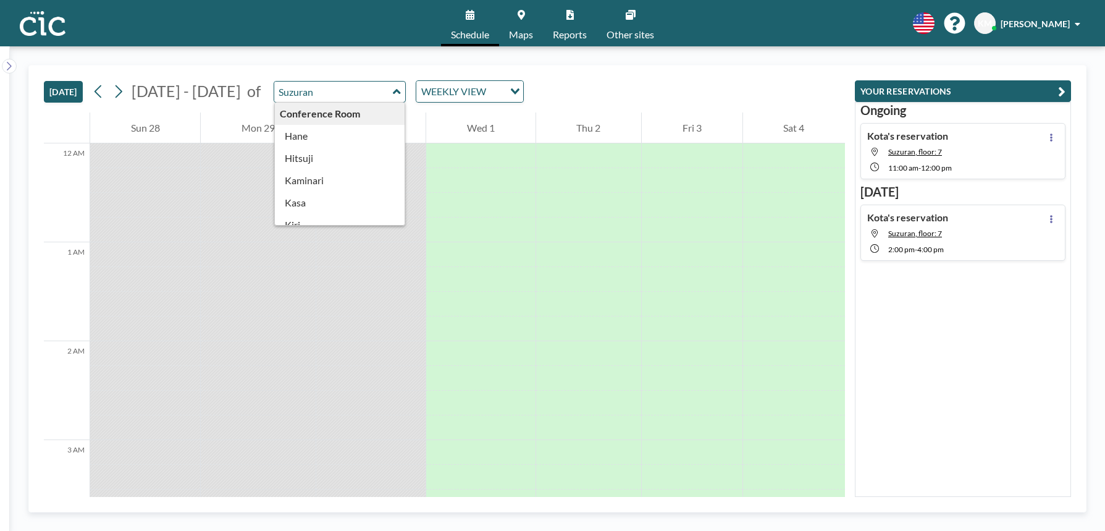
click at [320, 54] on div "[DATE] [DATE] - [DATE] of Suzuran Conference Room [PERSON_NAME] [PERSON_NAME] M…" at bounding box center [557, 288] width 1095 height 484
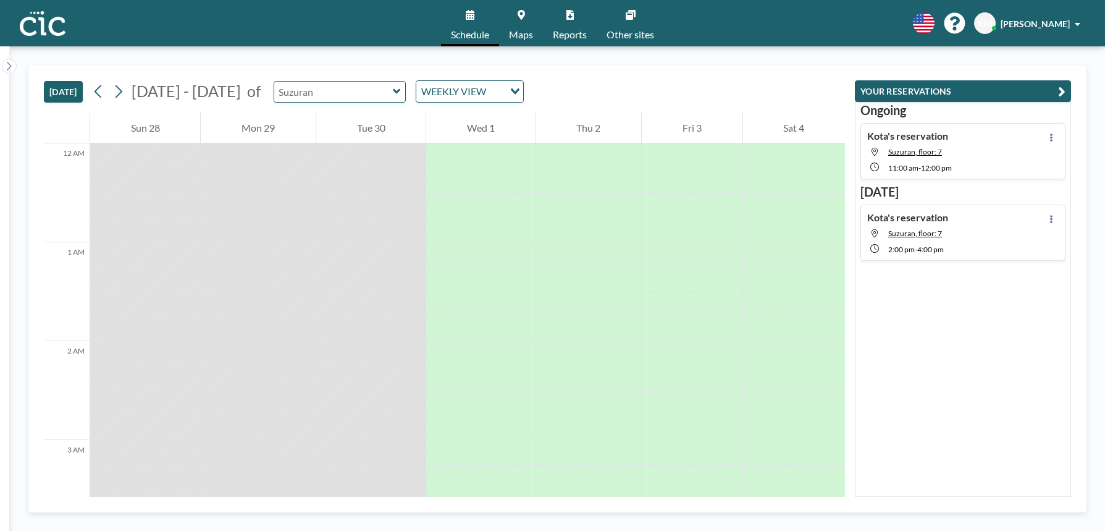
click at [325, 92] on input "text" at bounding box center [333, 92] width 119 height 20
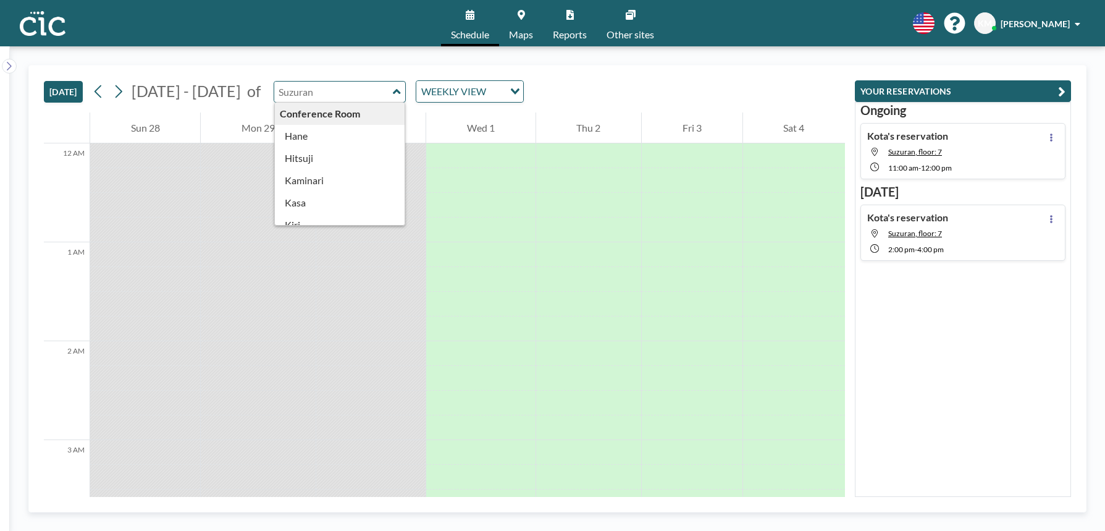
type input "Suzuran"
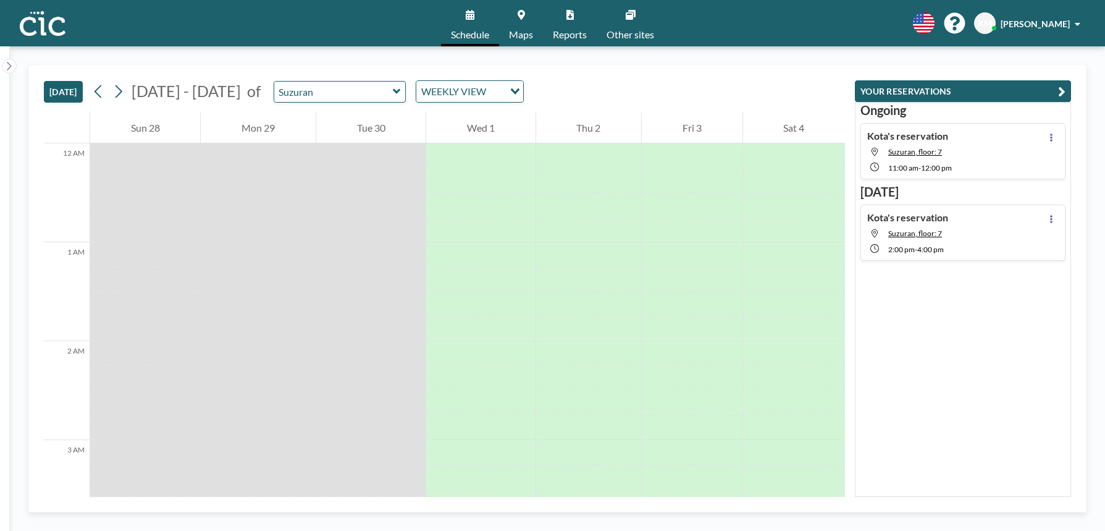
click at [330, 51] on div "[DATE] [DATE] - [DATE] of Suzuran WEEKLY VIEW Loading... 12 AM 1 AM 2 AM 3 AM 4…" at bounding box center [557, 288] width 1095 height 484
click at [357, 87] on input "text" at bounding box center [333, 92] width 119 height 20
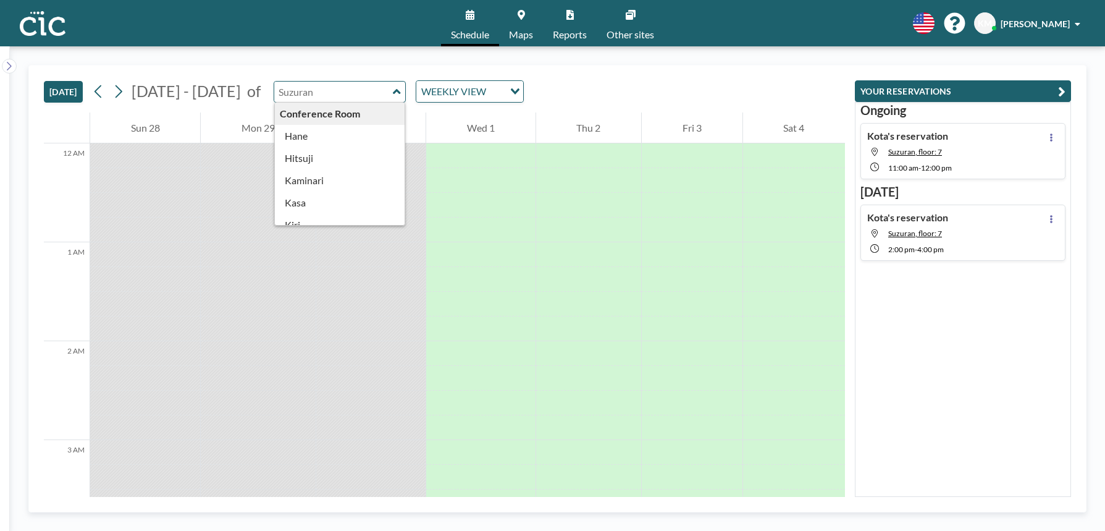
type input "Suzuran"
click at [356, 76] on div "[DATE] [DATE] - [DATE] of Suzuran Conference Room [PERSON_NAME] [PERSON_NAME] M…" at bounding box center [444, 88] width 801 height 47
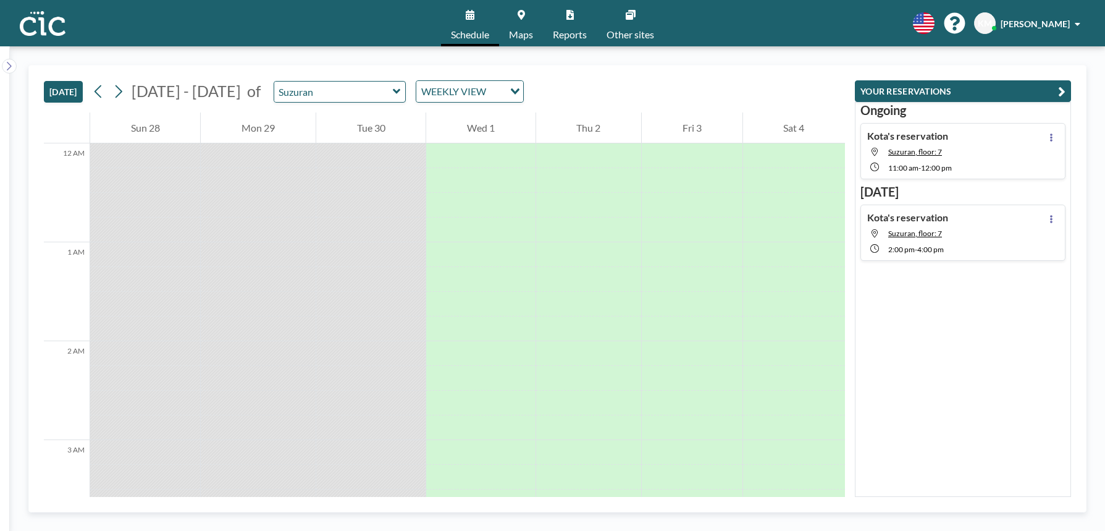
click at [354, 75] on div "[DATE] [DATE] - [DATE] of Suzuran WEEKLY VIEW Loading..." at bounding box center [444, 88] width 801 height 47
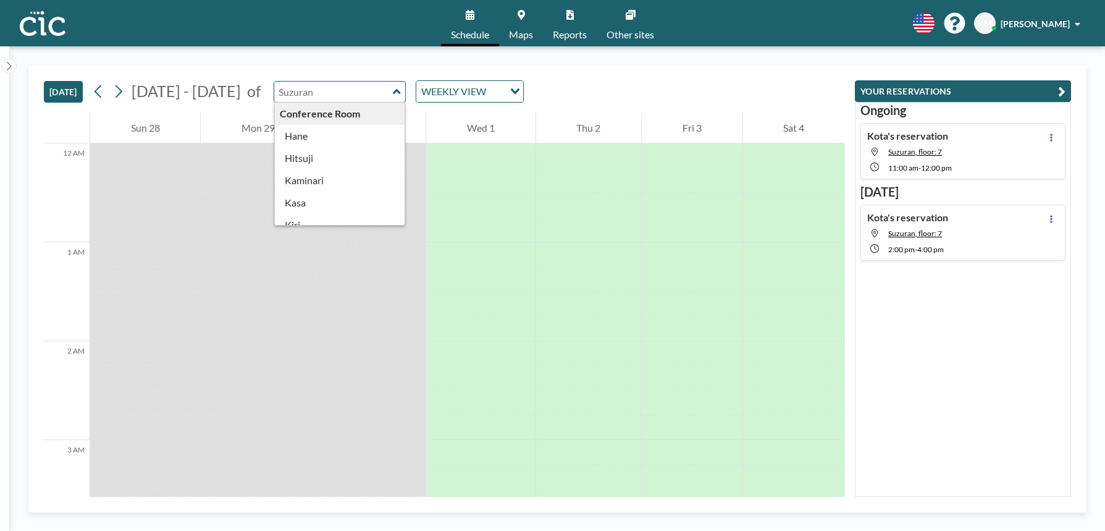
click at [311, 96] on input "text" at bounding box center [333, 92] width 119 height 20
type input "Suzuran"
click at [295, 65] on div "[DATE] [DATE] - [DATE] of Suzuran Conference Room [PERSON_NAME] [PERSON_NAME] M…" at bounding box center [444, 88] width 801 height 47
click at [296, 100] on input "text" at bounding box center [333, 92] width 119 height 20
type input "Suzuran"
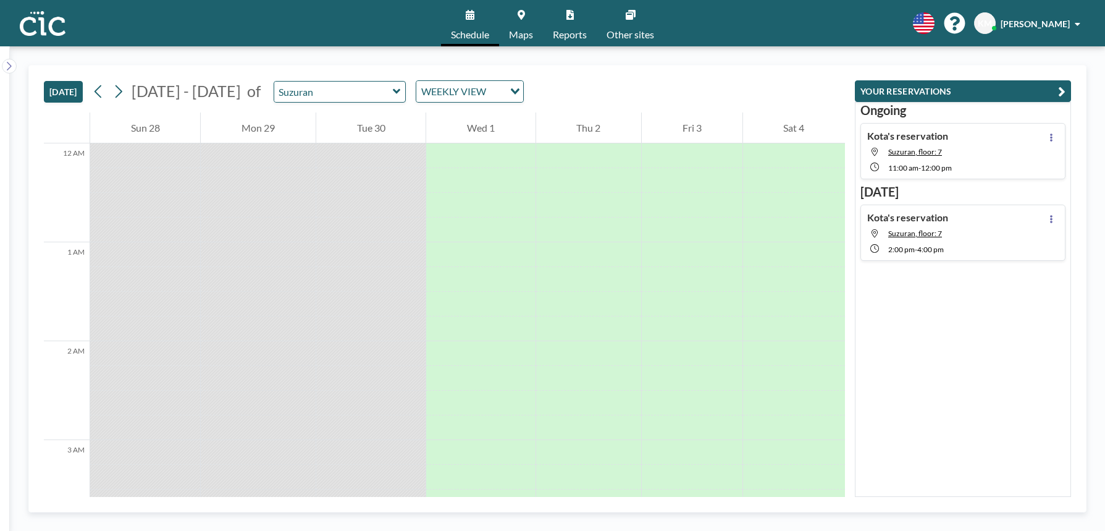
click at [295, 74] on div "[DATE] [DATE] - [DATE] of Suzuran WEEKLY VIEW Loading..." at bounding box center [444, 88] width 801 height 47
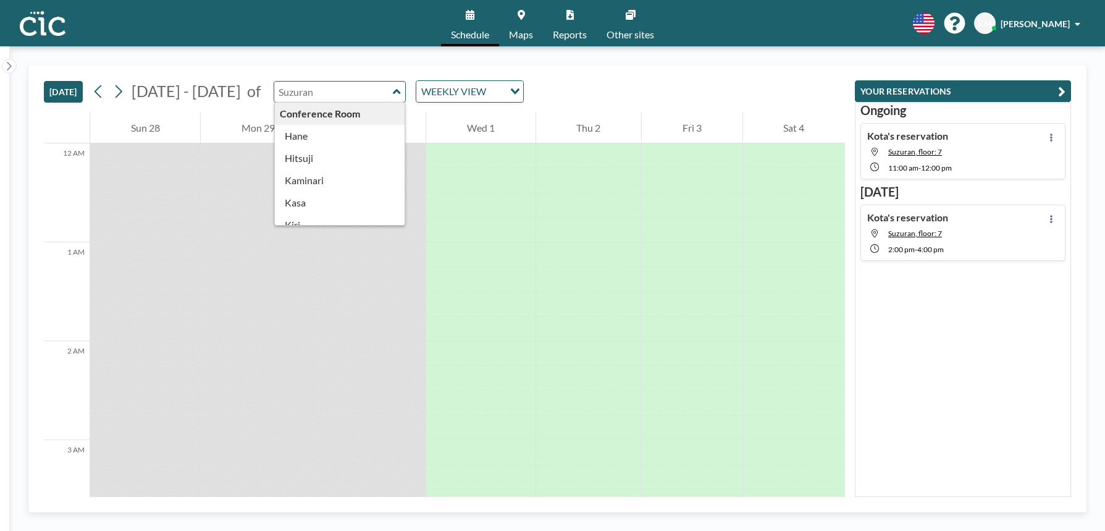
click at [298, 91] on input "text" at bounding box center [333, 92] width 119 height 20
type input "Suzuran"
click at [298, 75] on div "[DATE] [DATE] - [DATE] of Suzuran Conference Room [PERSON_NAME] [PERSON_NAME] M…" at bounding box center [444, 88] width 801 height 47
click at [326, 89] on input "text" at bounding box center [333, 92] width 119 height 20
type input "Suzuran"
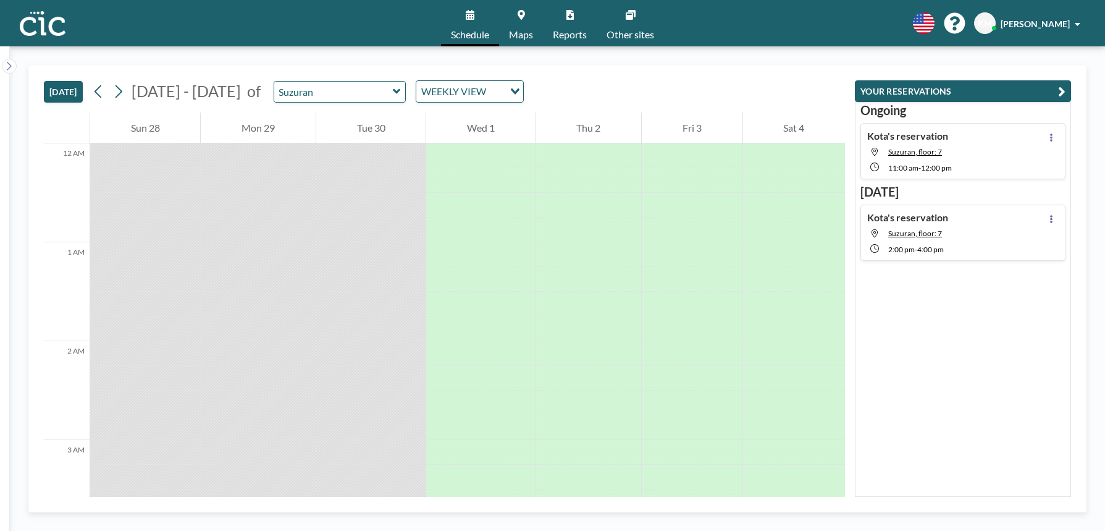
click at [337, 72] on div "[DATE] [DATE] - [DATE] of Suzuran WEEKLY VIEW Loading..." at bounding box center [444, 88] width 801 height 47
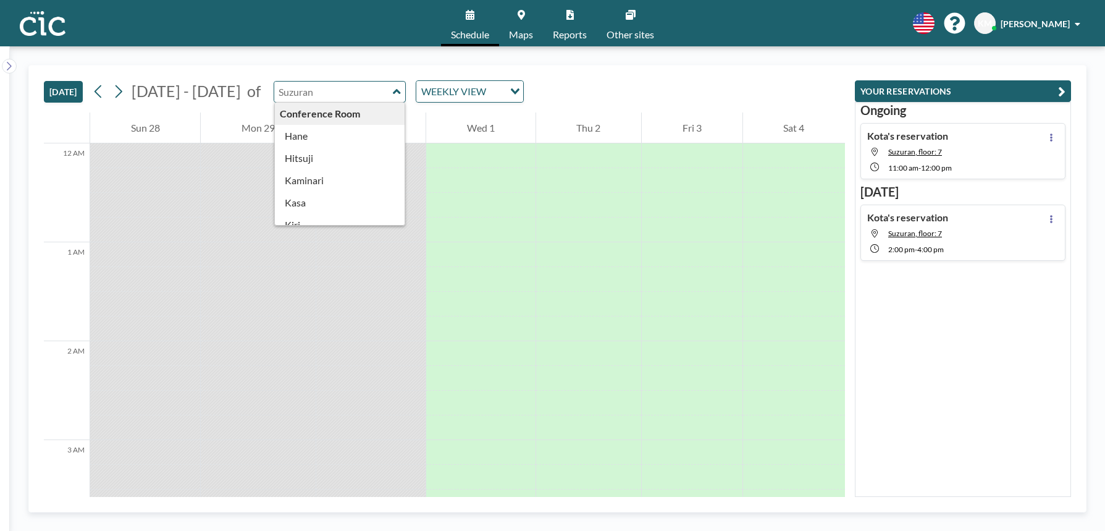
click at [339, 86] on input "text" at bounding box center [333, 92] width 119 height 20
type input "Suzuran"
click at [344, 65] on div "[DATE] [DATE] - [DATE] of Suzuran Conference Room [PERSON_NAME] [PERSON_NAME] M…" at bounding box center [444, 88] width 801 height 47
click at [342, 87] on input "text" at bounding box center [333, 92] width 119 height 20
type input "Suzuran"
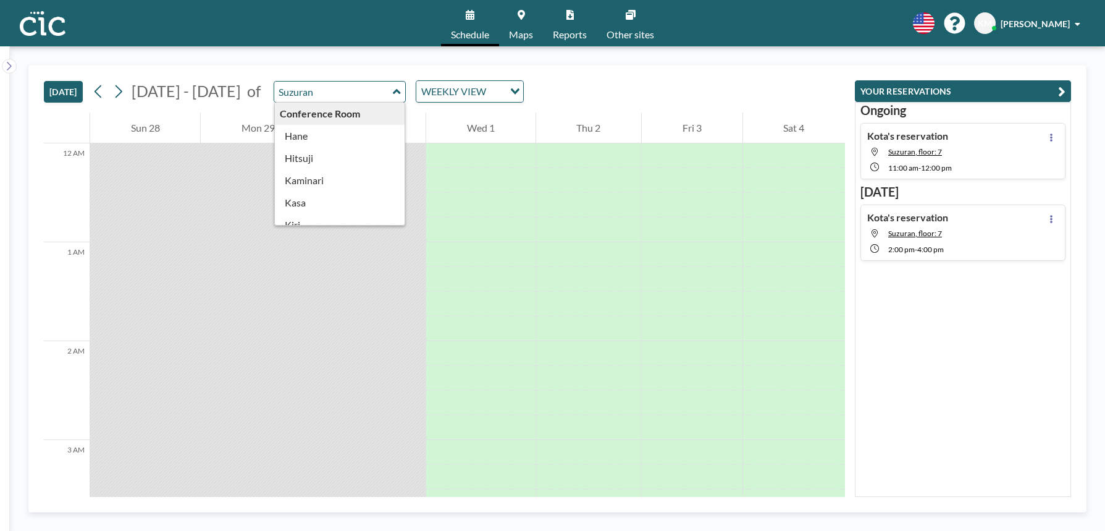
click at [338, 63] on div "[DATE] [DATE] - [DATE] of Suzuran Conference Room [PERSON_NAME] [PERSON_NAME] M…" at bounding box center [557, 288] width 1095 height 484
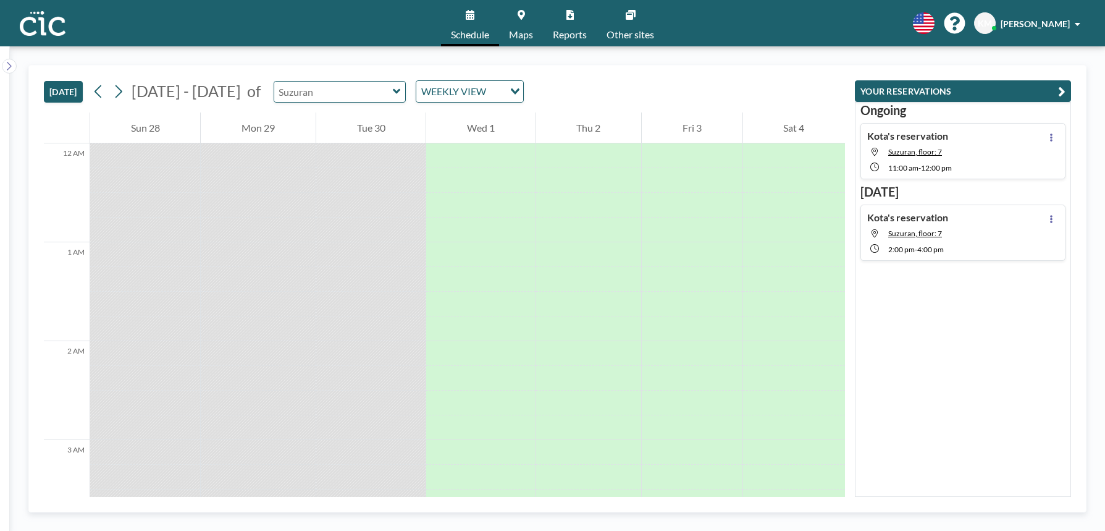
click at [335, 91] on input "text" at bounding box center [333, 92] width 119 height 20
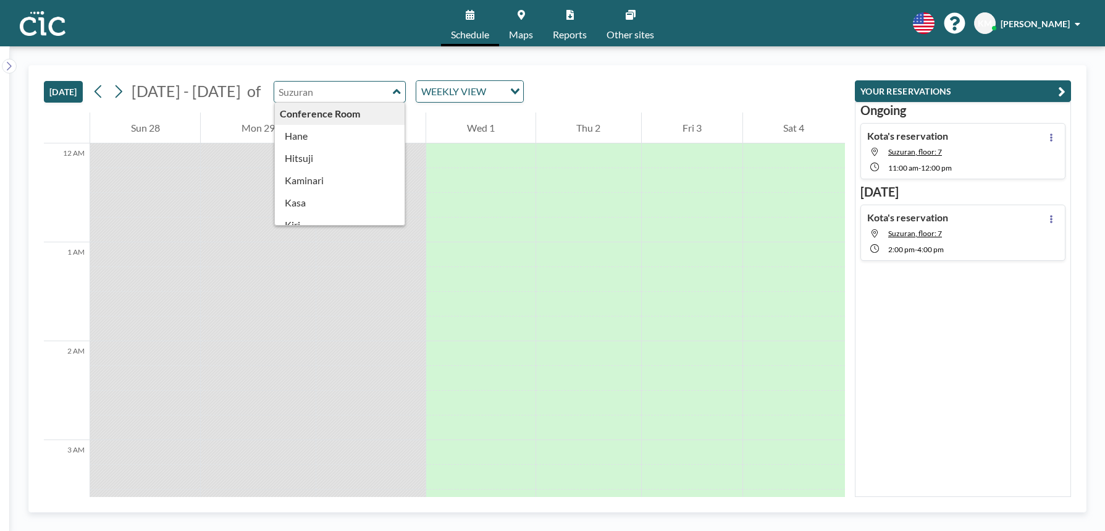
type input "Suzuran"
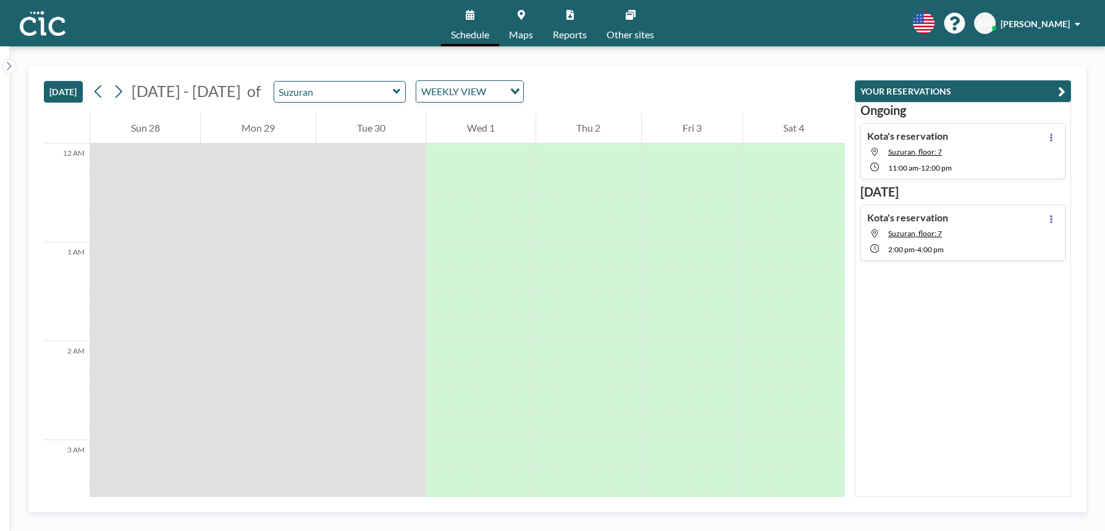
click at [340, 63] on div "[DATE] [DATE] - [DATE] of Suzuran WEEKLY VIEW Loading... 12 AM 1 AM 2 AM 3 AM 4…" at bounding box center [557, 288] width 1095 height 484
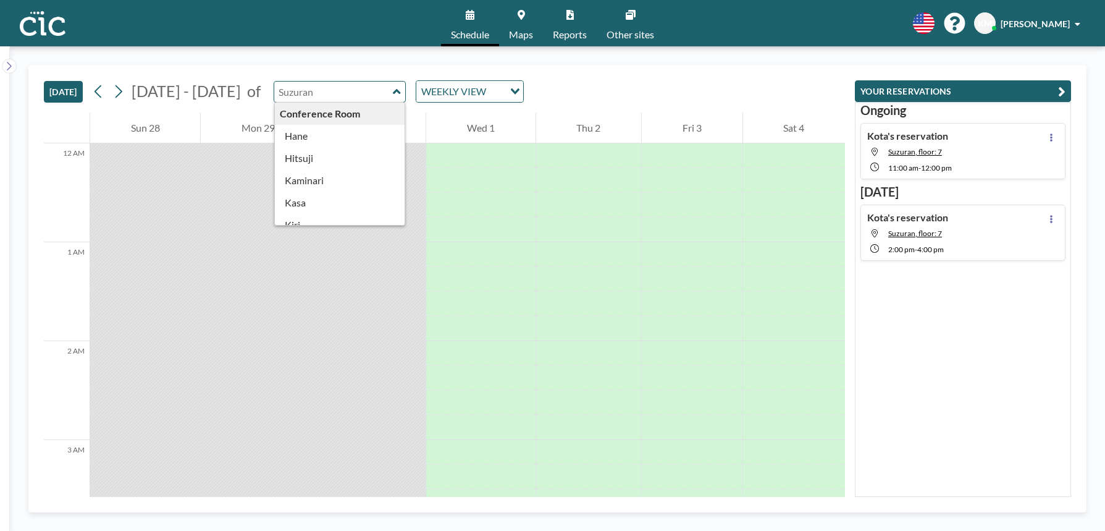
click at [331, 84] on input "text" at bounding box center [333, 92] width 119 height 20
type input "Suzuran"
click at [336, 71] on div "[DATE] [DATE] - [DATE] of Suzuran Conference Room [PERSON_NAME] [PERSON_NAME] M…" at bounding box center [444, 88] width 801 height 47
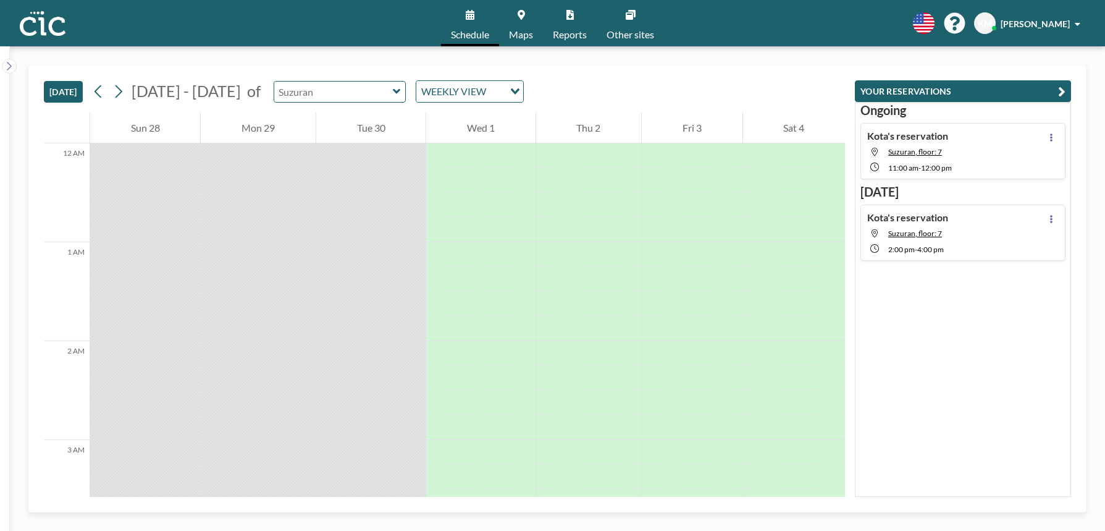
click at [336, 94] on input "text" at bounding box center [333, 92] width 119 height 20
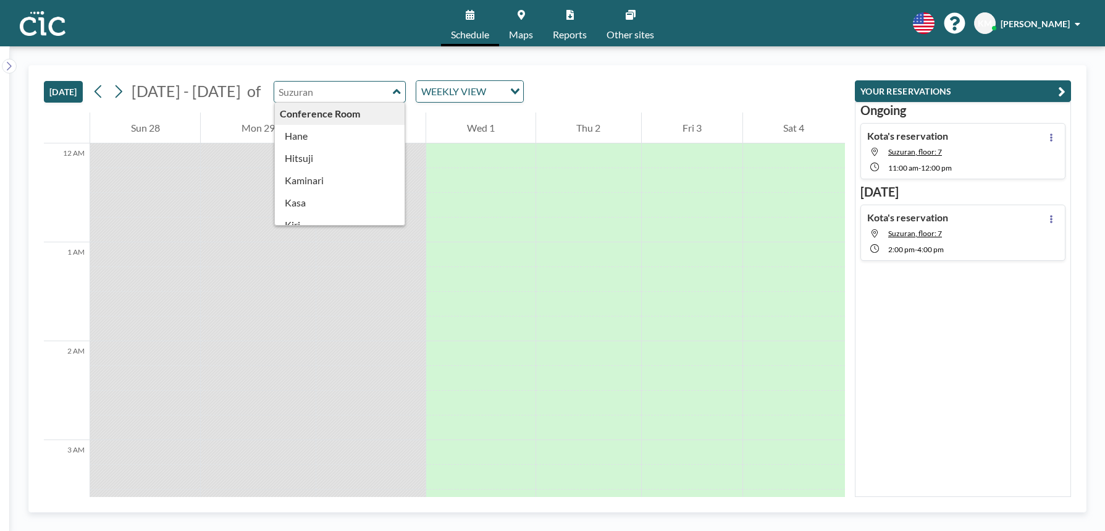
type input "Suzuran"
click at [335, 62] on div "[DATE] [DATE] - [DATE] of Suzuran Conference Room [PERSON_NAME] [PERSON_NAME] M…" at bounding box center [557, 288] width 1095 height 484
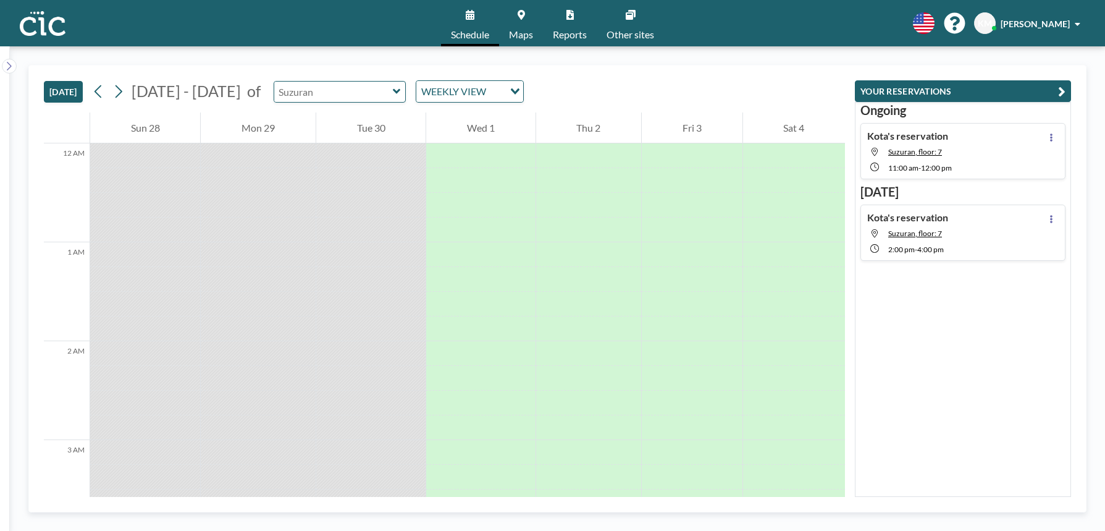
click at [329, 85] on input "text" at bounding box center [333, 92] width 119 height 20
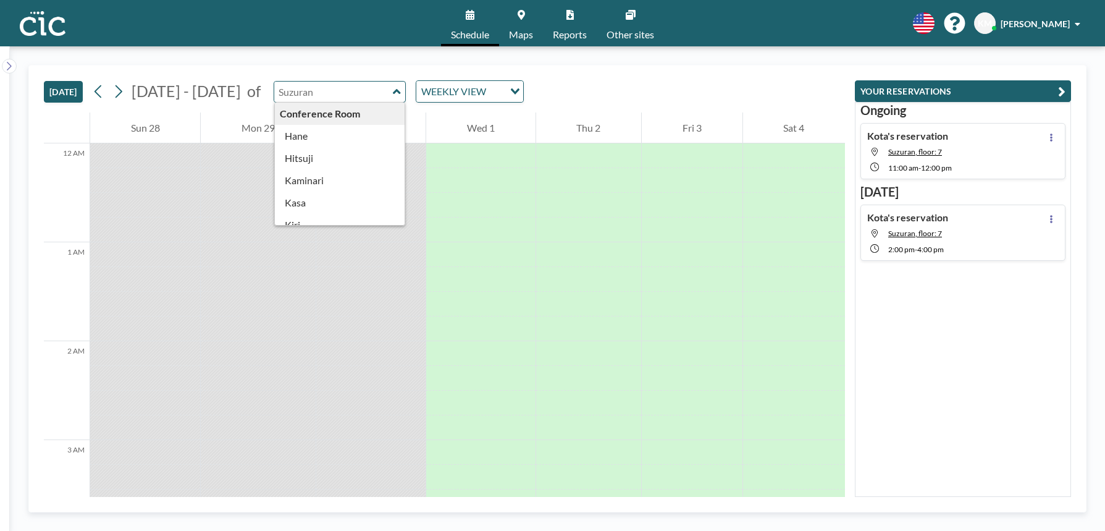
type input "Suzuran"
click at [330, 69] on div "[DATE] [DATE] - [DATE] of Suzuran Conference Room [PERSON_NAME] [PERSON_NAME] M…" at bounding box center [444, 88] width 801 height 47
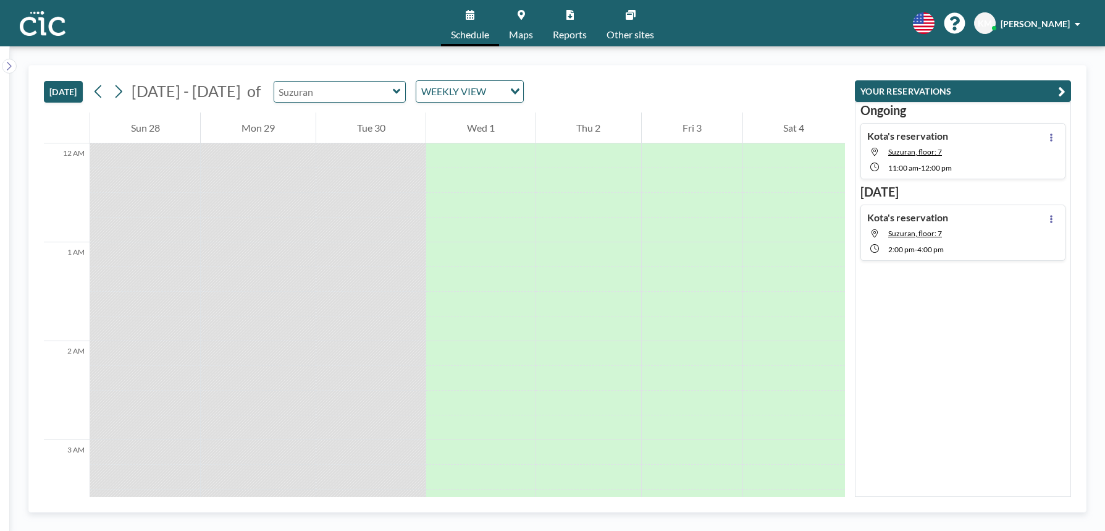
click at [334, 85] on input "text" at bounding box center [333, 92] width 119 height 20
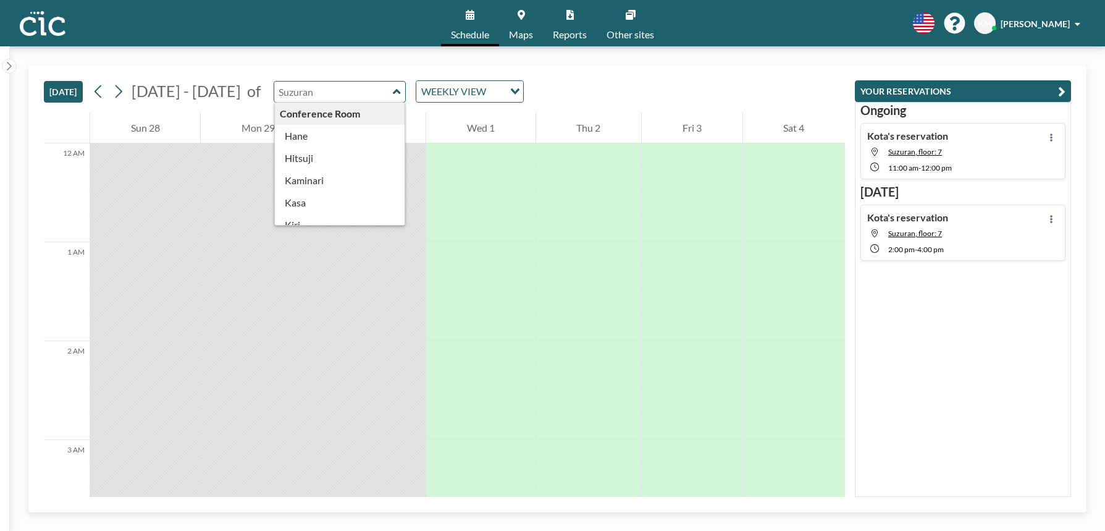
type input "Suzuran"
click at [337, 59] on div "[DATE] [DATE] - [DATE] of Suzuran Conference Room [PERSON_NAME] [PERSON_NAME] M…" at bounding box center [557, 288] width 1095 height 484
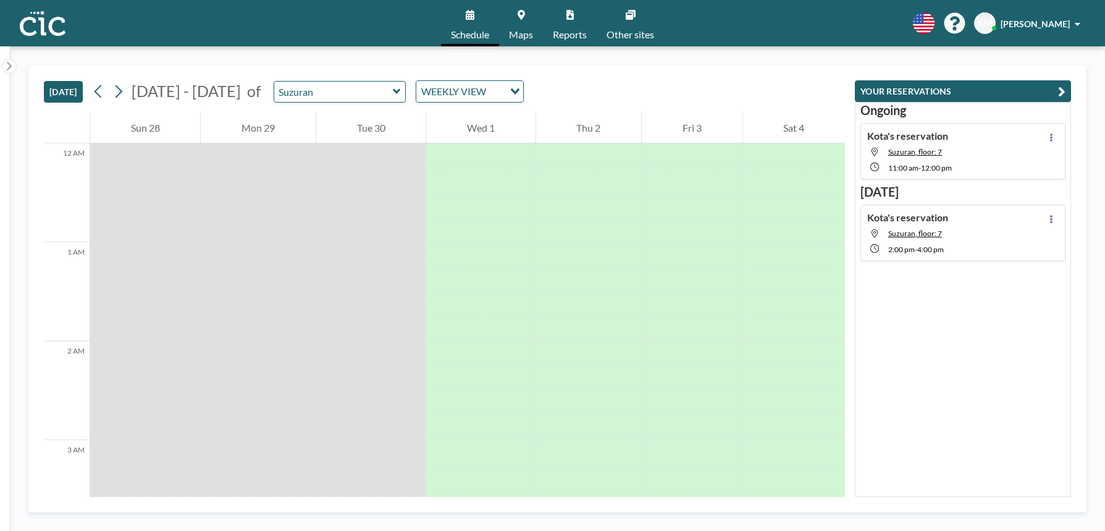
click at [345, 70] on div "[DATE] [DATE] - [DATE] of Suzuran WEEKLY VIEW Loading..." at bounding box center [444, 88] width 801 height 47
click at [511, 94] on icon "Search for option" at bounding box center [515, 91] width 9 height 6
click at [555, 99] on div "[DATE] [DATE] - [DATE] of Suzuran WEEKLY VIEW Loading..." at bounding box center [444, 88] width 801 height 47
click at [511, 93] on icon "Search for option" at bounding box center [515, 91] width 9 height 6
click at [548, 92] on div "[DATE] [DATE] - [DATE] of Suzuran WEEKLY VIEW Loading..." at bounding box center [444, 88] width 801 height 47
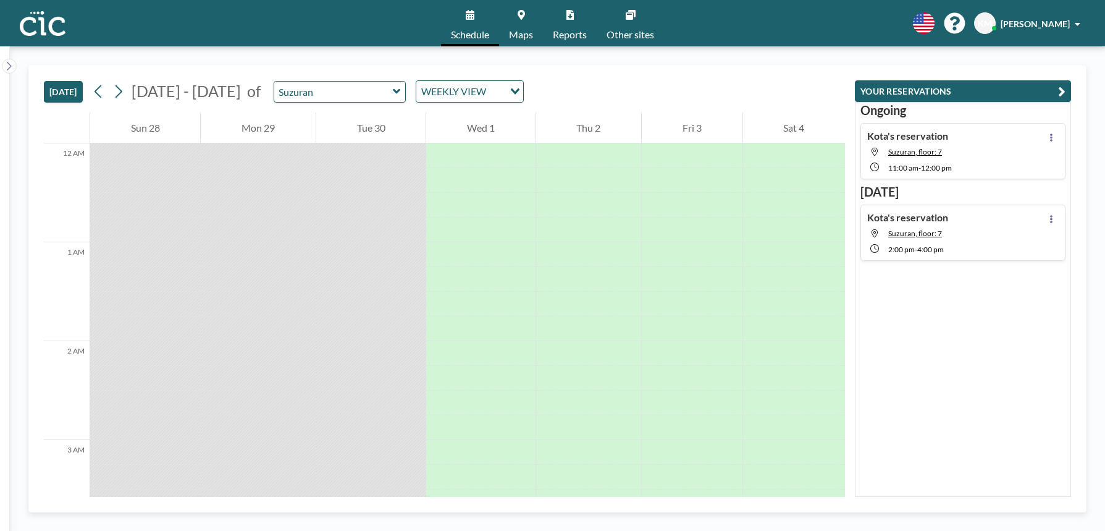
click at [496, 86] on div "WEEKLY VIEW Loading..." at bounding box center [469, 91] width 107 height 21
click at [557, 101] on div "[DATE] [DATE] - [DATE] of Suzuran WEEKLY VIEW Loading..." at bounding box center [444, 88] width 801 height 47
click at [505, 94] on div "Loading..." at bounding box center [513, 90] width 19 height 19
click at [533, 92] on div "[DATE] [DATE] - [DATE] of Suzuran WEEKLY VIEW Loading..." at bounding box center [444, 88] width 801 height 47
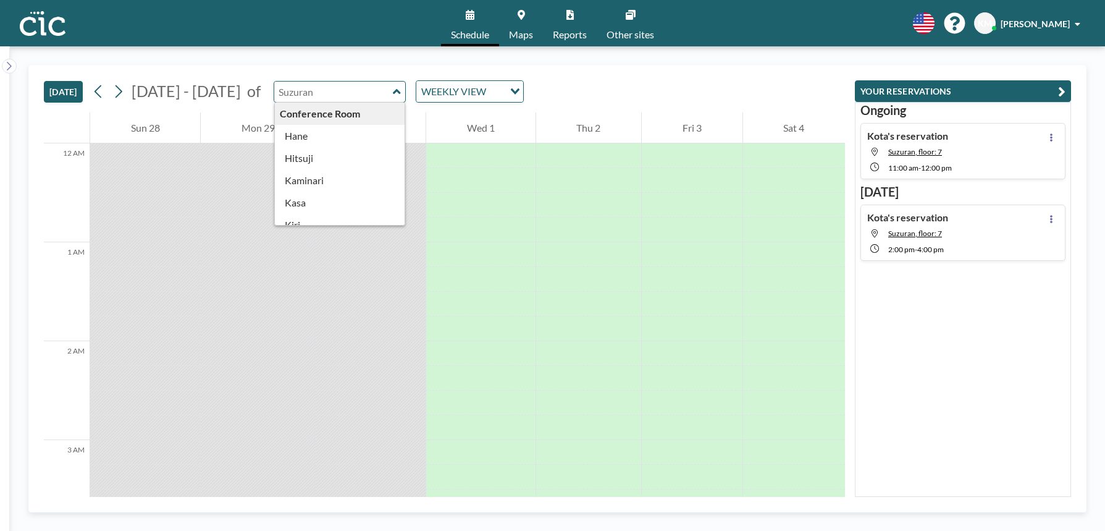
click at [340, 86] on input "text" at bounding box center [333, 92] width 119 height 20
type input "Suzuran"
click at [523, 103] on div "[DATE] [DATE] - [DATE] of Suzuran Conference Room [PERSON_NAME] [PERSON_NAME] M…" at bounding box center [444, 88] width 801 height 47
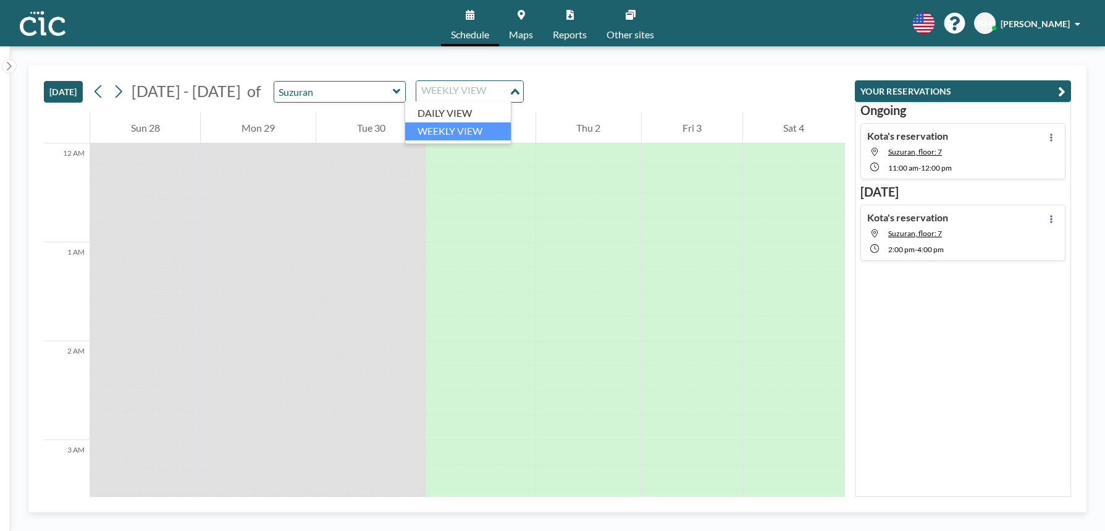
click at [481, 101] on div "WEEKLY VIEW Loading..." at bounding box center [469, 91] width 107 height 21
click at [545, 96] on div "[DATE] [DATE] - [DATE] of Suzuran WEEKLY VIEW Loading..." at bounding box center [444, 88] width 801 height 47
click at [490, 96] on input "Search for option" at bounding box center [496, 91] width 13 height 16
click at [534, 99] on div "[DATE] [DATE] - [DATE] of Suzuran WEEKLY VIEW Loading..." at bounding box center [444, 88] width 801 height 47
click at [470, 93] on div "WEEKLY VIEW" at bounding box center [460, 90] width 88 height 19
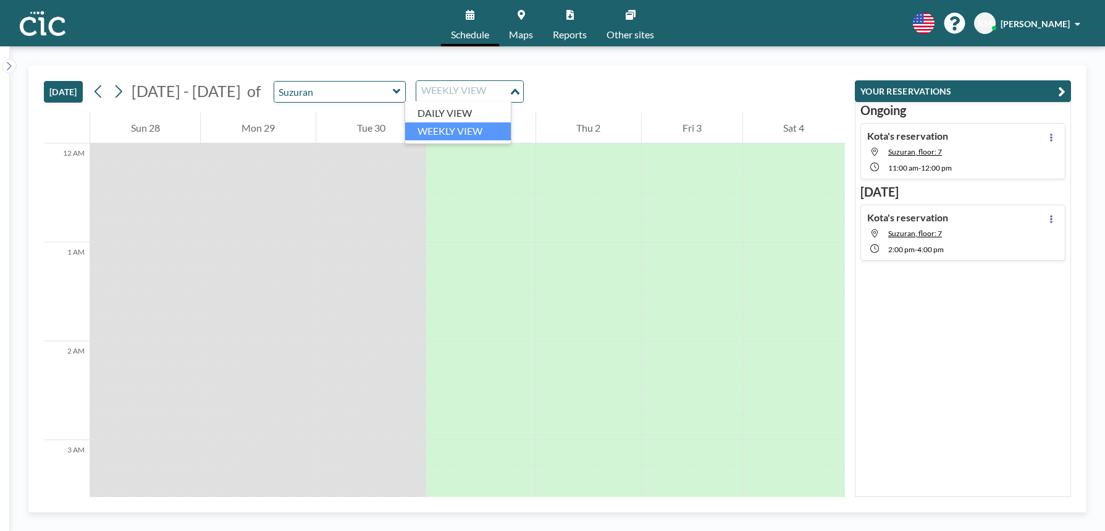
click at [573, 93] on div "[DATE] [DATE] - [DATE] of Suzuran WEEKLY VIEW Loading..." at bounding box center [444, 88] width 801 height 47
click at [509, 85] on div "Loading..." at bounding box center [516, 90] width 14 height 19
click at [538, 96] on div "[DATE] [DATE] - [DATE] of Suzuran WEEKLY VIEW Loading..." at bounding box center [444, 88] width 801 height 47
click at [490, 96] on input "Search for option" at bounding box center [496, 91] width 13 height 16
click at [540, 96] on div "[DATE] [DATE] - [DATE] of Suzuran WEEKLY VIEW Loading..." at bounding box center [444, 88] width 801 height 47
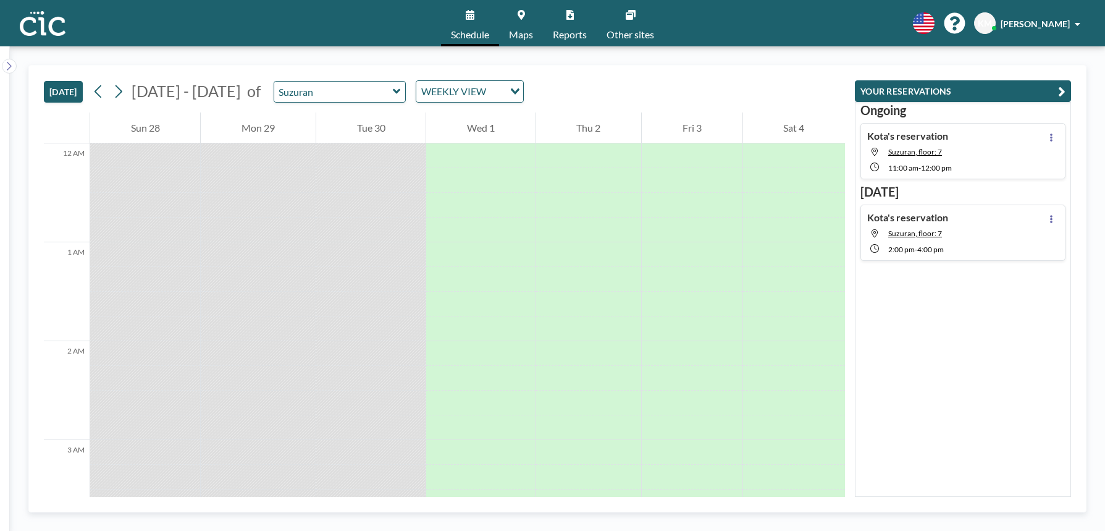
click at [490, 88] on input "Search for option" at bounding box center [496, 91] width 13 height 16
click at [551, 83] on div "[DATE] [DATE] - [DATE] of Suzuran WEEKLY VIEW Loading..." at bounding box center [444, 88] width 801 height 47
